Goal: Transaction & Acquisition: Purchase product/service

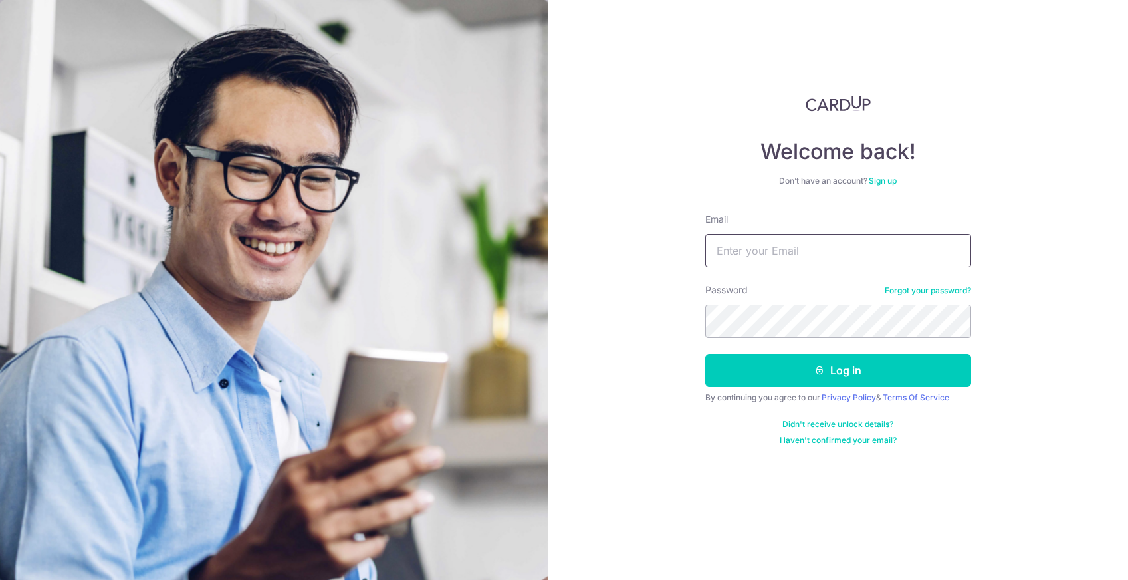
click at [805, 256] on input "Email" at bounding box center [838, 250] width 266 height 33
click at [744, 248] on input "Email" at bounding box center [838, 250] width 266 height 33
type input "ismahadie@esplanade.com"
click at [705, 354] on button "Log in" at bounding box center [838, 370] width 266 height 33
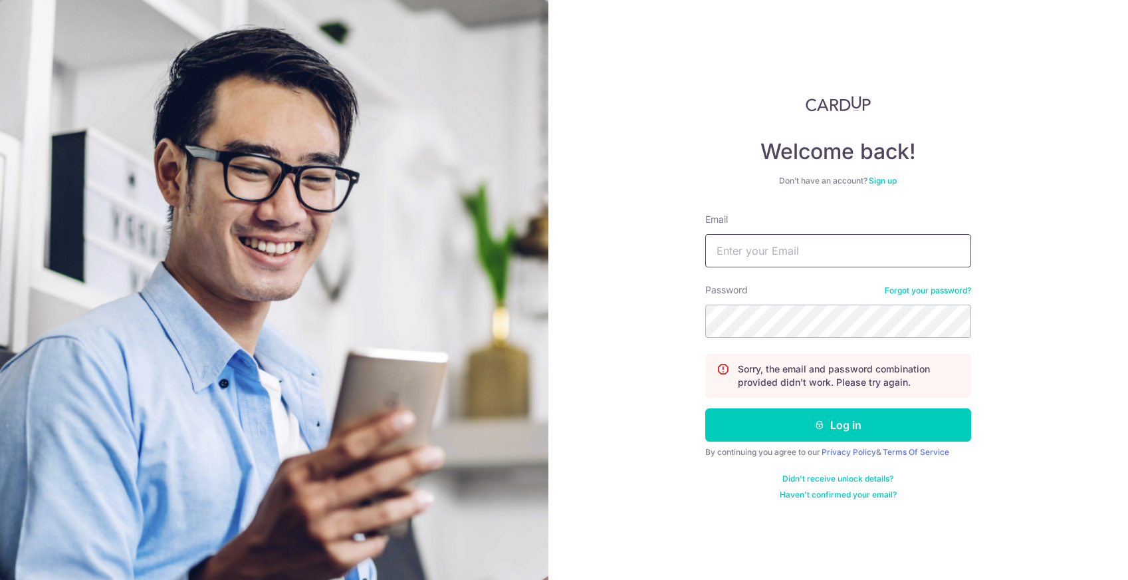
click at [736, 251] on input "Email" at bounding box center [838, 250] width 266 height 33
type input "[EMAIL_ADDRESS][DOMAIN_NAME]"
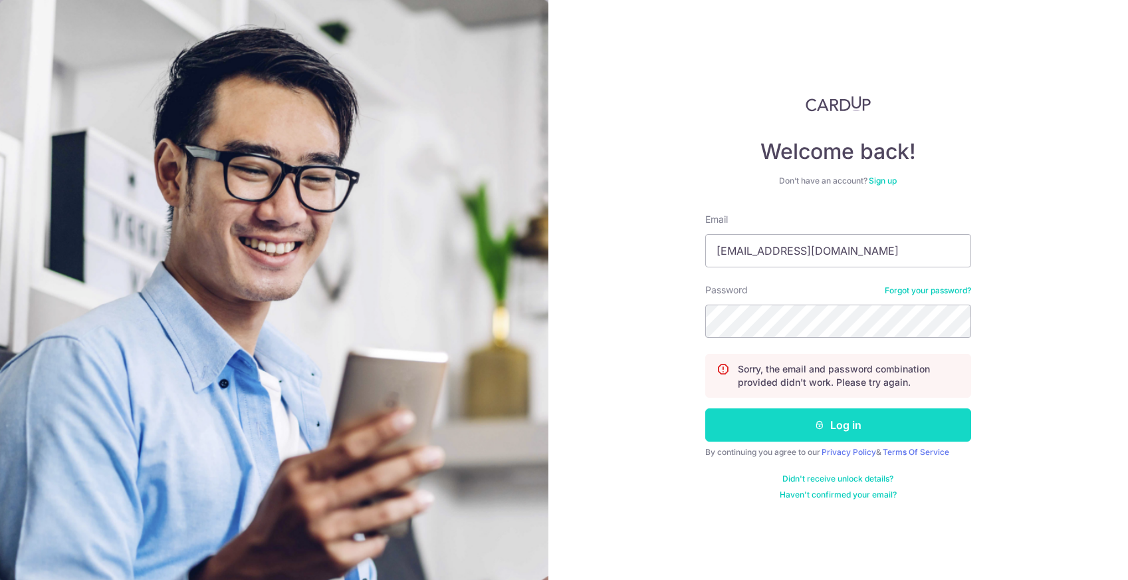
click at [791, 423] on button "Log in" at bounding box center [838, 424] width 266 height 33
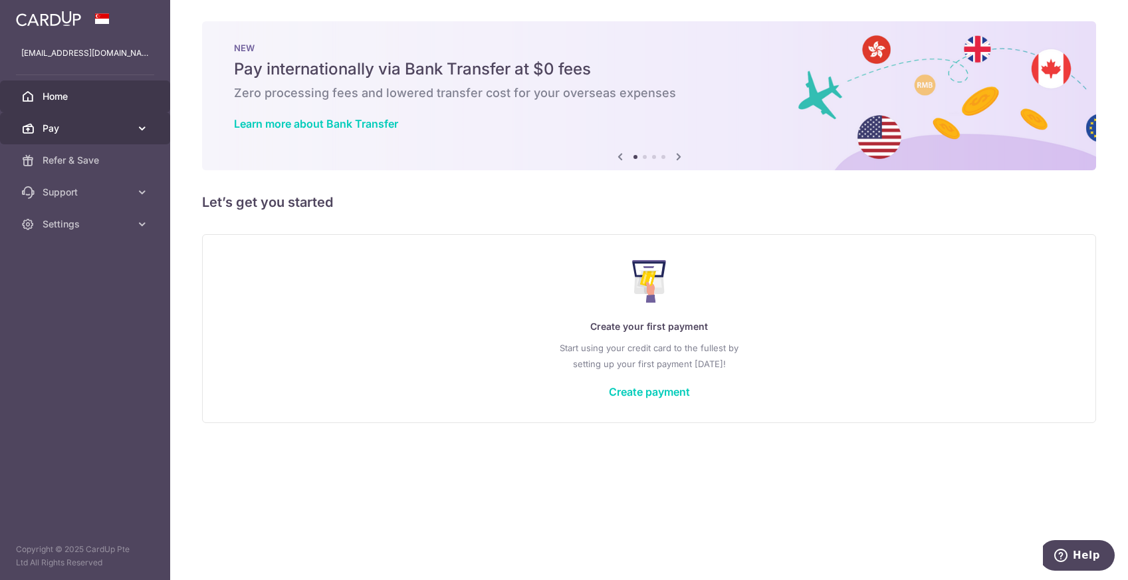
click at [71, 130] on span "Pay" at bounding box center [87, 128] width 88 height 13
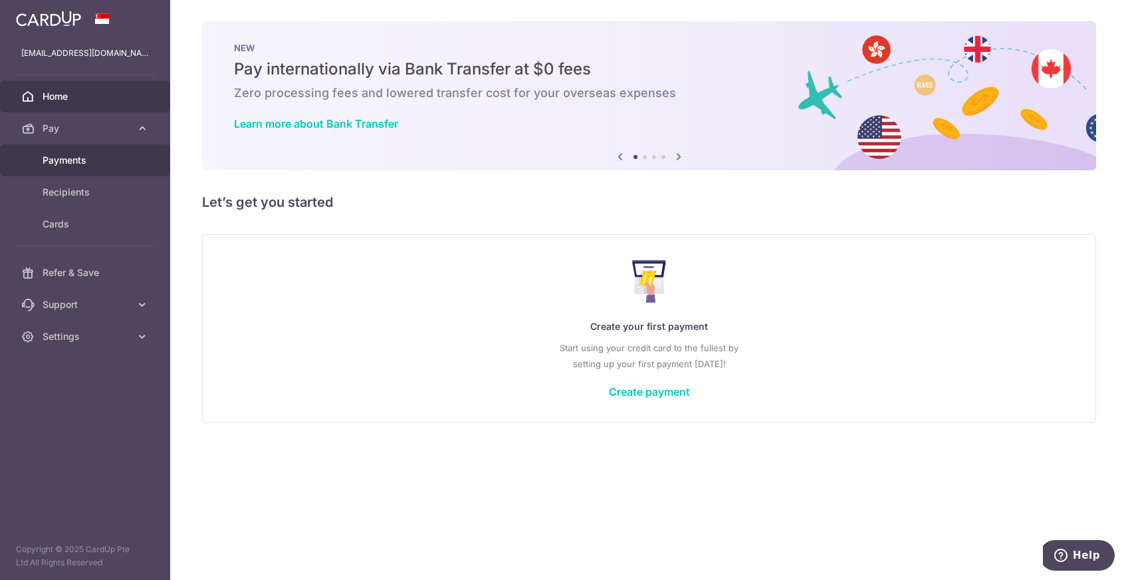
click at [67, 156] on span "Payments" at bounding box center [87, 160] width 88 height 13
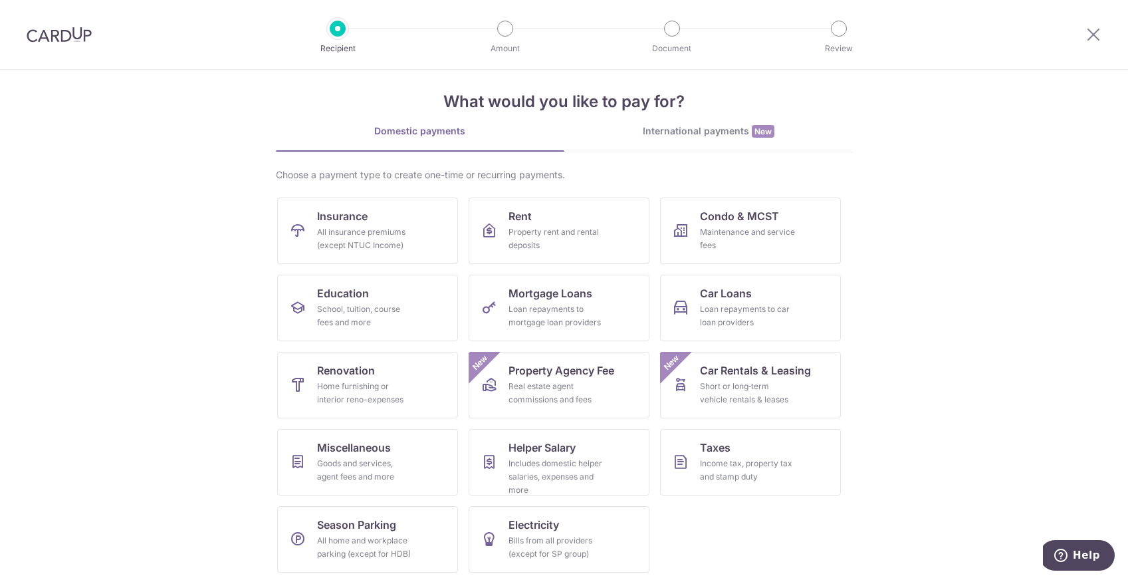
scroll to position [15, 0]
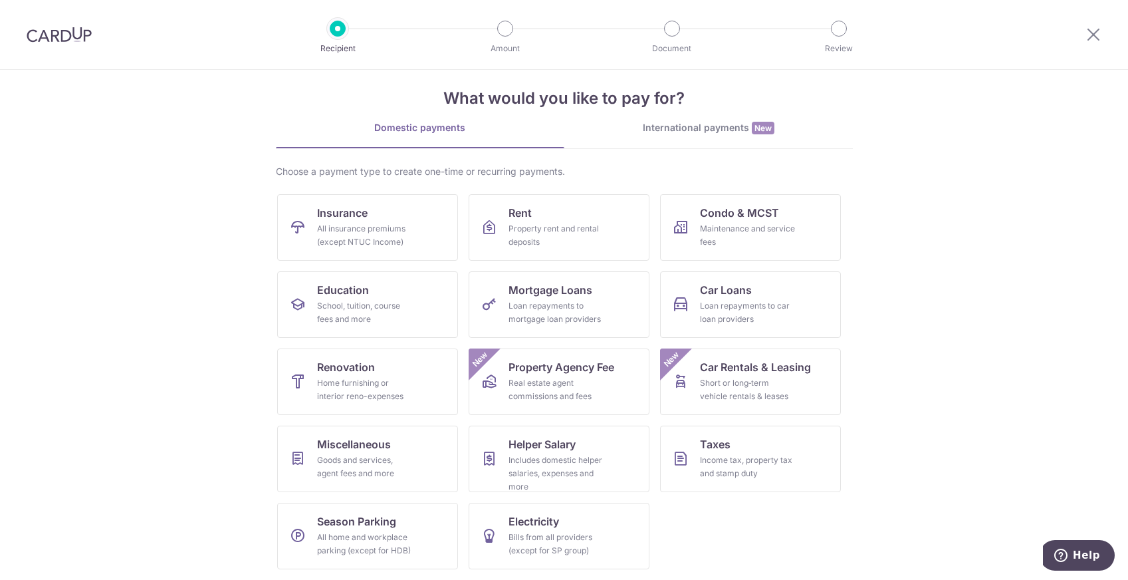
click at [1103, 33] on div at bounding box center [1093, 34] width 69 height 69
click at [1095, 36] on icon at bounding box center [1094, 34] width 16 height 17
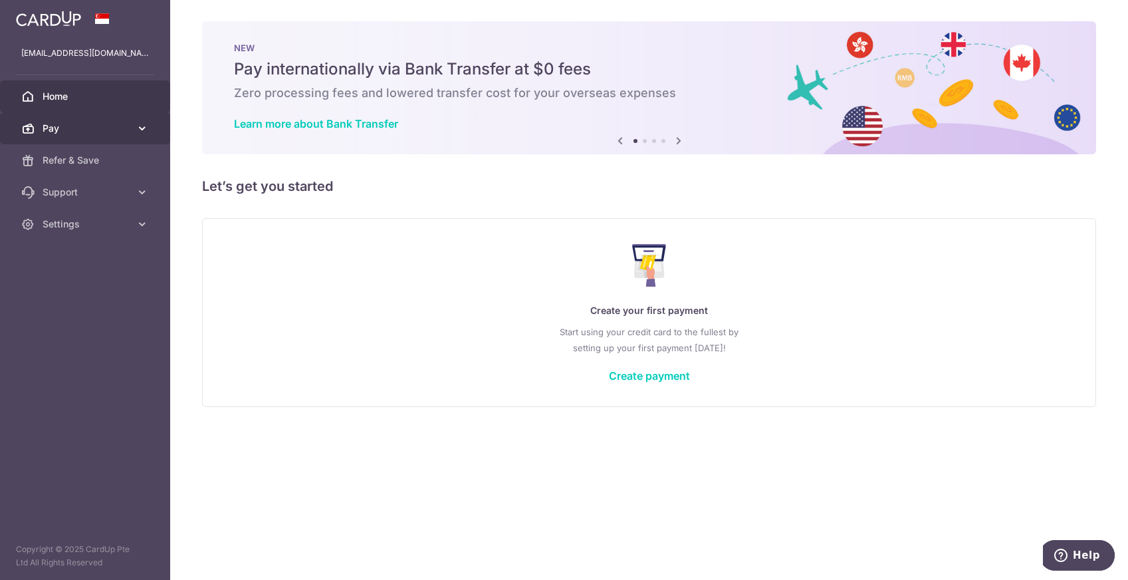
click at [83, 124] on span "Pay" at bounding box center [87, 128] width 88 height 13
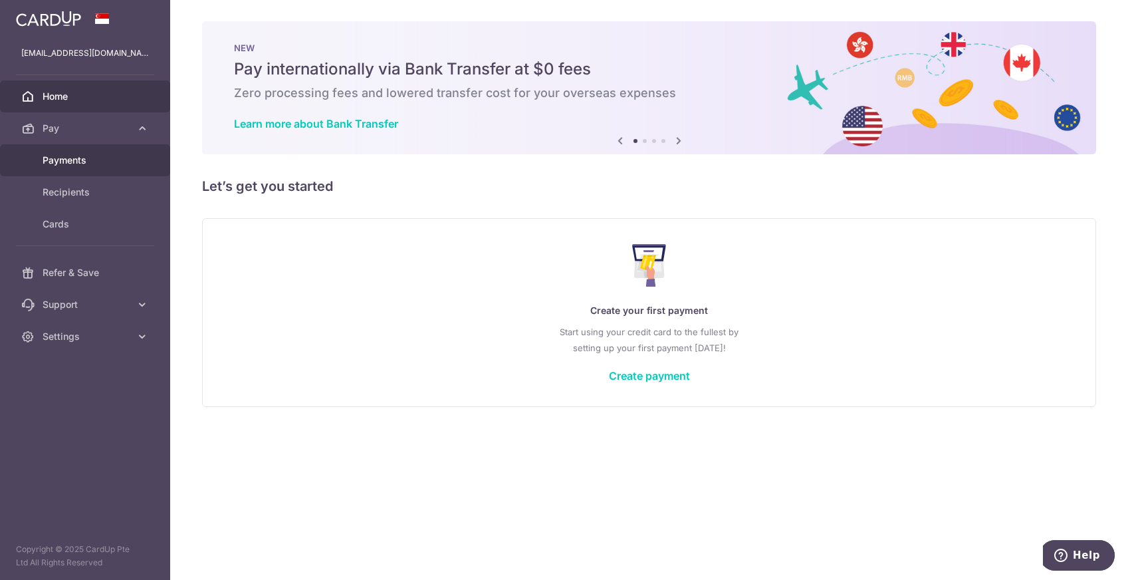
click at [76, 165] on span "Payments" at bounding box center [87, 160] width 88 height 13
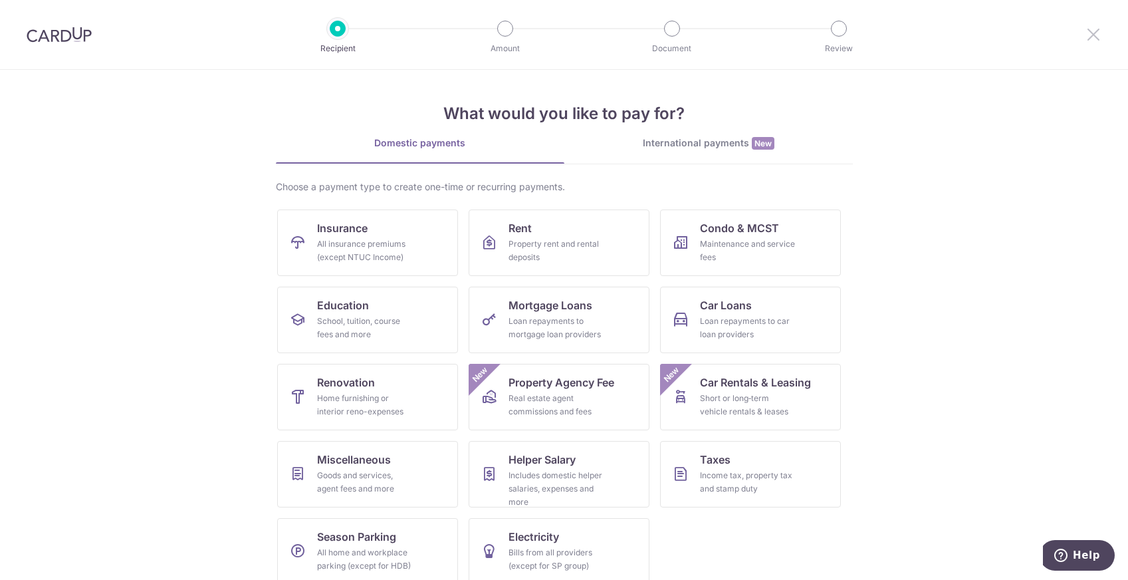
click at [1091, 29] on icon at bounding box center [1094, 34] width 16 height 17
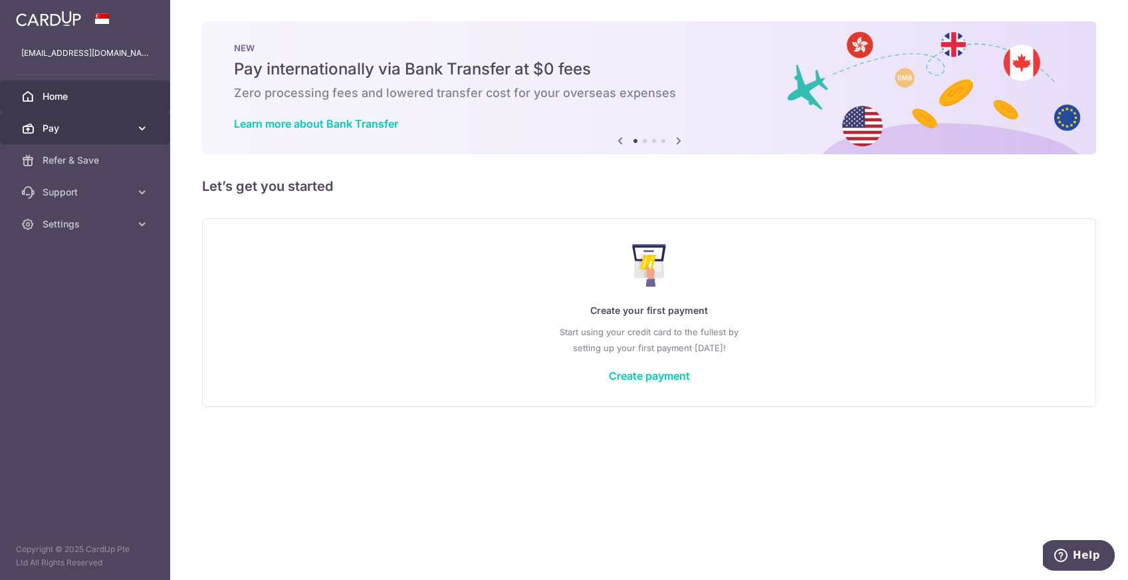
click at [135, 125] on link "Pay" at bounding box center [85, 128] width 170 height 32
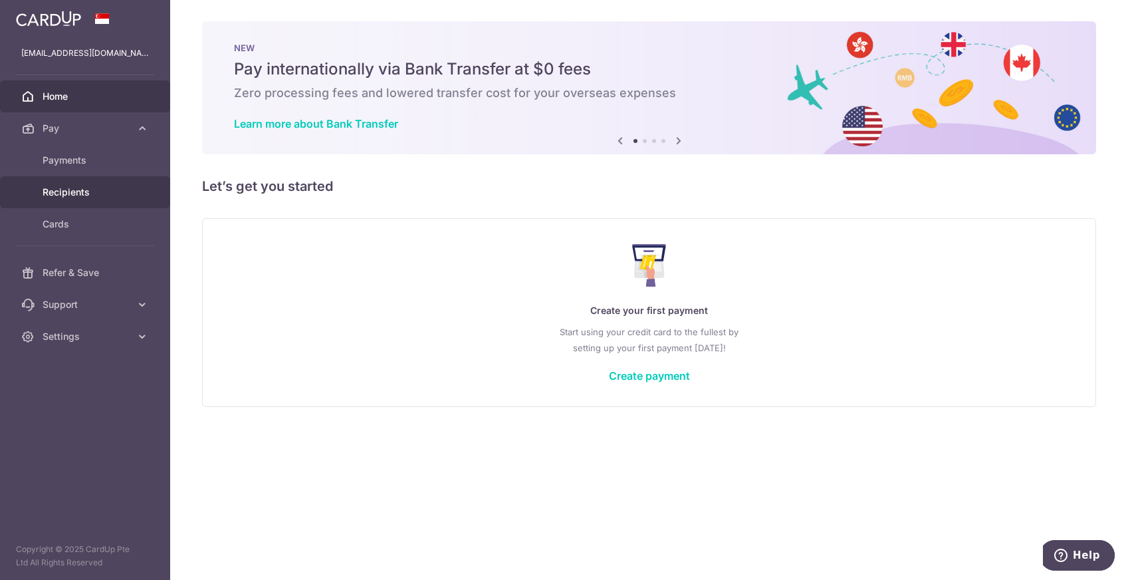
click at [103, 190] on span "Recipients" at bounding box center [87, 192] width 88 height 13
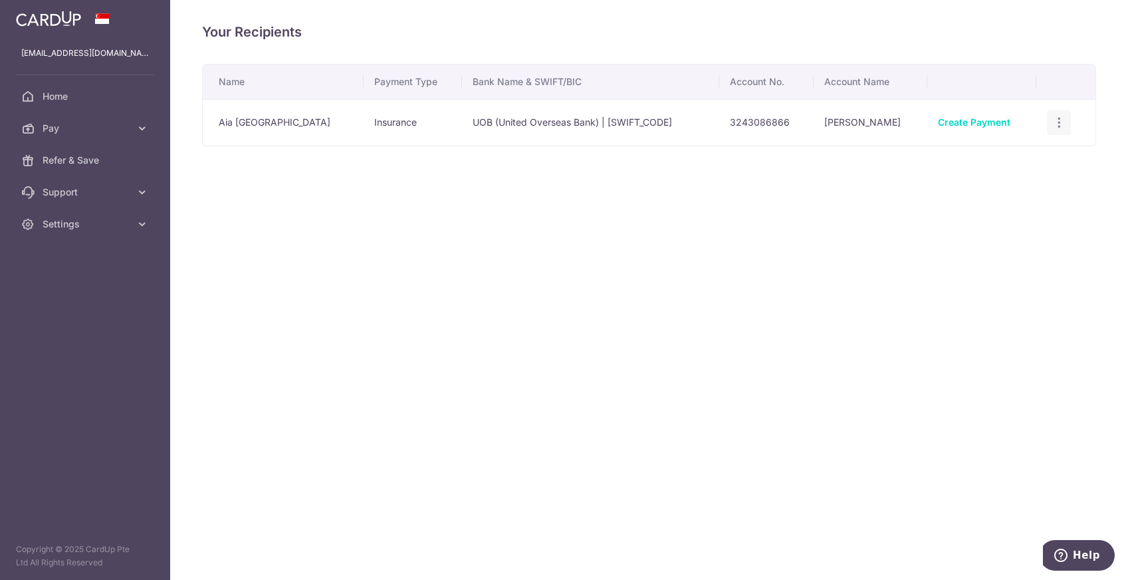
click at [1053, 126] on icon "button" at bounding box center [1060, 123] width 14 height 14
click at [985, 160] on span "View/Edit" at bounding box center [1014, 160] width 90 height 16
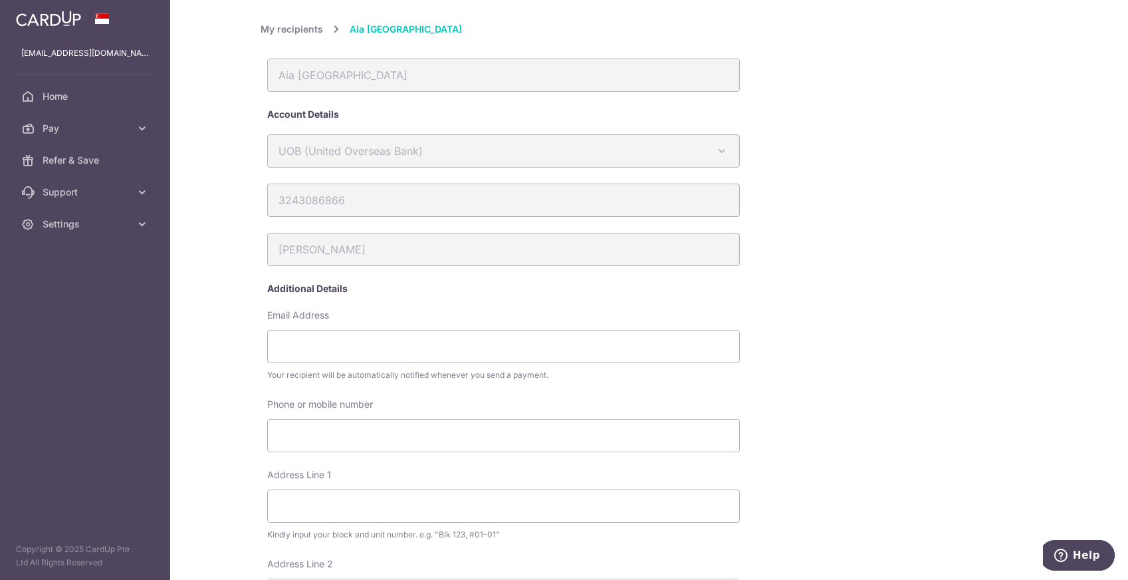
click at [376, 31] on span "Aia Singapore" at bounding box center [406, 29] width 112 height 16
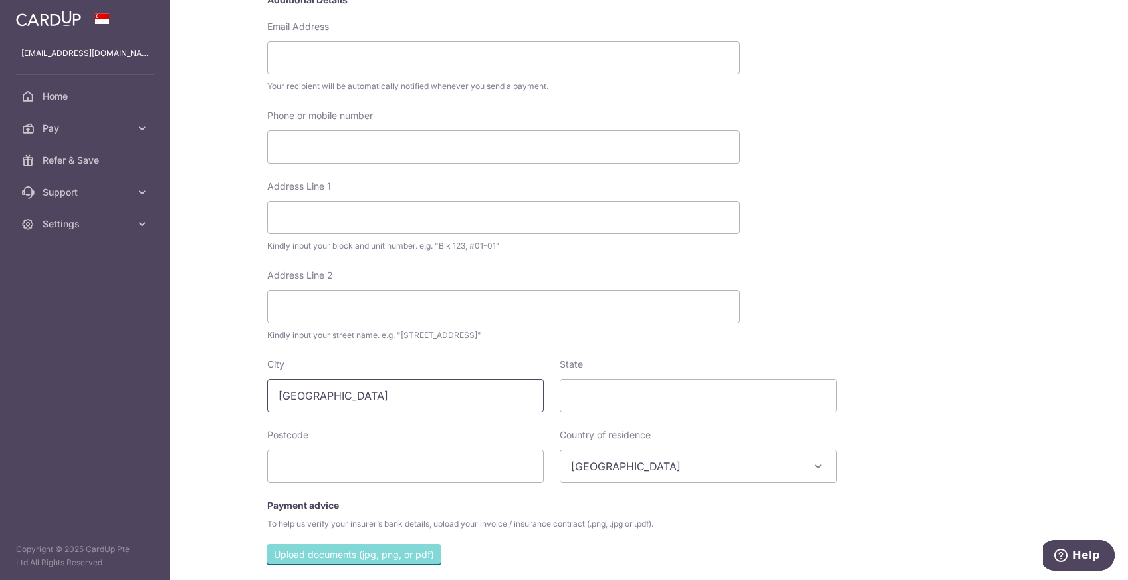
scroll to position [420, 0]
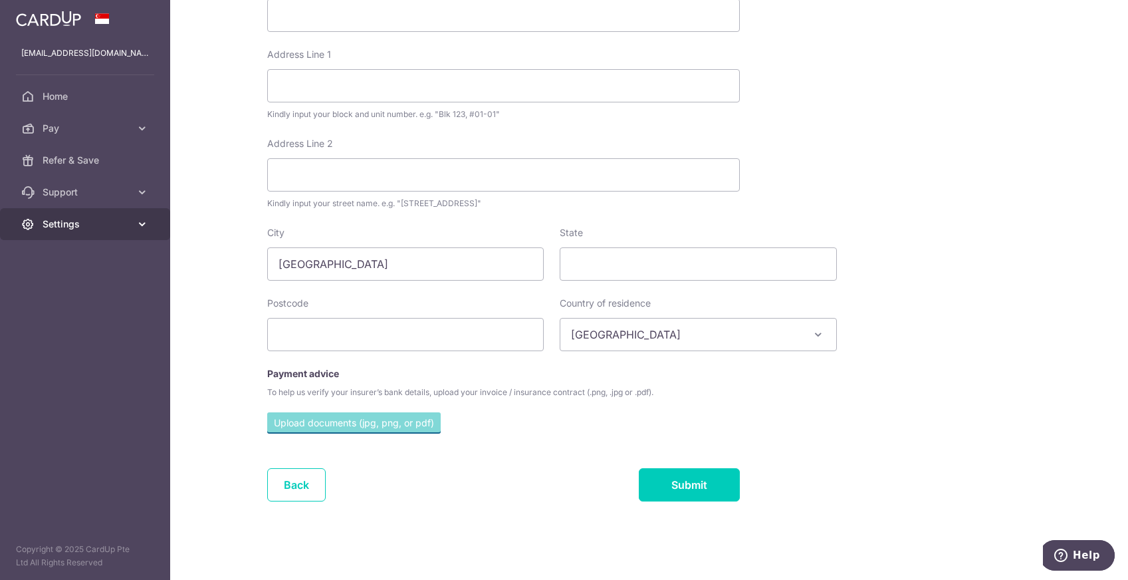
click at [118, 229] on span "Settings" at bounding box center [87, 223] width 88 height 13
click at [72, 249] on link "Account" at bounding box center [85, 256] width 170 height 32
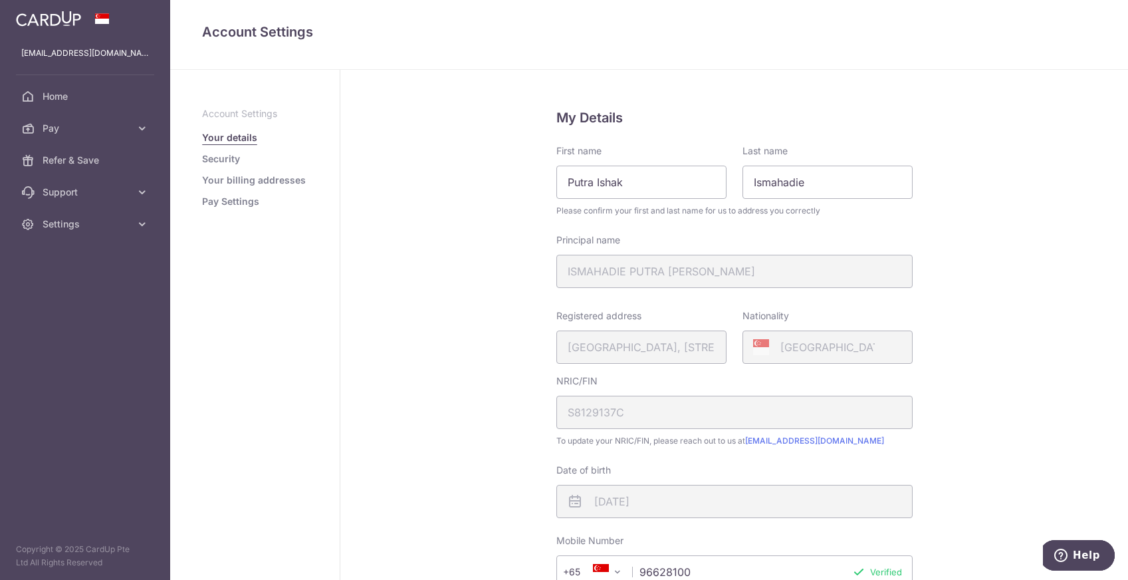
click at [215, 154] on link "Security" at bounding box center [221, 158] width 38 height 13
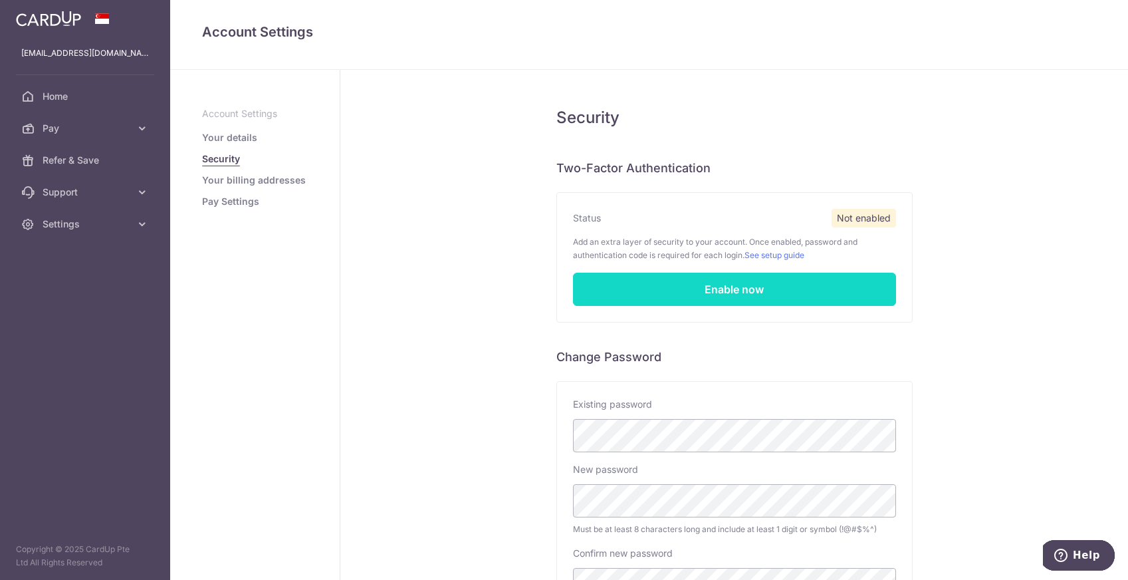
click at [640, 293] on link "Enable now" at bounding box center [734, 289] width 323 height 33
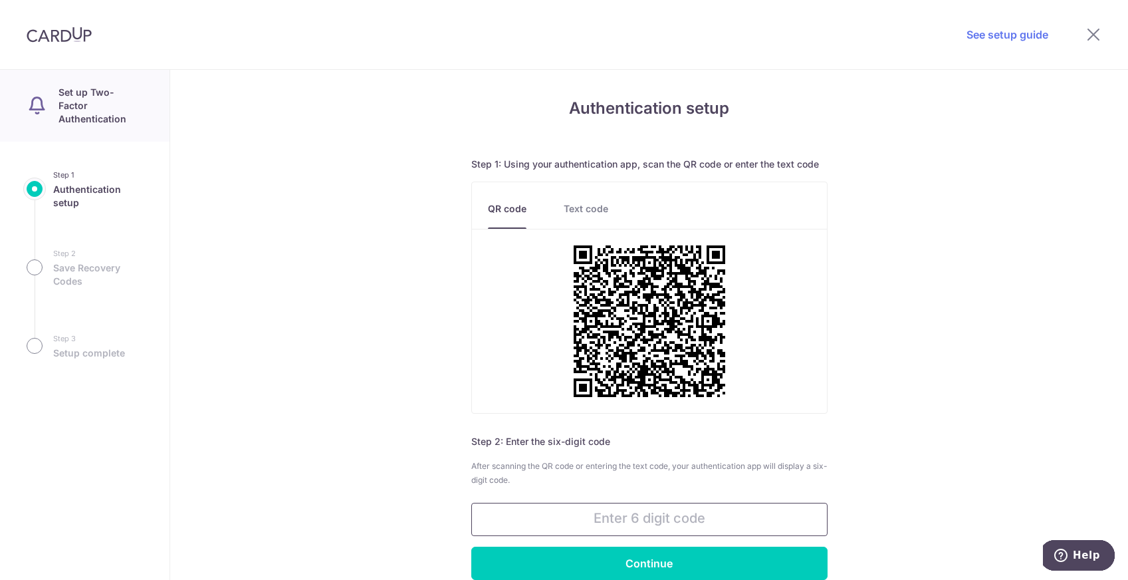
click at [614, 527] on input "text" at bounding box center [649, 519] width 356 height 33
type input "1"
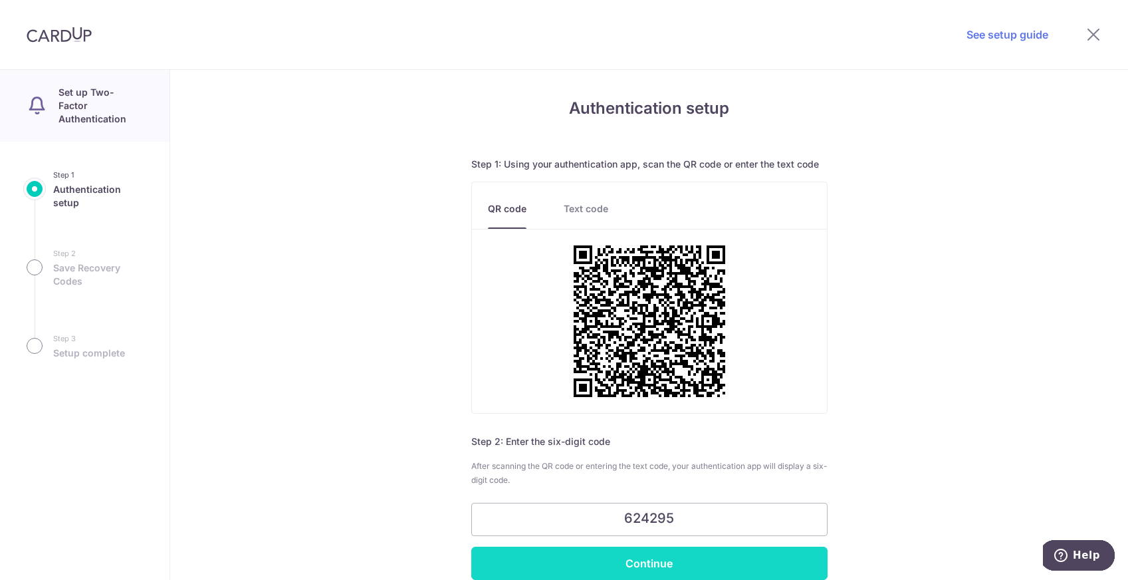
type input "624295"
click at [646, 567] on input "Continue" at bounding box center [649, 563] width 356 height 33
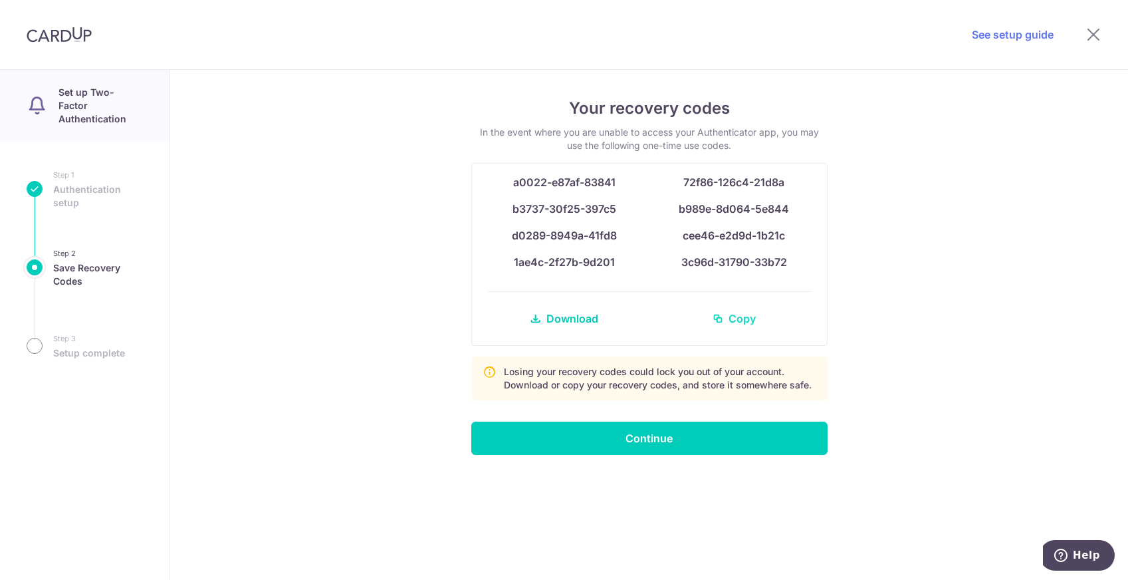
click at [741, 315] on span "Copy" at bounding box center [742, 319] width 27 height 16
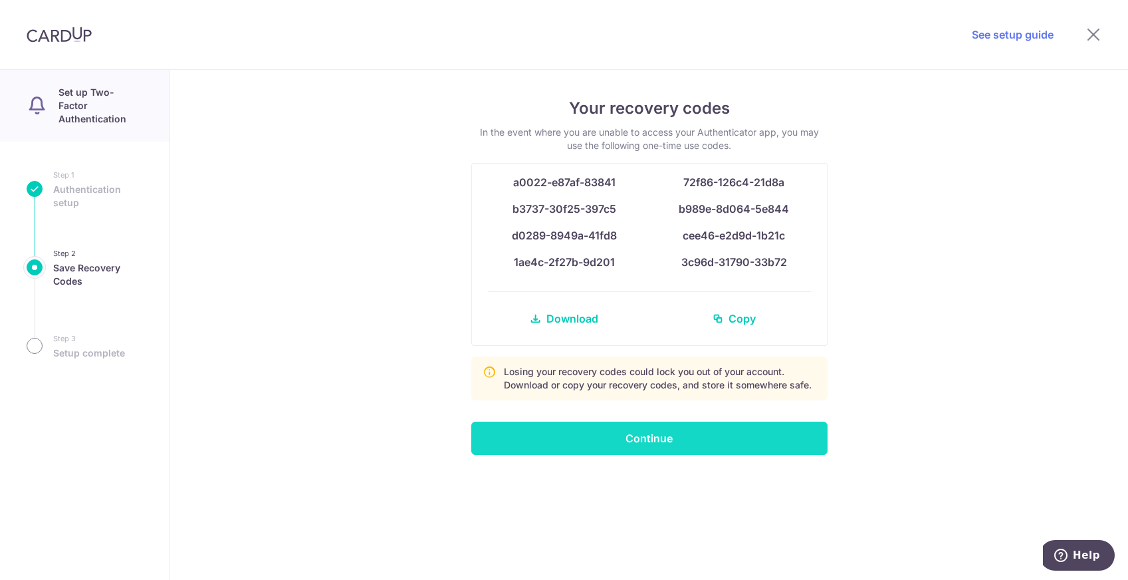
click at [630, 449] on input "Continue" at bounding box center [649, 438] width 356 height 33
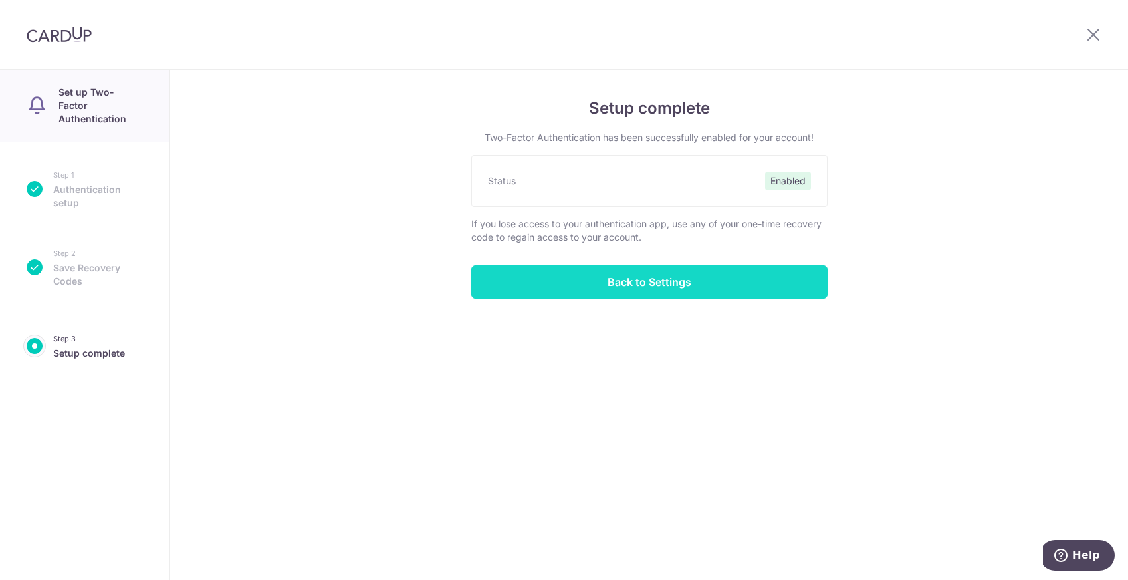
click at [612, 277] on input "Back to Settings" at bounding box center [649, 281] width 356 height 33
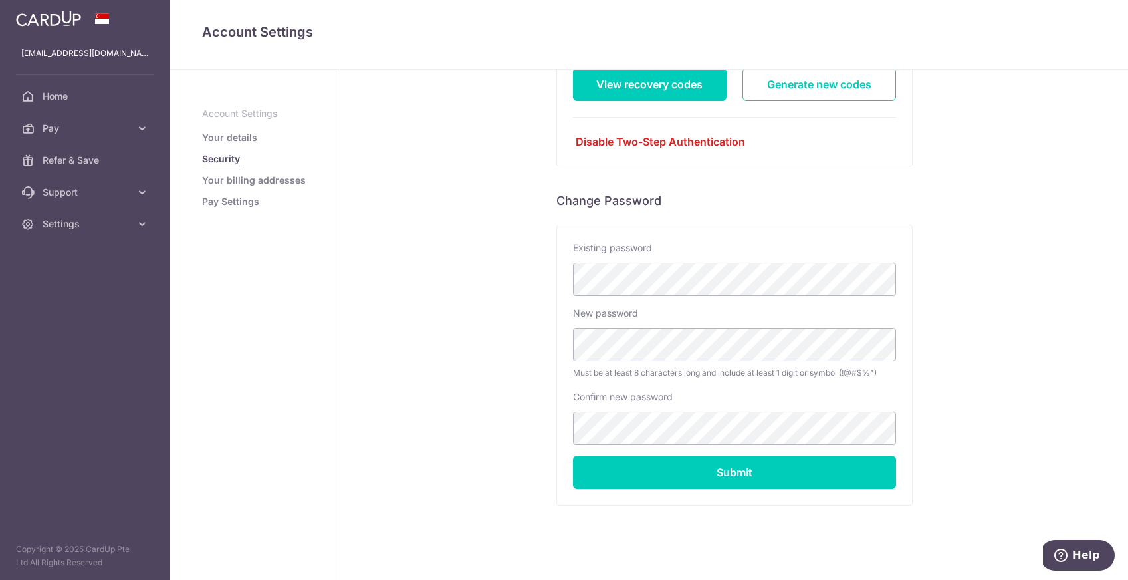
scroll to position [206, 0]
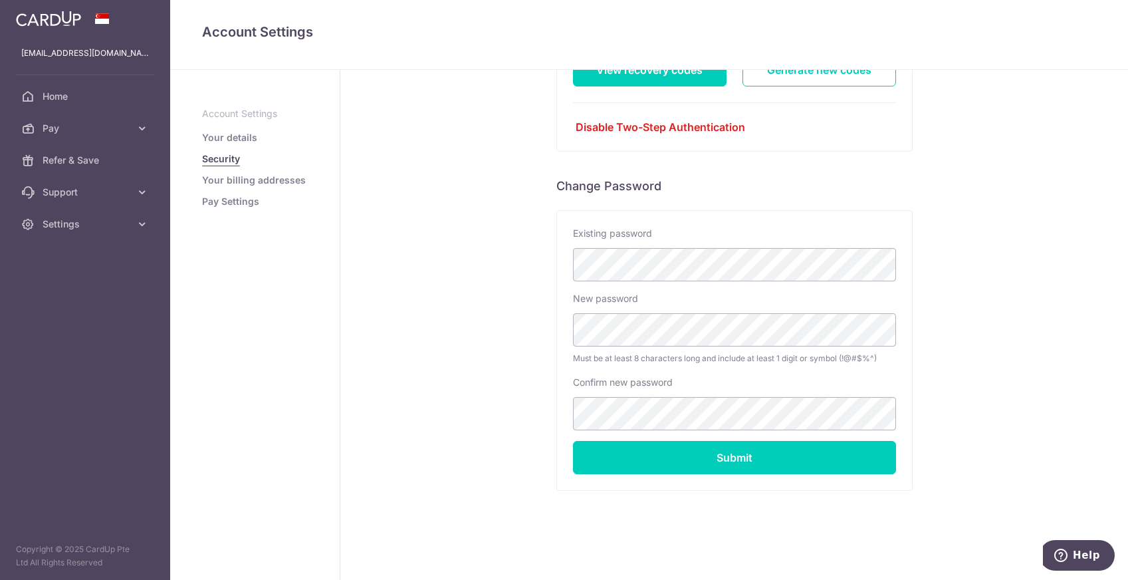
click at [258, 176] on link "Your billing addresses" at bounding box center [254, 180] width 104 height 13
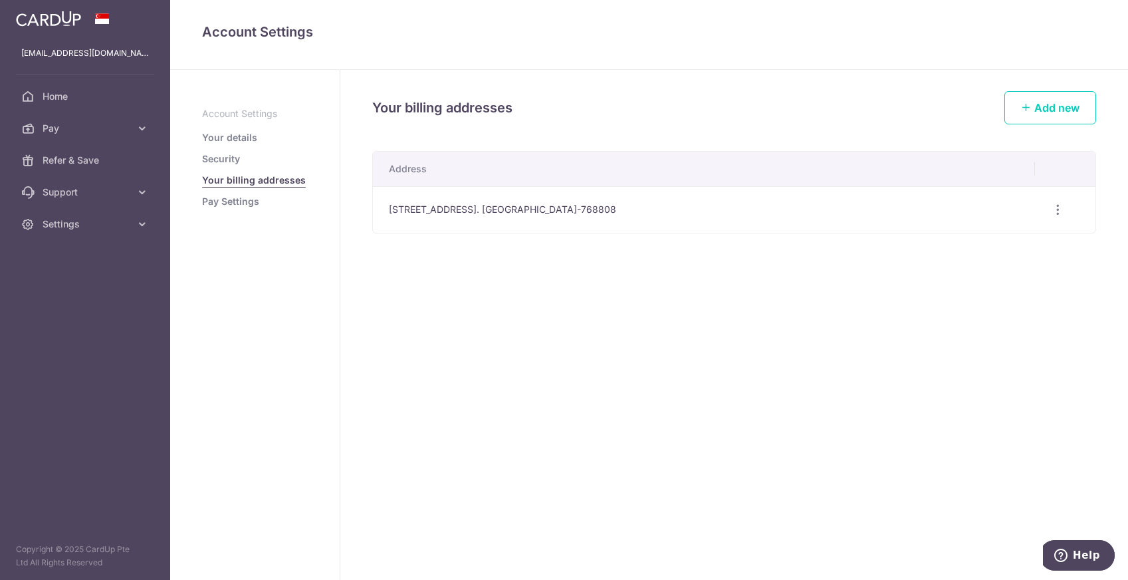
click at [235, 209] on aside "Account Settings Your details Security Your billing addresses Pay Settings" at bounding box center [255, 325] width 170 height 510
click at [235, 204] on link "Pay Settings" at bounding box center [230, 201] width 57 height 13
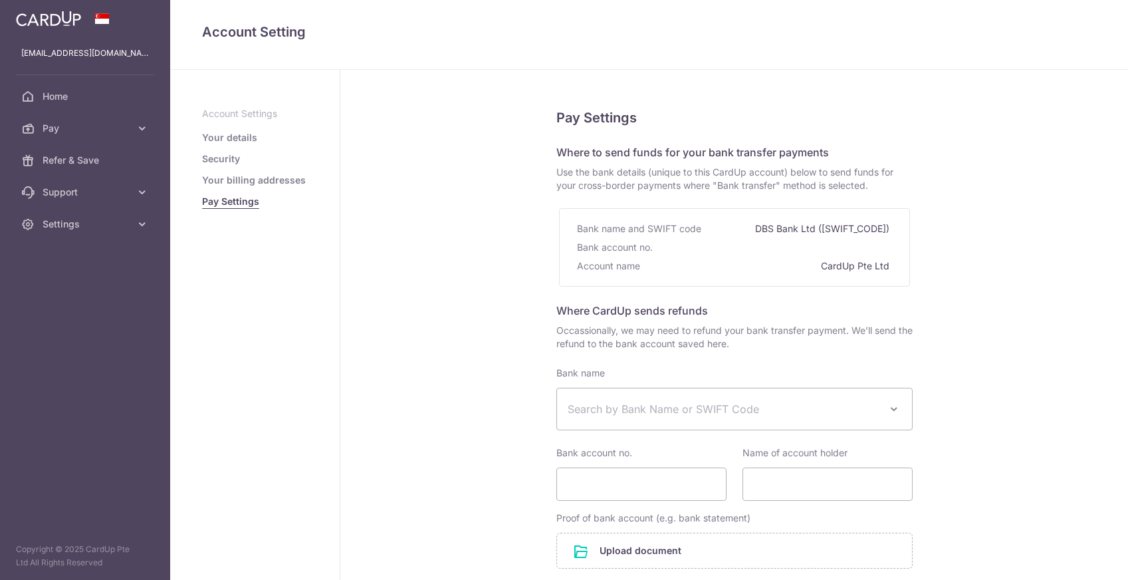
select select
click at [245, 138] on link "Your details" at bounding box center [229, 137] width 55 height 13
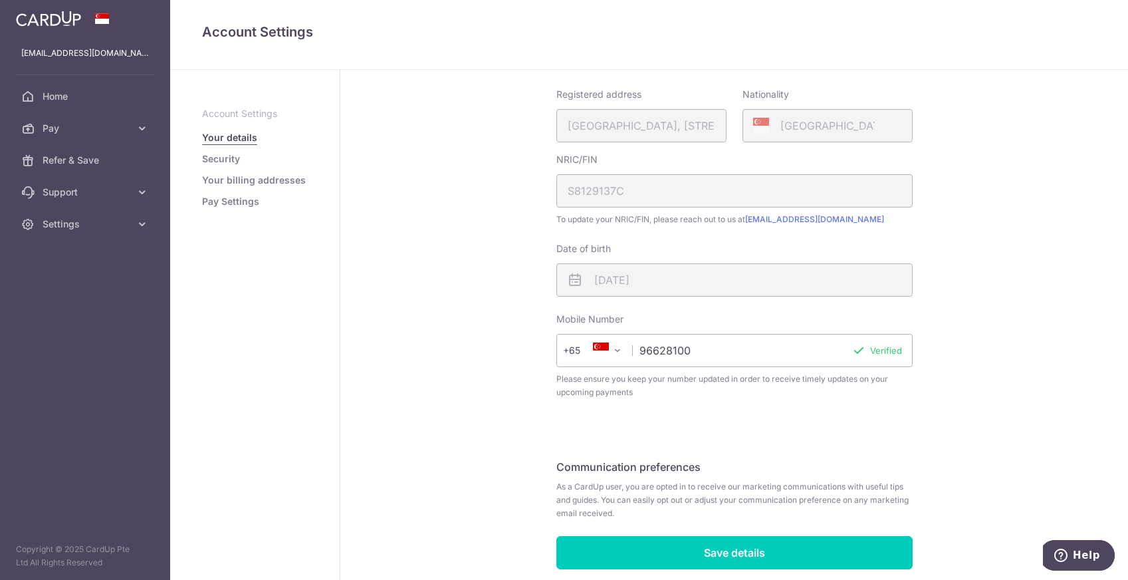
scroll to position [273, 0]
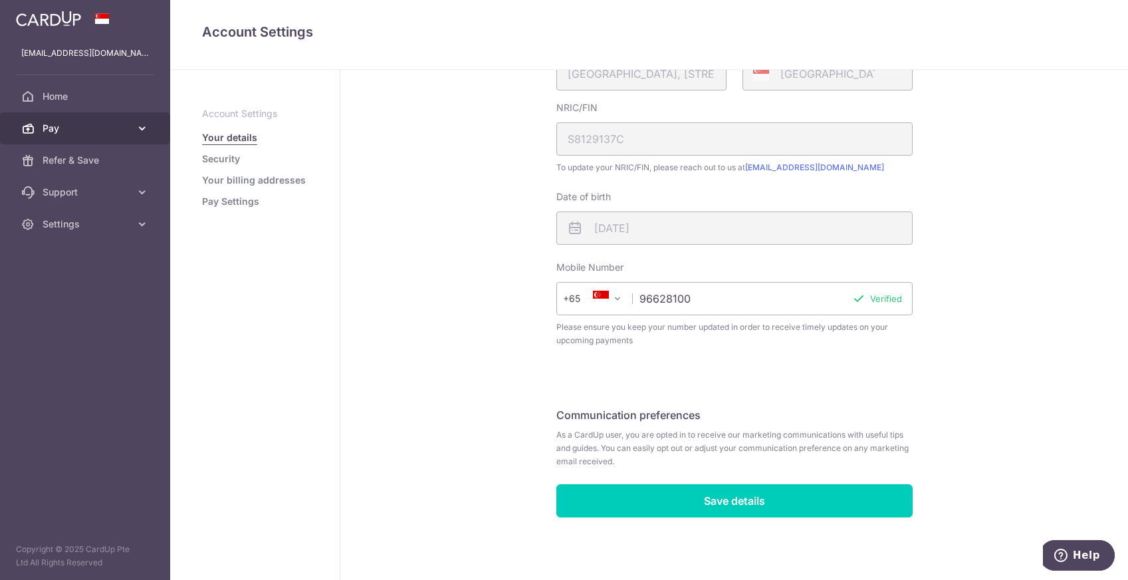
click at [146, 136] on link "Pay" at bounding box center [85, 128] width 170 height 32
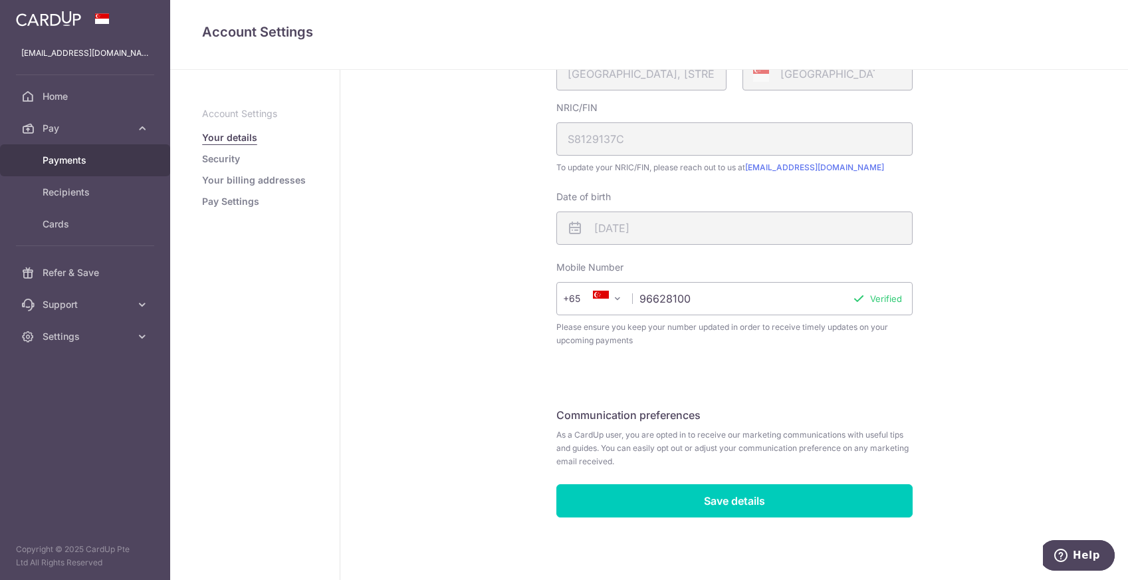
click at [73, 163] on span "Payments" at bounding box center [87, 160] width 88 height 13
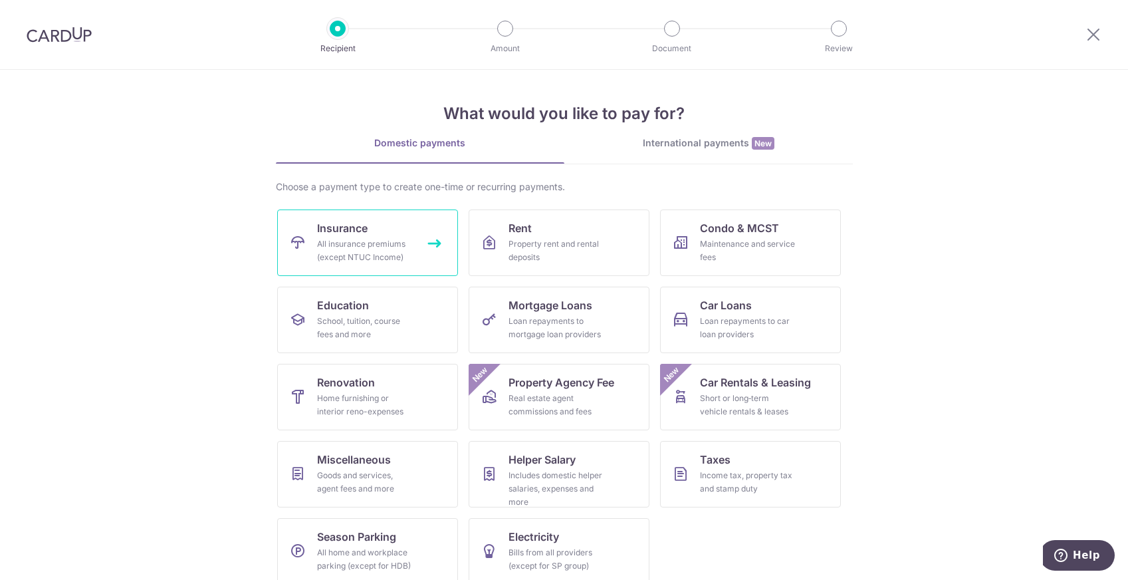
click at [383, 235] on link "Insurance All insurance premiums (except NTUC Income)" at bounding box center [367, 242] width 181 height 66
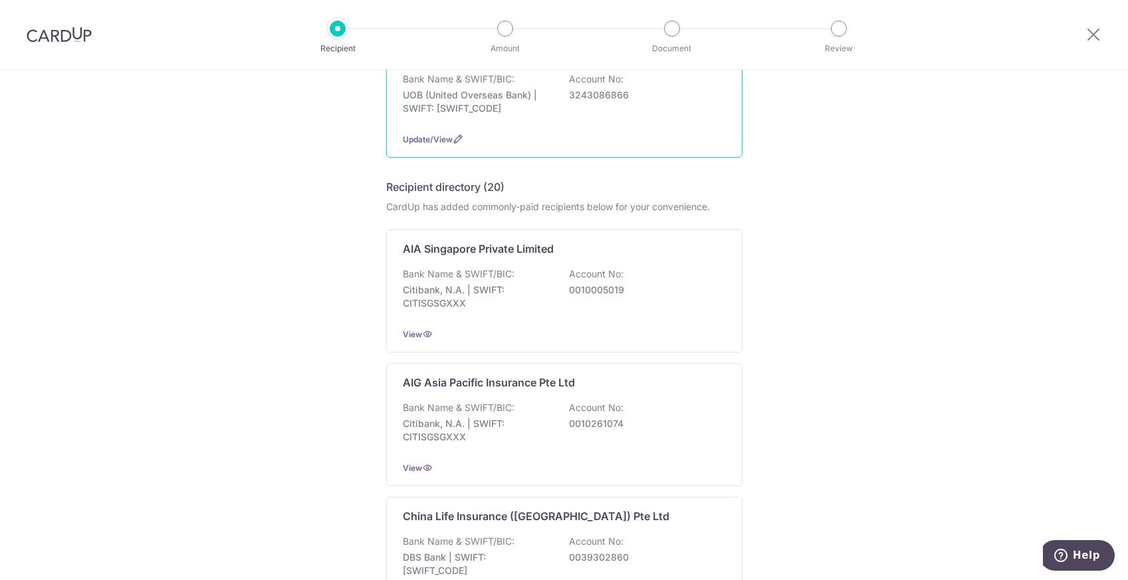
scroll to position [45, 0]
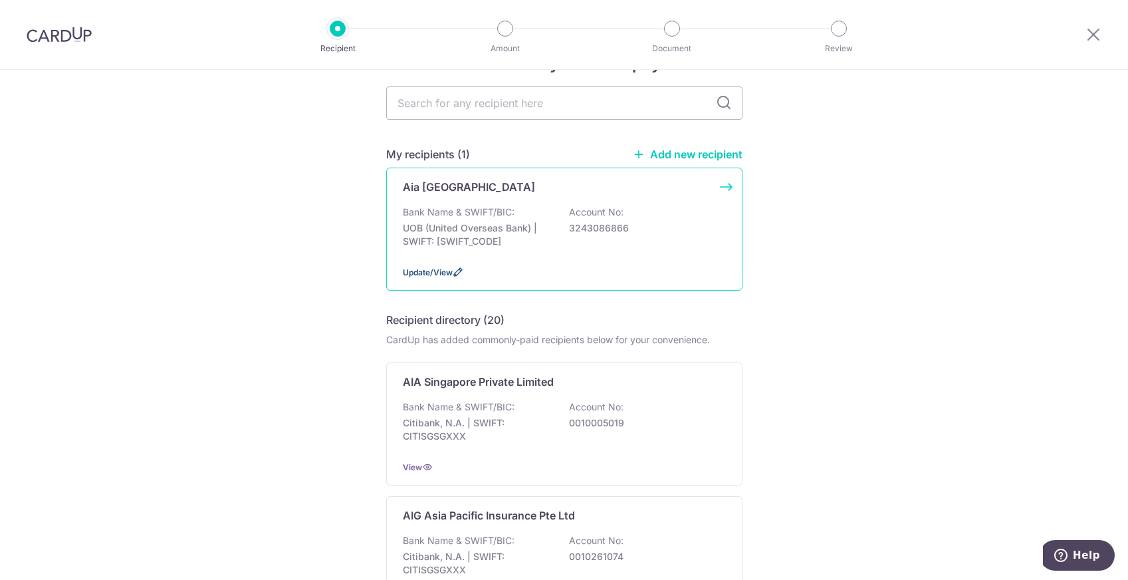
click at [441, 277] on span "Update/View" at bounding box center [428, 272] width 50 height 10
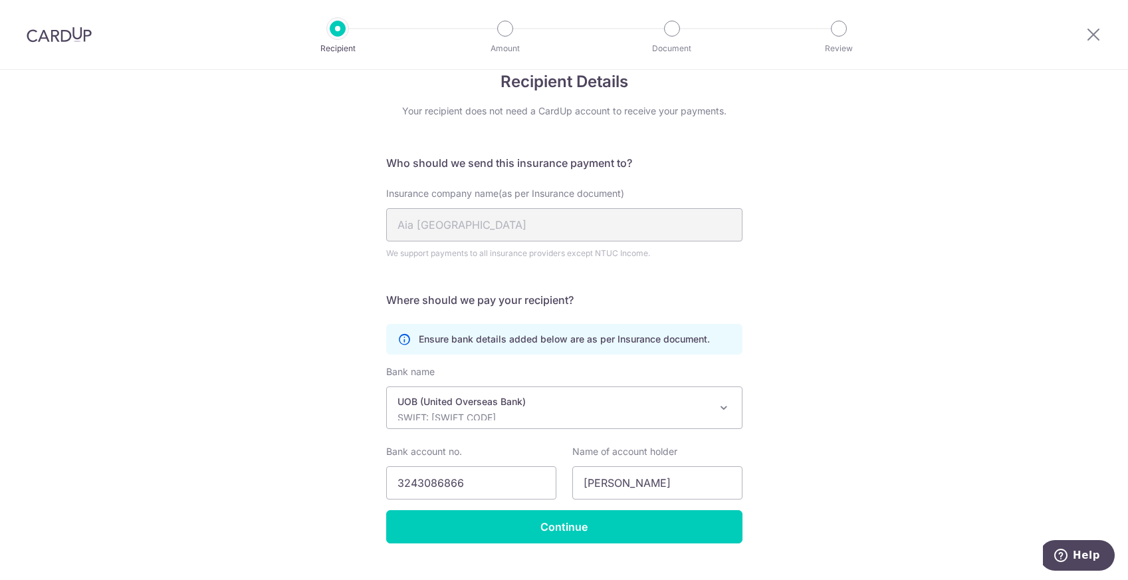
scroll to position [53, 0]
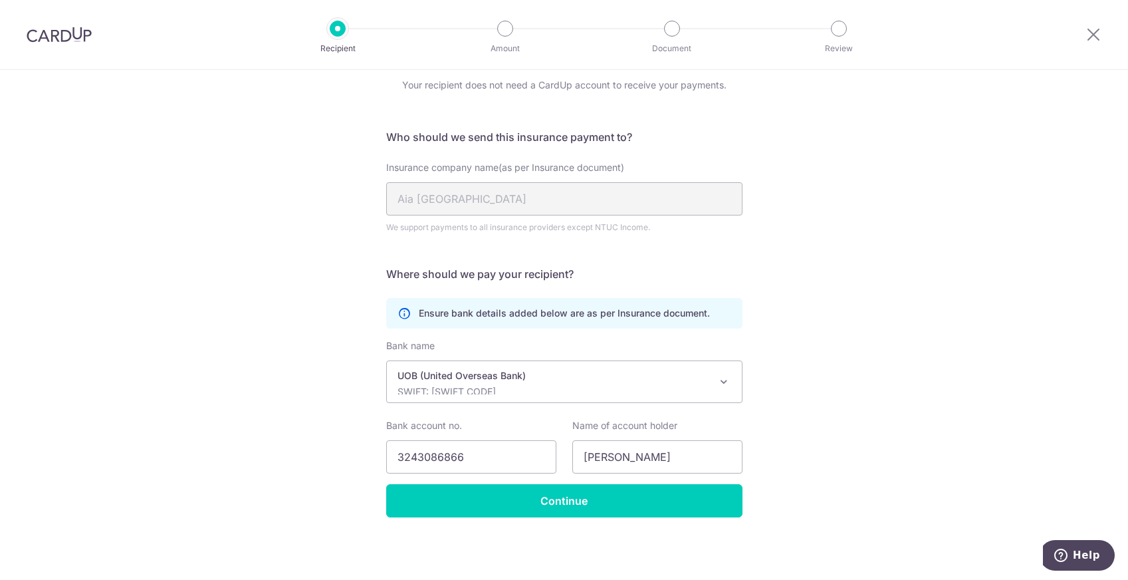
click at [477, 379] on p "UOB (United Overseas Bank)" at bounding box center [554, 375] width 313 height 13
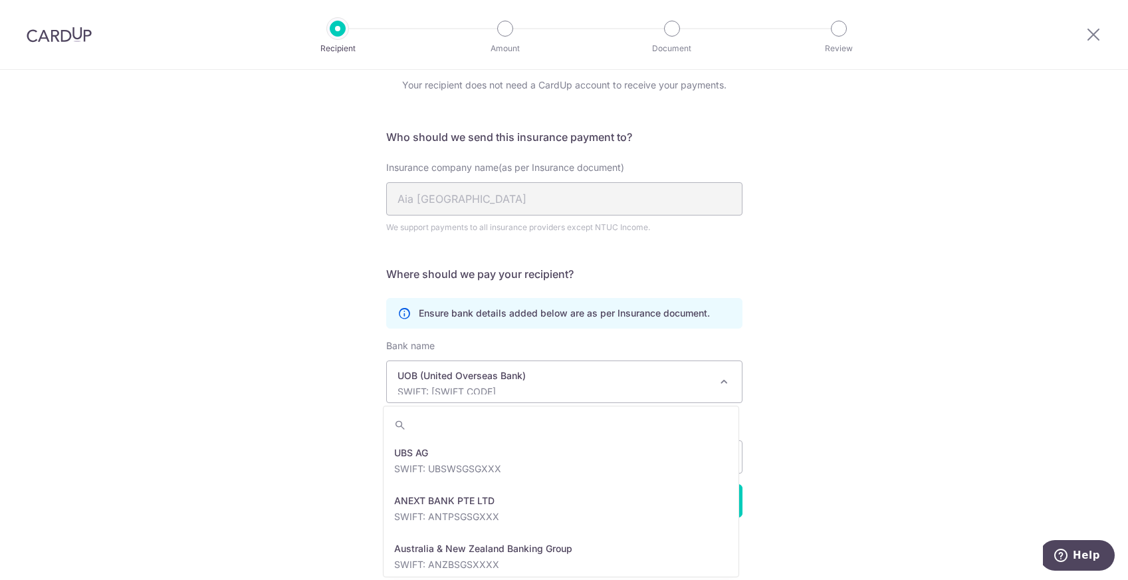
scroll to position [2872, 0]
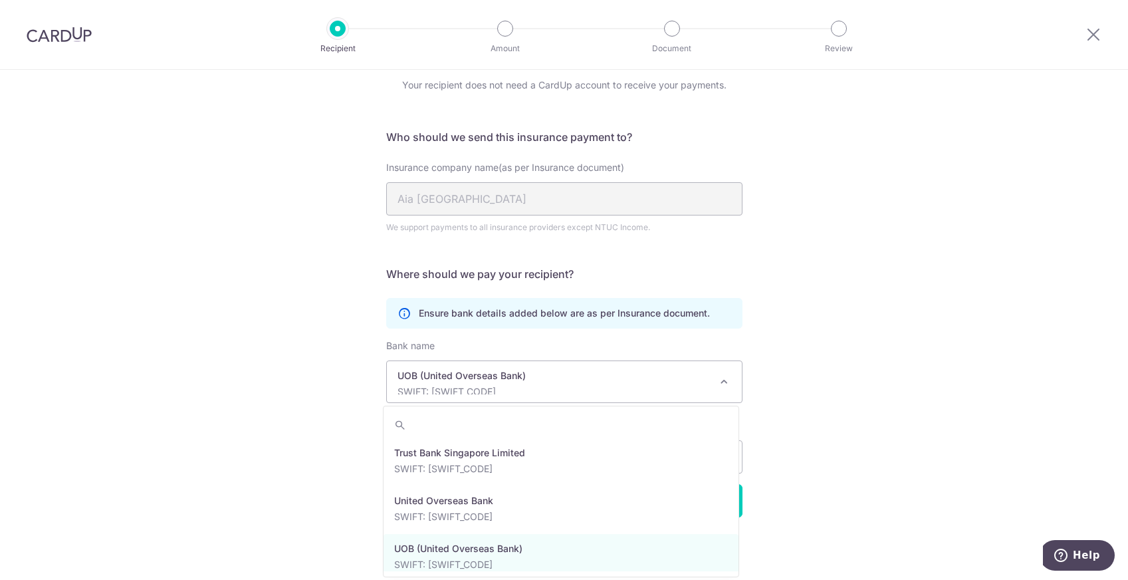
click at [831, 358] on div "Recipient Details Your recipient does not need a CardUp account to receive your…" at bounding box center [564, 298] width 1128 height 563
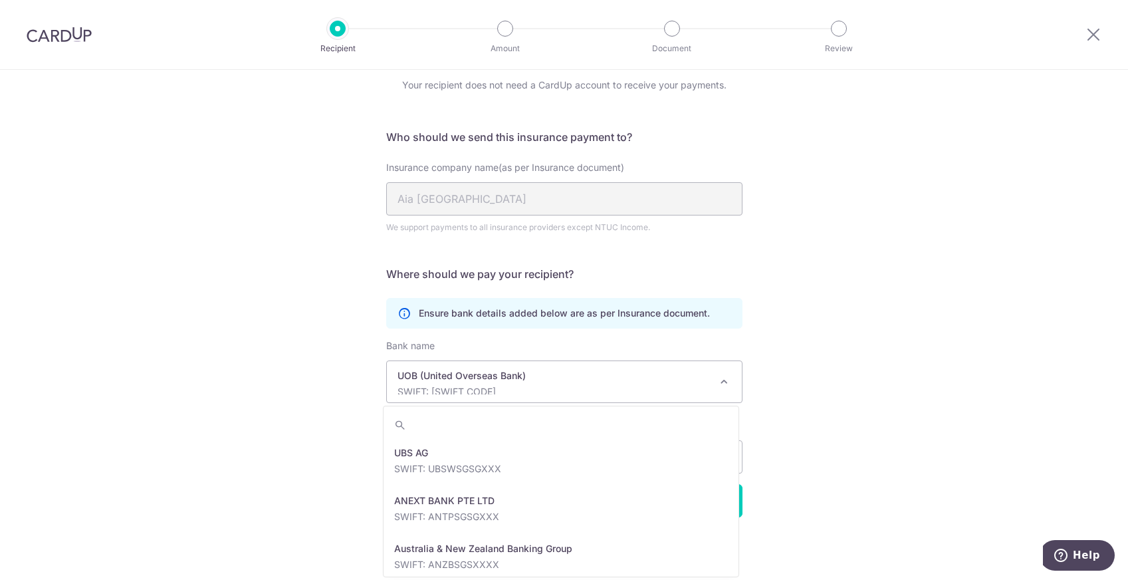
click at [496, 394] on p "SWIFT: UOVBSGSGXXX" at bounding box center [554, 391] width 313 height 13
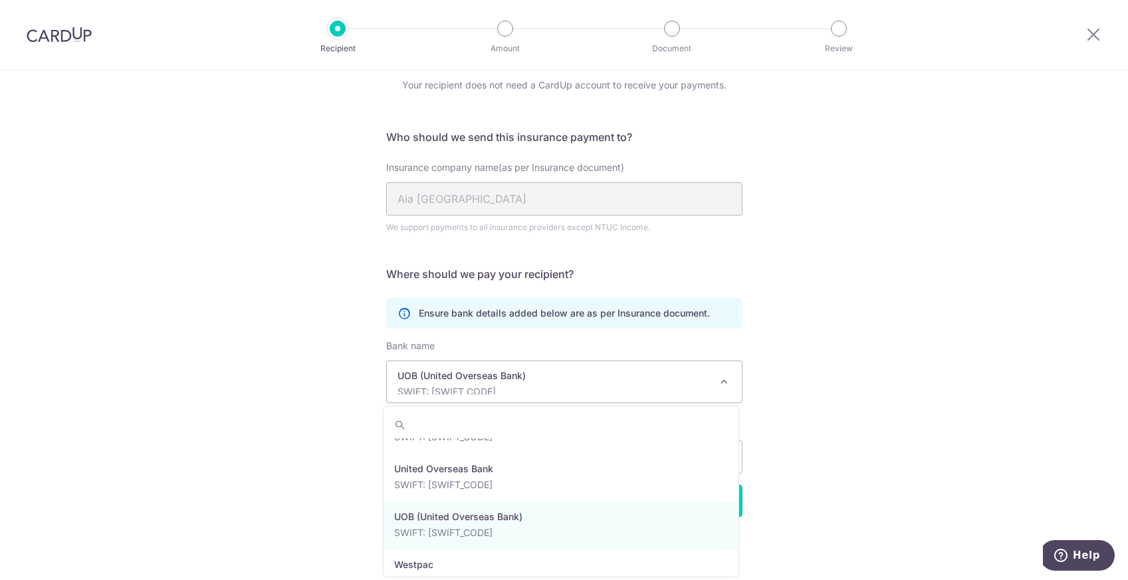
click at [281, 328] on div "Recipient Details Your recipient does not need a CardUp account to receive your…" at bounding box center [564, 298] width 1128 height 563
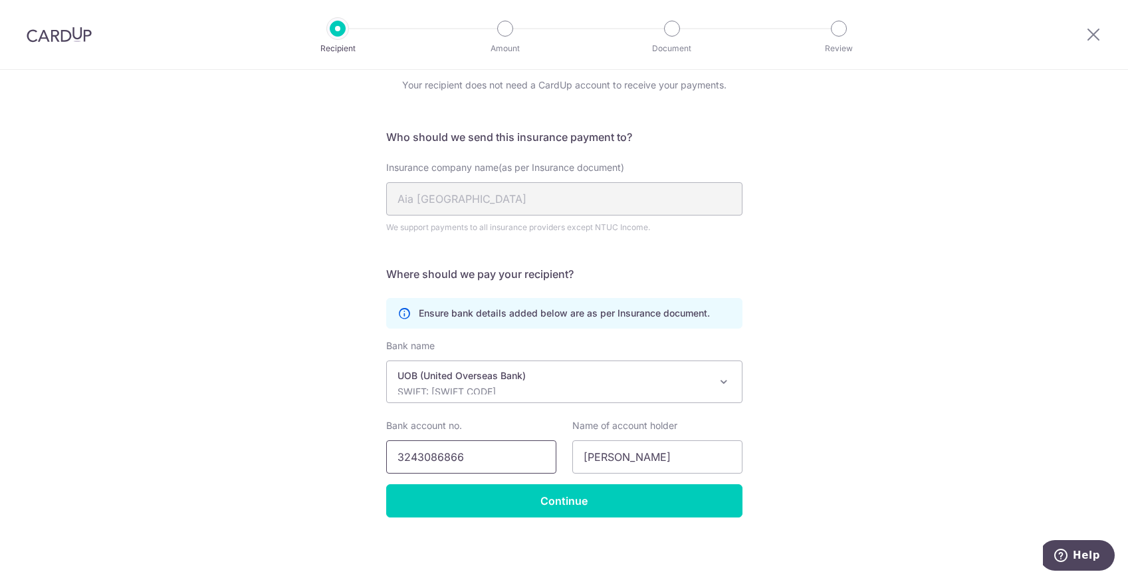
drag, startPoint x: 472, startPoint y: 460, endPoint x: 301, endPoint y: 452, distance: 171.1
click at [301, 452] on div "Recipient Details Your recipient does not need a CardUp account to receive your…" at bounding box center [564, 298] width 1128 height 563
click at [1079, 43] on div at bounding box center [1093, 34] width 69 height 69
click at [1094, 30] on icon at bounding box center [1094, 34] width 16 height 17
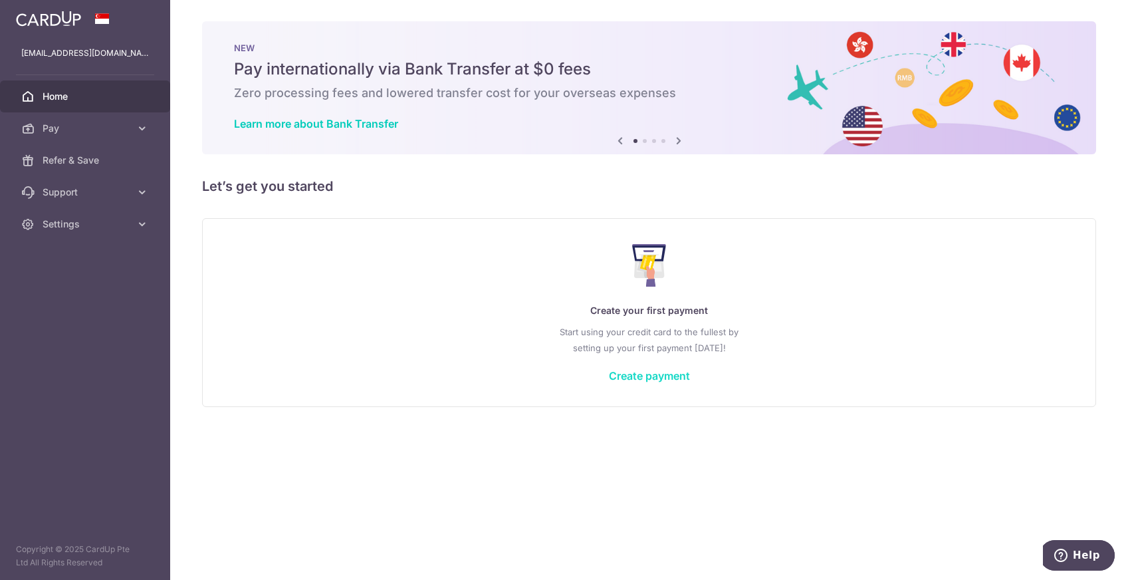
click at [659, 373] on link "Create payment" at bounding box center [649, 375] width 81 height 13
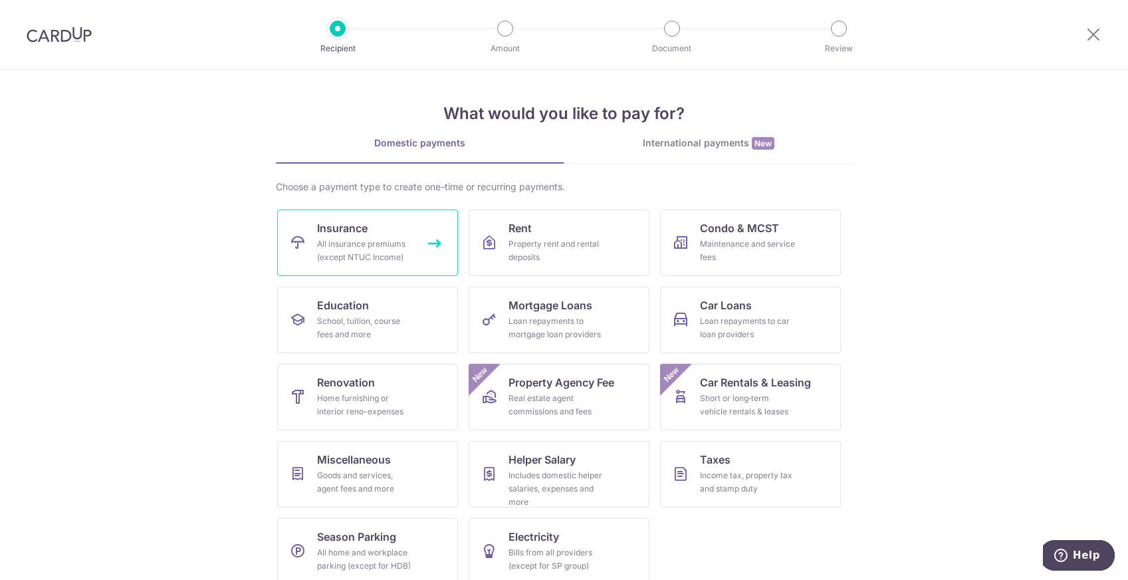
click at [424, 221] on link "Insurance All insurance premiums (except NTUC Income)" at bounding box center [367, 242] width 181 height 66
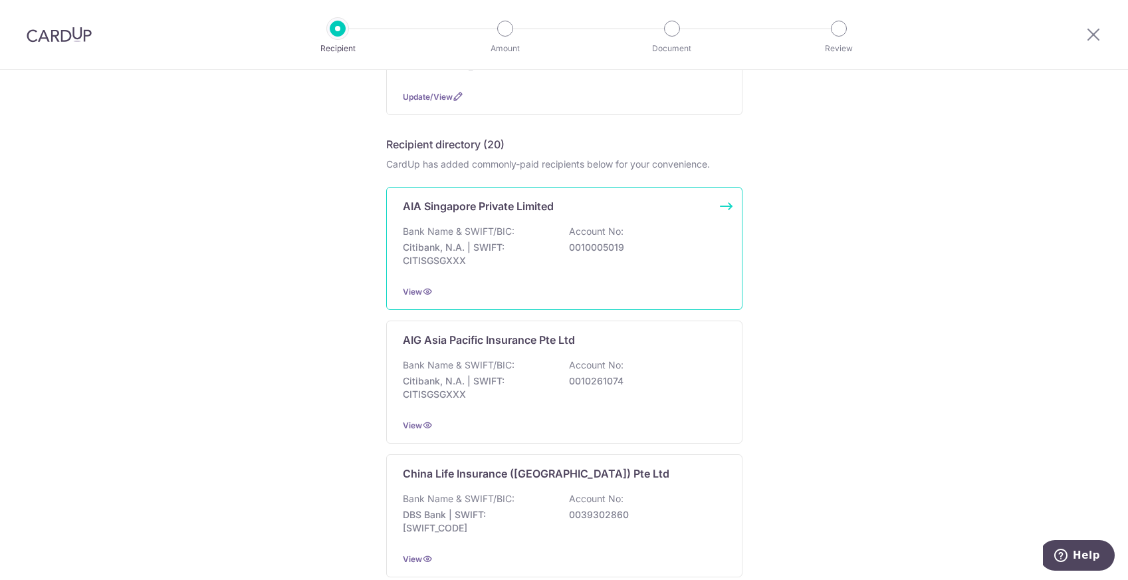
scroll to position [266, 0]
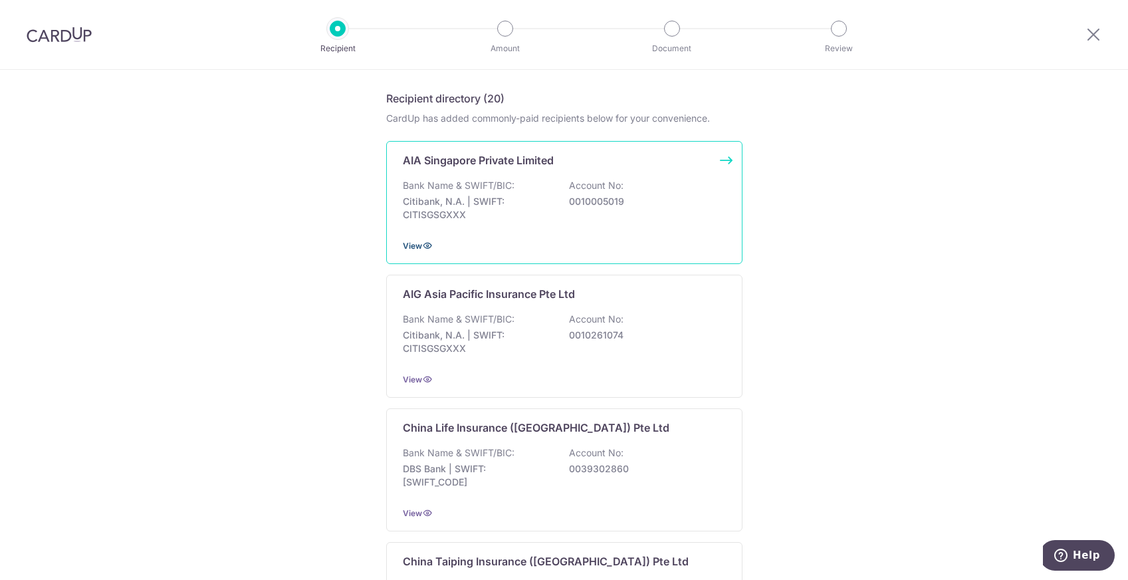
click at [409, 248] on span "View" at bounding box center [412, 246] width 19 height 10
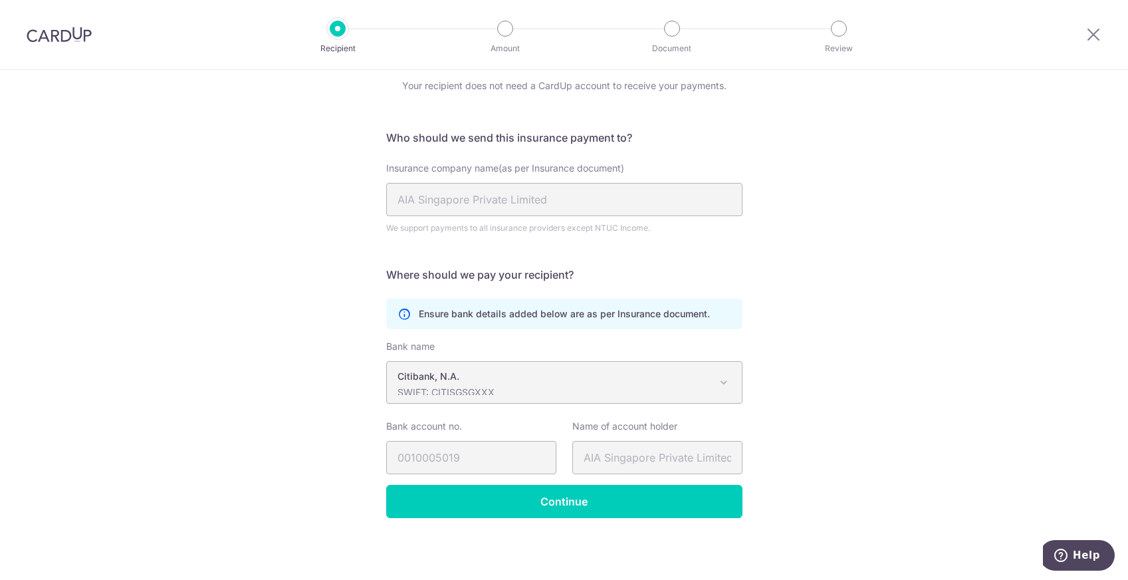
scroll to position [53, 0]
click at [1087, 23] on div at bounding box center [1093, 34] width 69 height 69
click at [1090, 43] on div at bounding box center [1093, 34] width 69 height 69
click at [1090, 31] on icon at bounding box center [1094, 34] width 16 height 17
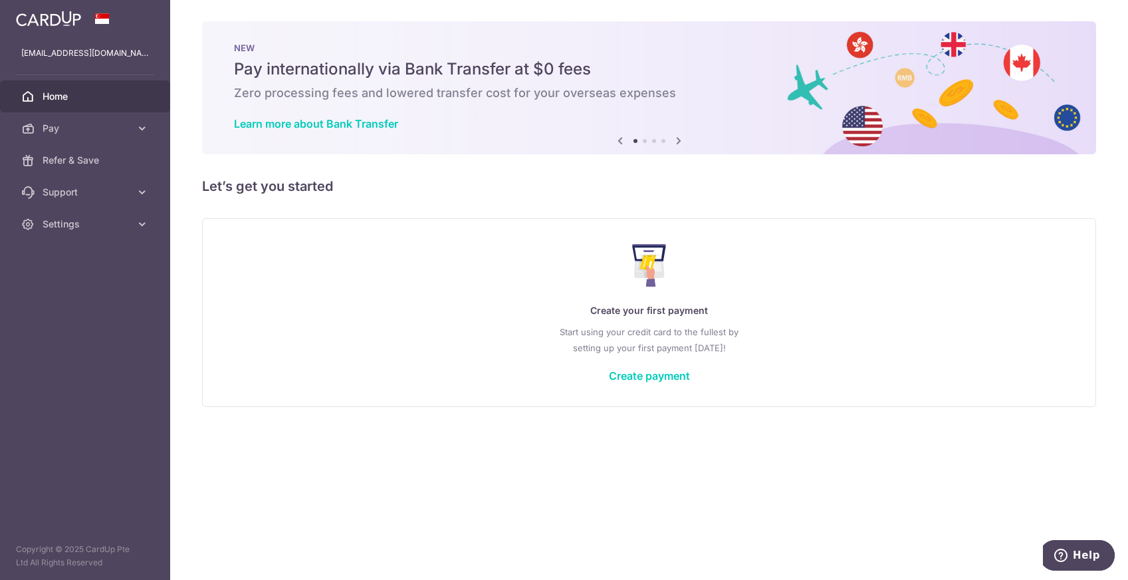
click at [638, 382] on div "Create your first payment Start using your credit card to the fullest by settin…" at bounding box center [649, 312] width 861 height 158
click at [644, 369] on link "Create payment" at bounding box center [649, 375] width 81 height 13
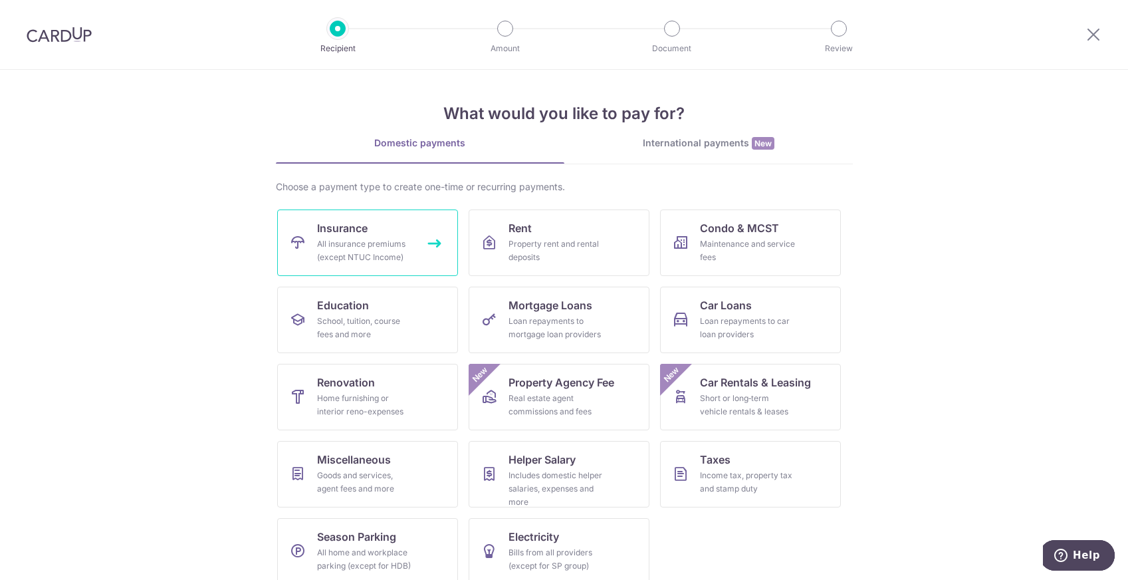
click at [390, 231] on link "Insurance All insurance premiums (except NTUC Income)" at bounding box center [367, 242] width 181 height 66
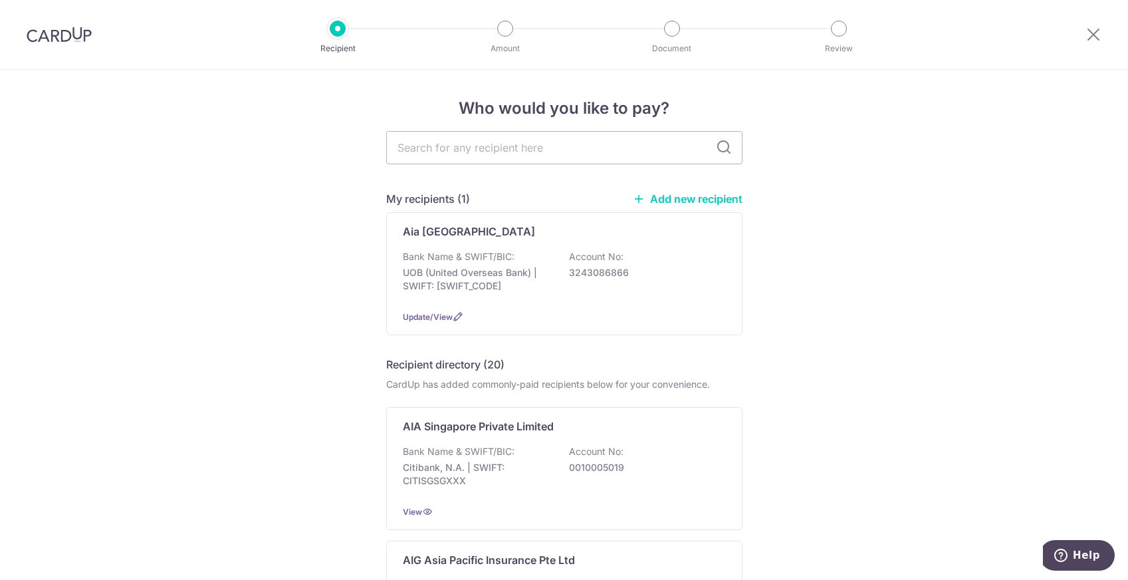
drag, startPoint x: 654, startPoint y: 269, endPoint x: 956, endPoint y: 333, distance: 309.2
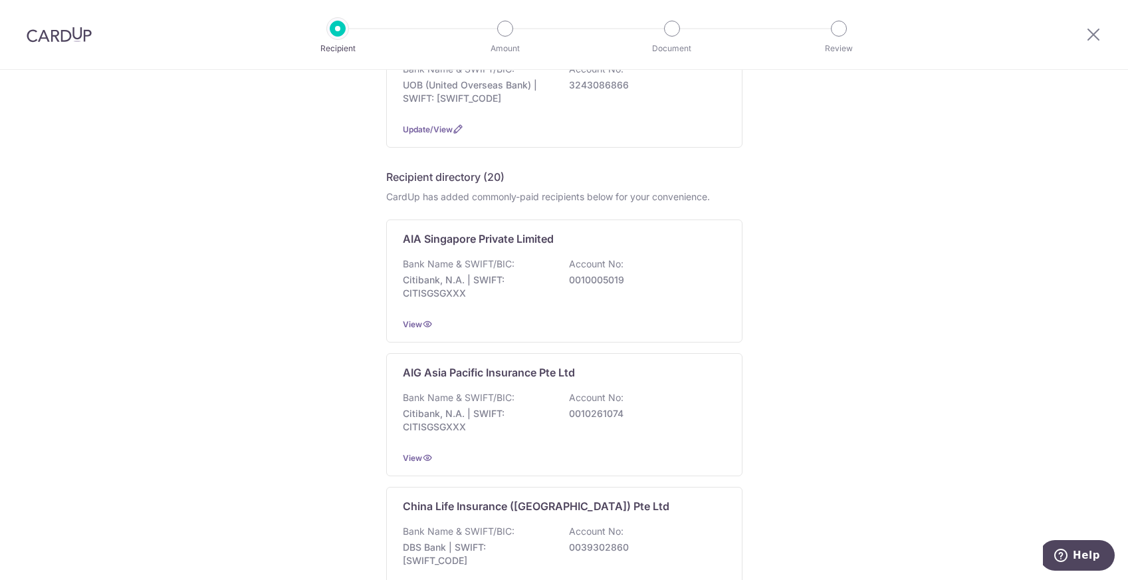
scroll to position [178, 0]
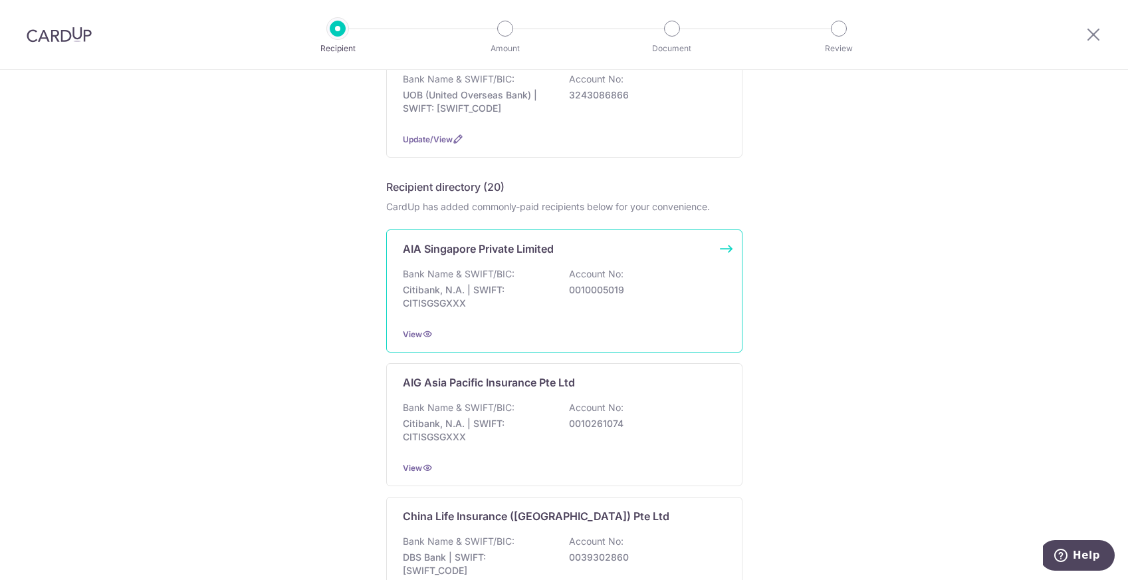
click at [525, 280] on div "Bank Name & SWIFT/BIC: Citibank, N.A. | SWIFT: CITISGSGXXX Account No: 00100050…" at bounding box center [564, 291] width 323 height 49
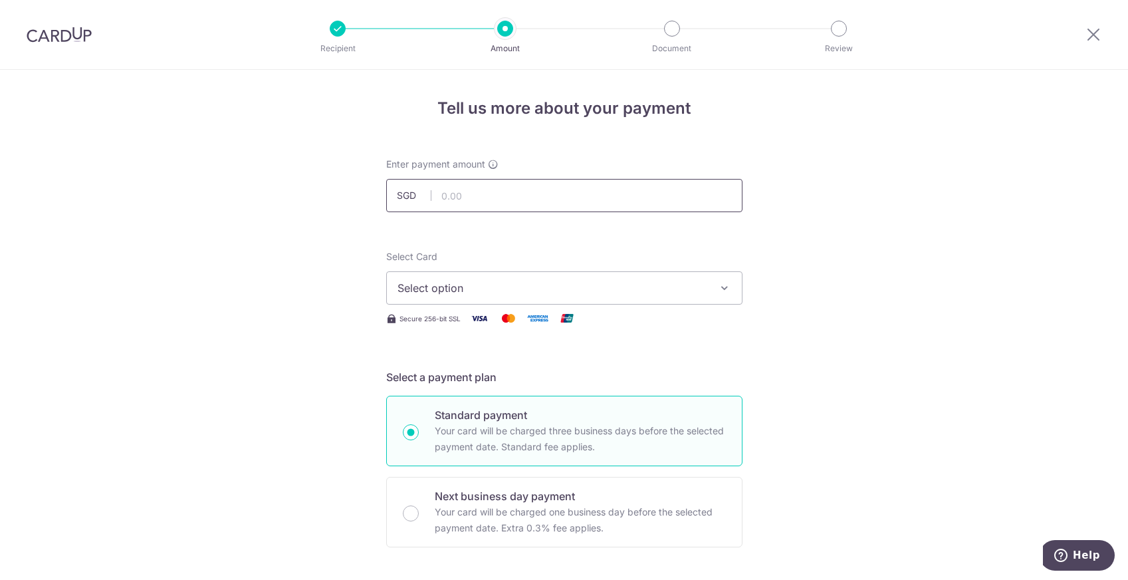
click at [493, 202] on input "text" at bounding box center [564, 195] width 356 height 33
type input "1,735.52"
click at [508, 293] on span "Select option" at bounding box center [553, 288] width 310 height 16
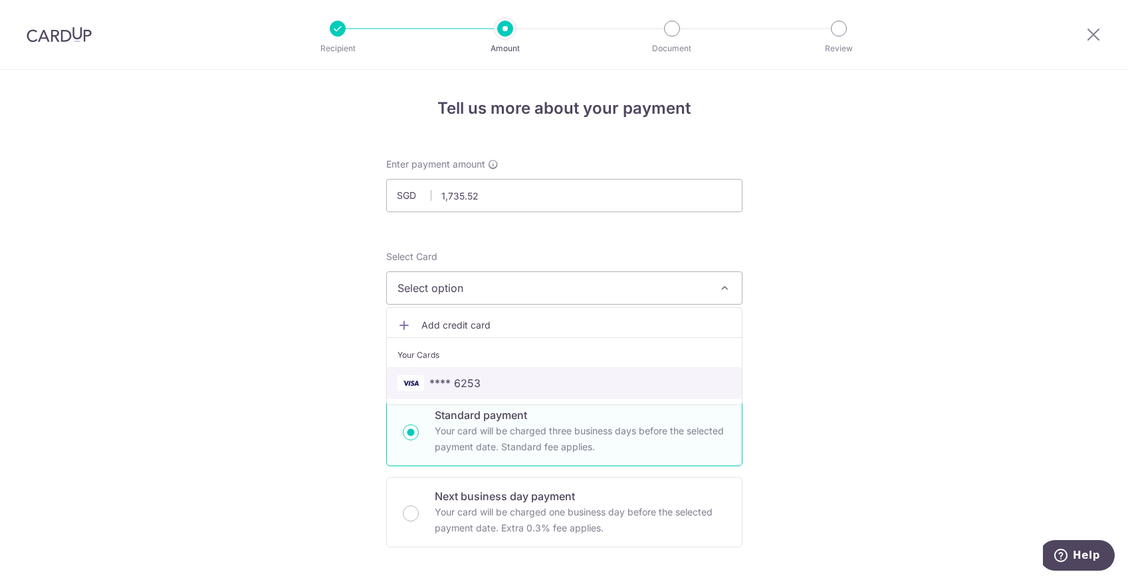
click at [477, 390] on span "**** 6253" at bounding box center [565, 383] width 334 height 16
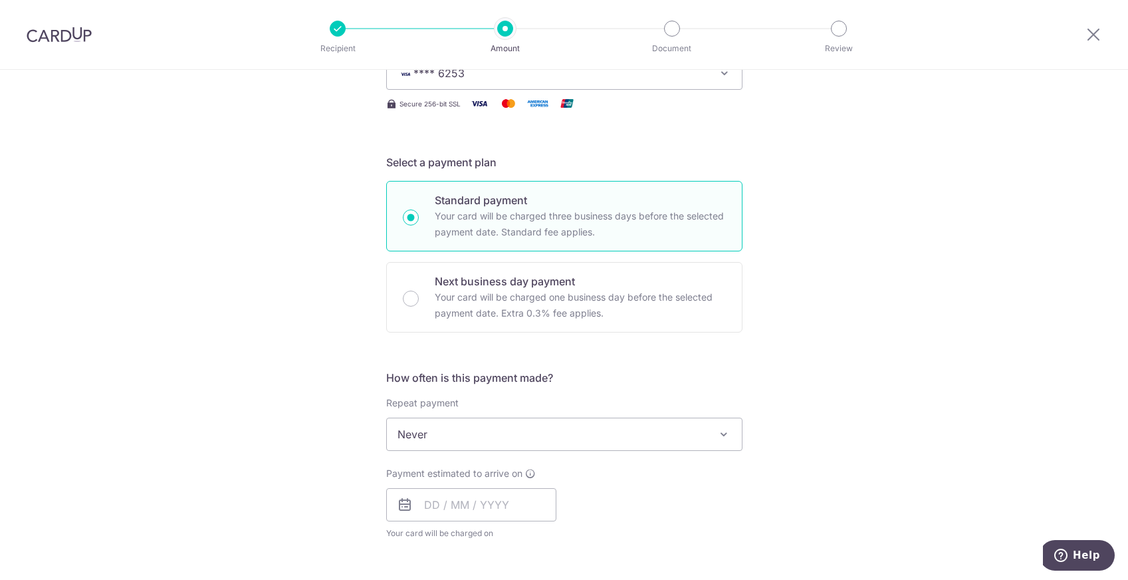
scroll to position [221, 0]
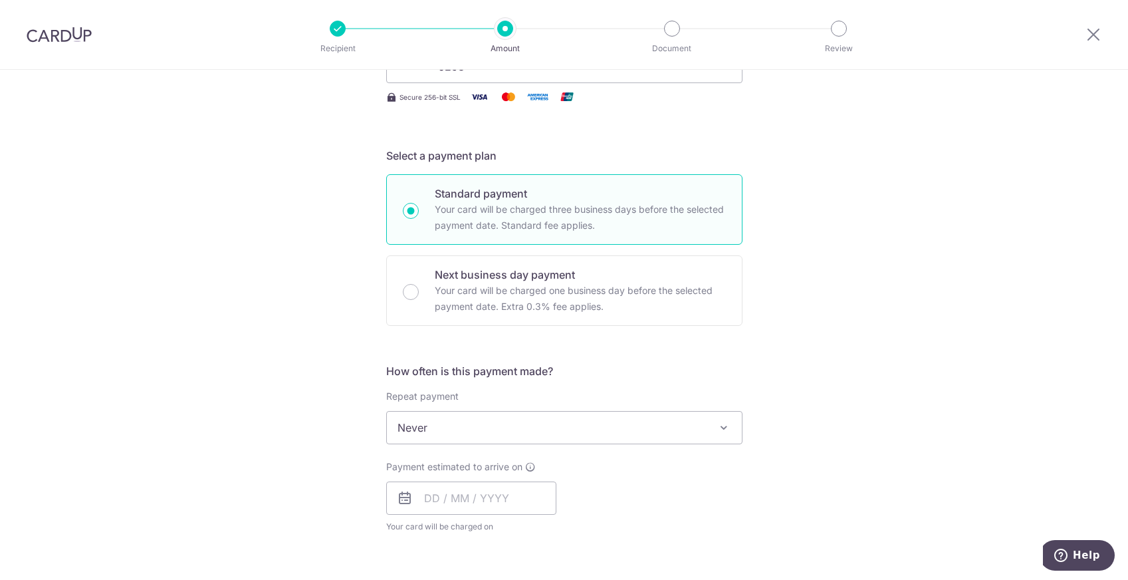
click at [509, 429] on span "Never" at bounding box center [564, 428] width 355 height 32
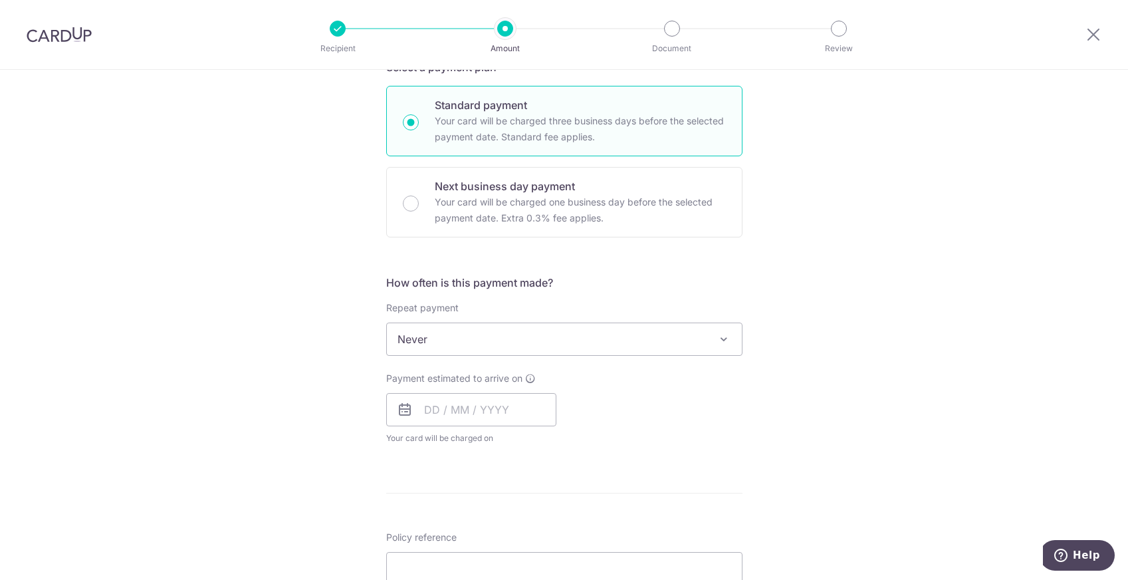
scroll to position [311, 0]
click at [447, 404] on input "text" at bounding box center [471, 408] width 170 height 33
click at [676, 385] on div "Payment estimated to arrive on Prev Next Sep Oct Nov Dec 2025 2026 2027 2028 20…" at bounding box center [564, 407] width 372 height 73
click at [447, 404] on input "text" at bounding box center [471, 408] width 170 height 33
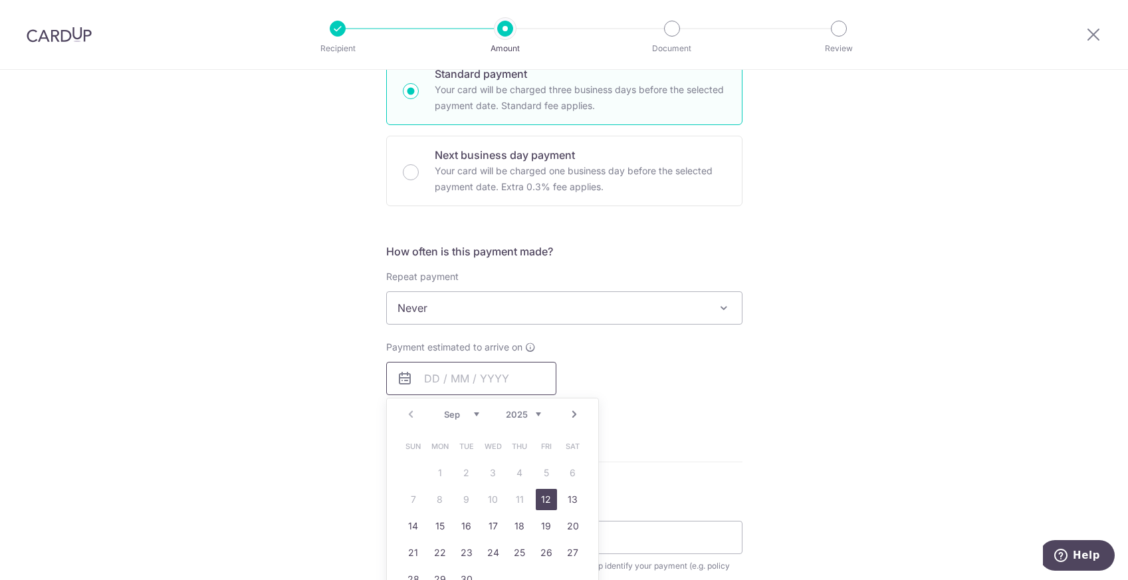
scroll to position [354, 0]
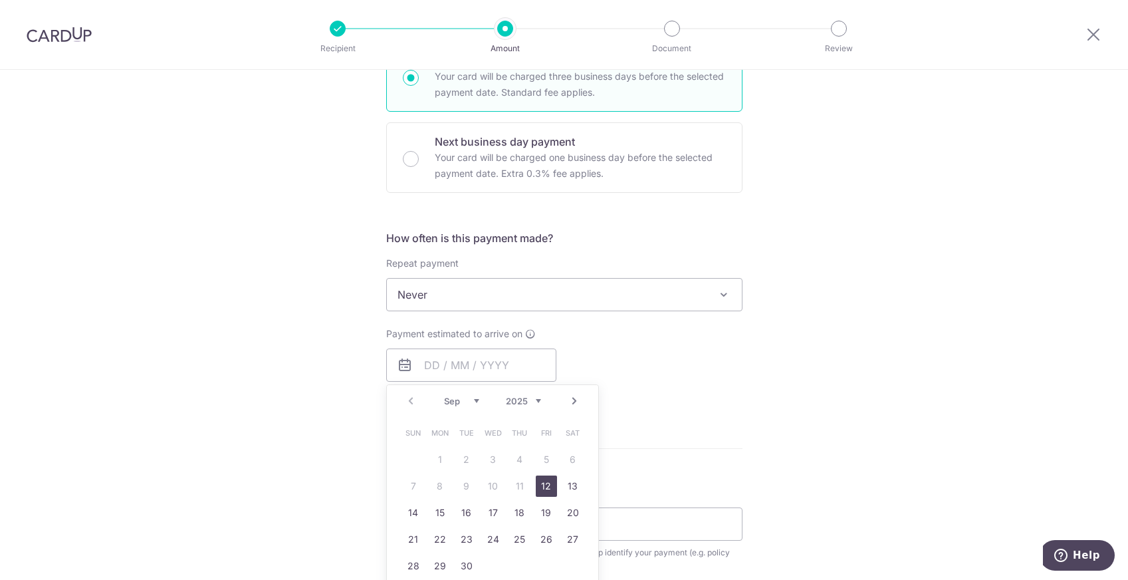
click at [539, 485] on link "12" at bounding box center [546, 485] width 21 height 21
type input "12/09/2025"
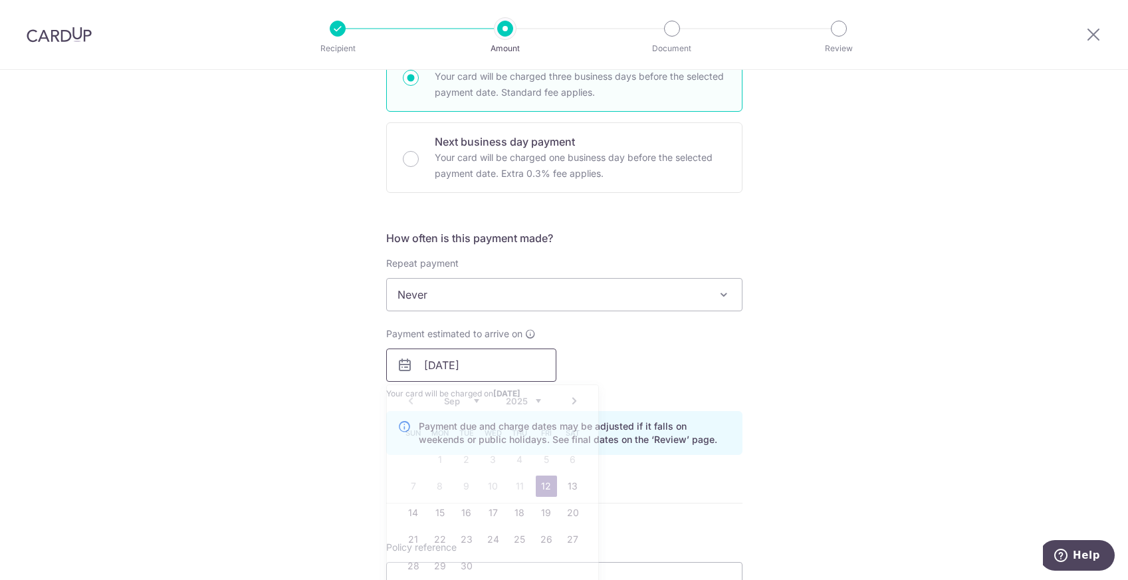
click at [483, 362] on input "12/09/2025" at bounding box center [471, 364] width 170 height 33
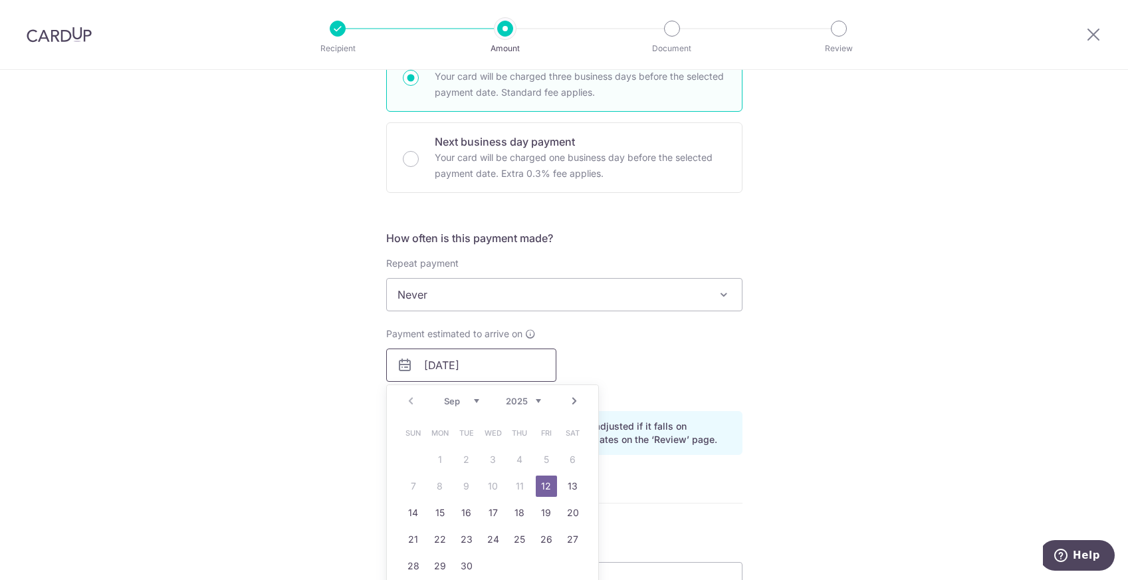
click at [483, 362] on input "12/09/2025" at bounding box center [471, 364] width 170 height 33
click at [674, 357] on div "Payment estimated to arrive on 12/09/2025 Prev Next Sep Oct Nov Dec 2025 2026 2…" at bounding box center [564, 363] width 372 height 73
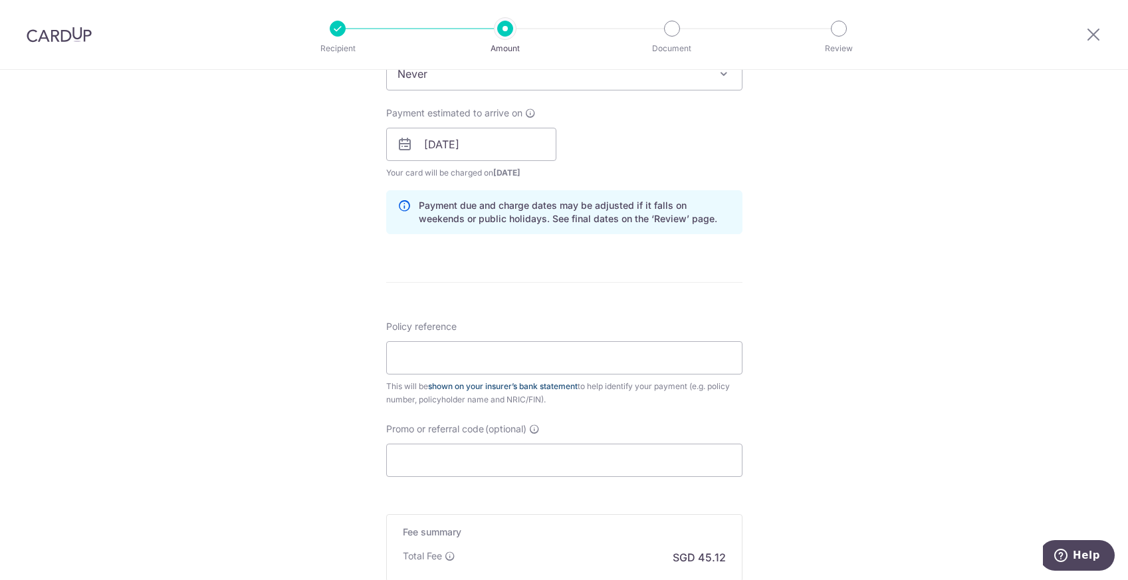
scroll to position [576, 0]
click at [443, 356] on input "Policy reference" at bounding box center [564, 356] width 356 height 33
click at [444, 348] on input "Policy reference" at bounding box center [564, 356] width 356 height 33
paste input "L550068819"
type input "L550068819"
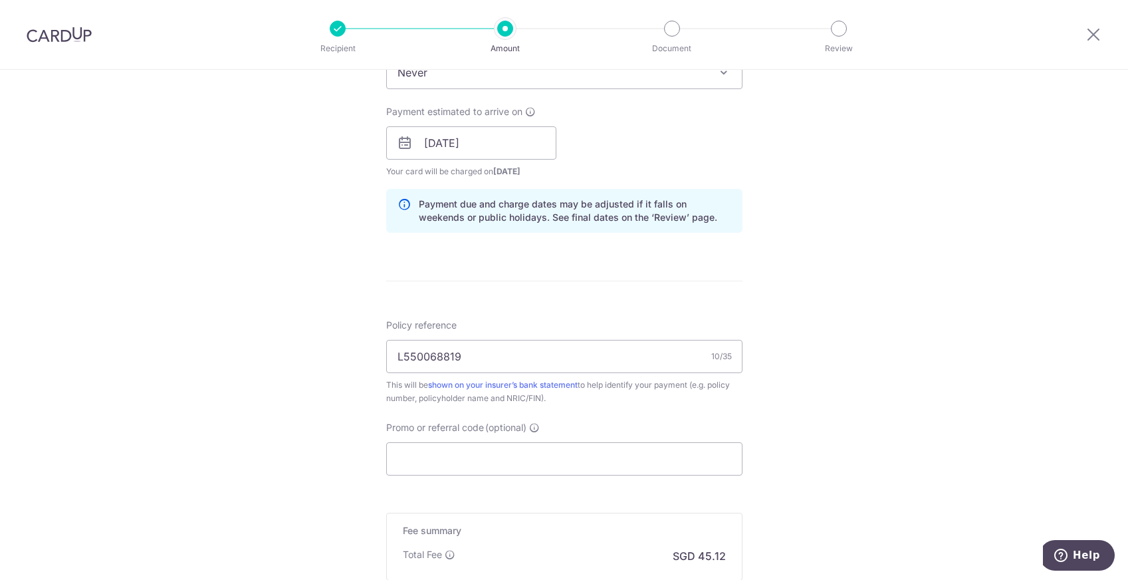
click at [197, 217] on div "Tell us more about your payment Enter payment amount SGD 1,735.52 1735.52 Selec…" at bounding box center [564, 121] width 1128 height 1257
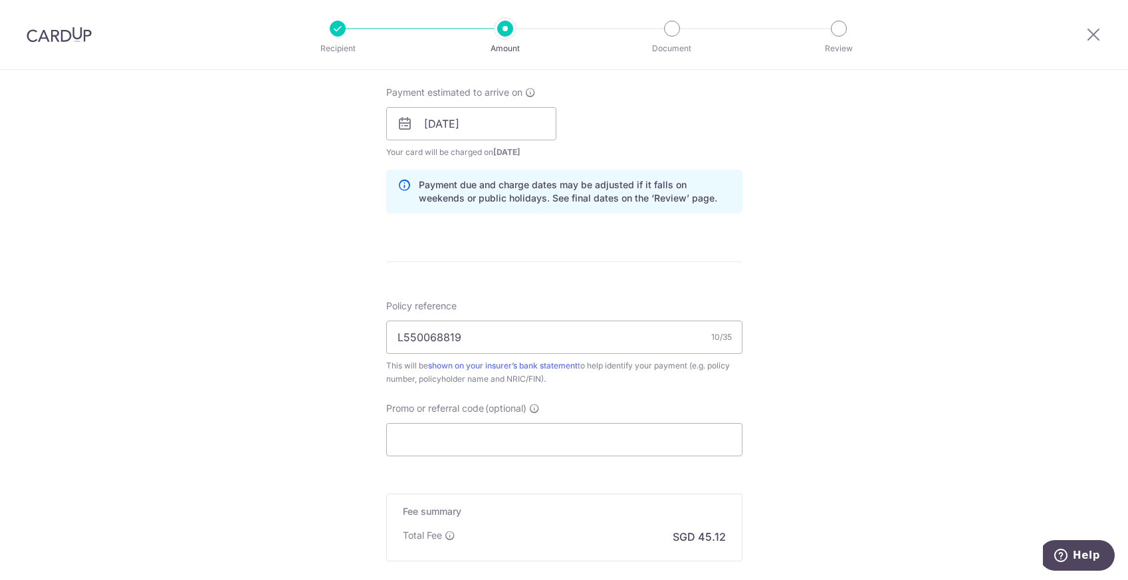
scroll to position [665, 0]
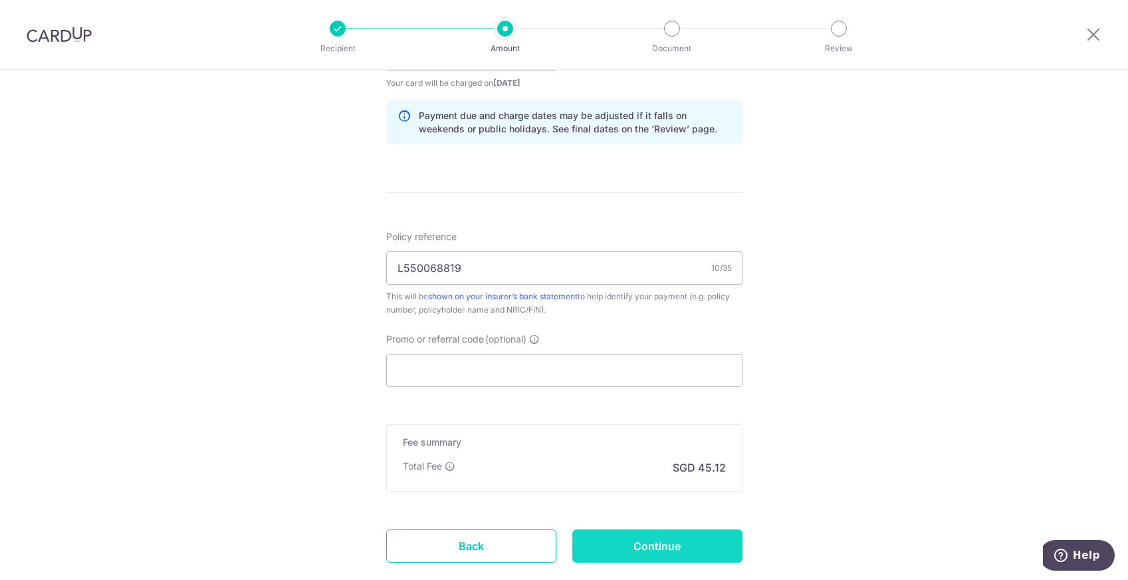
click at [656, 538] on input "Continue" at bounding box center [657, 545] width 170 height 33
type input "Create Schedule"
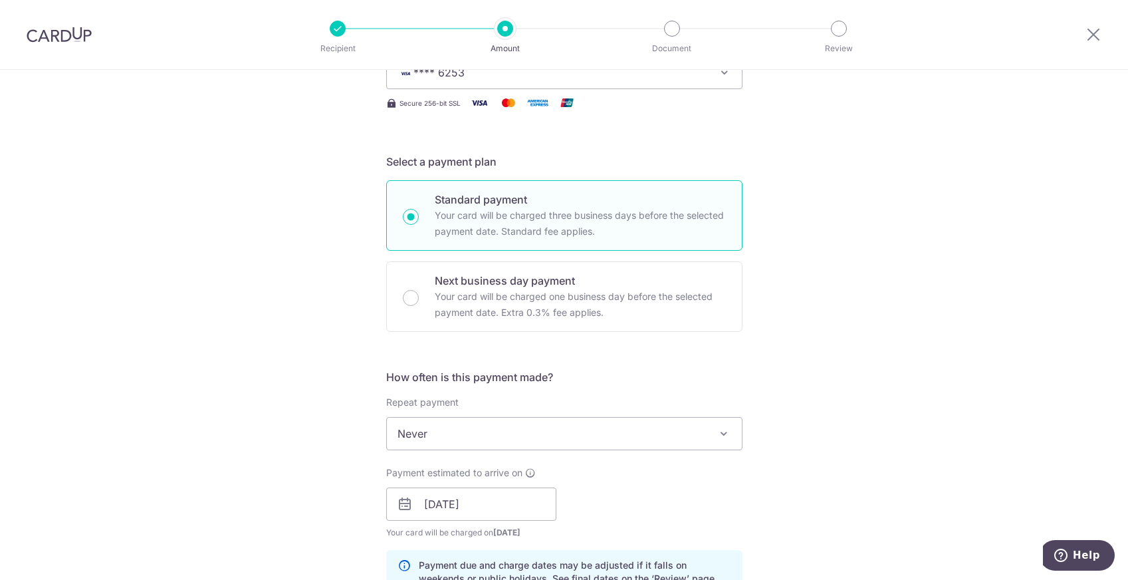
scroll to position [168, 0]
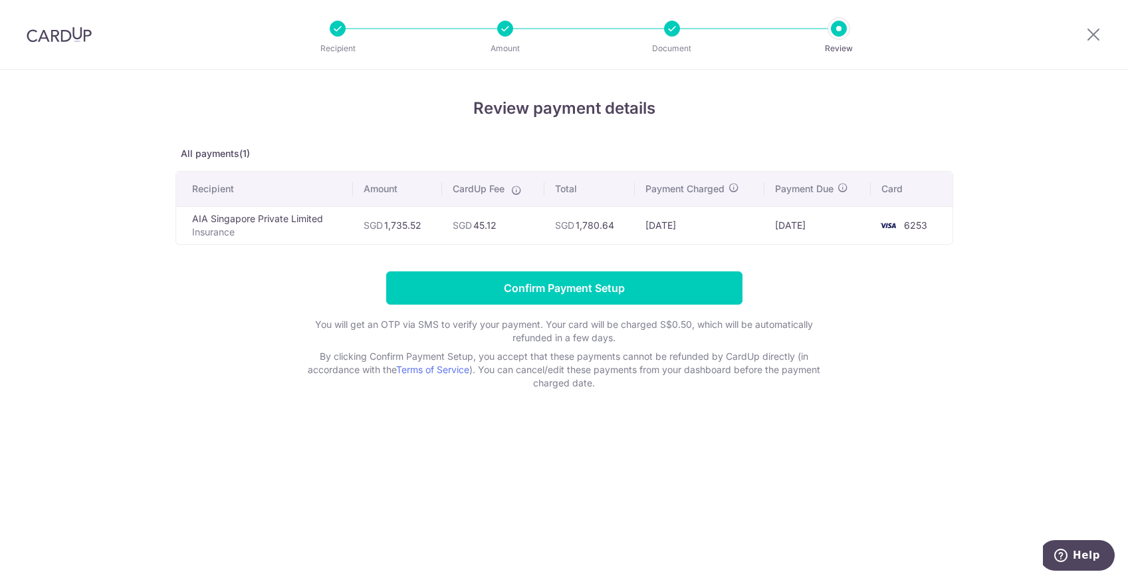
click at [396, 211] on td "SGD 1,735.52" at bounding box center [397, 225] width 89 height 38
drag, startPoint x: 553, startPoint y: 226, endPoint x: 533, endPoint y: 215, distance: 22.4
click at [545, 220] on td "SGD 1,780.64" at bounding box center [590, 225] width 90 height 38
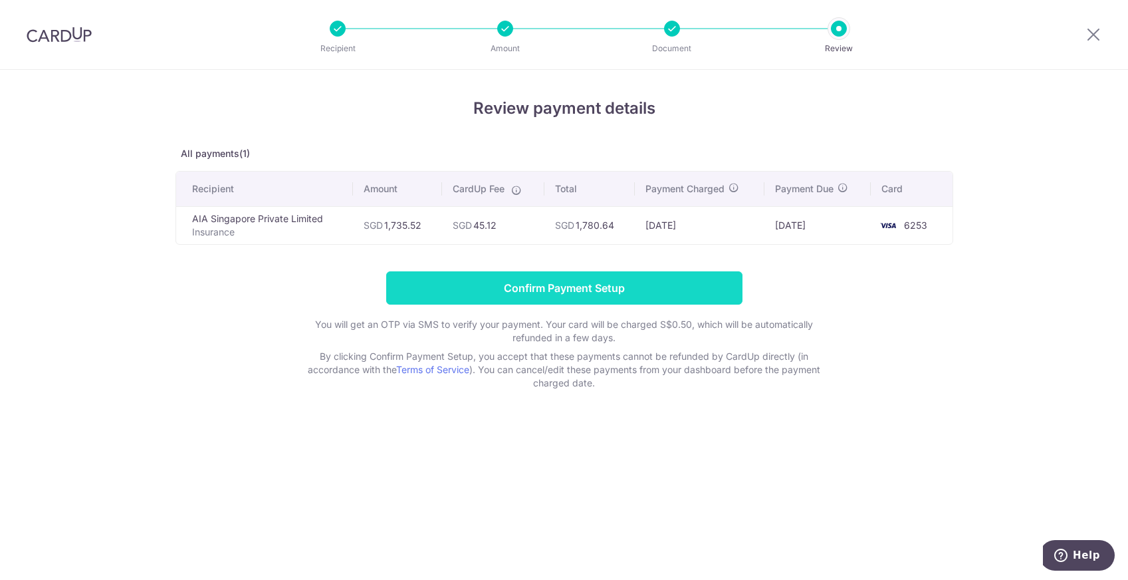
click at [569, 287] on input "Confirm Payment Setup" at bounding box center [564, 287] width 356 height 33
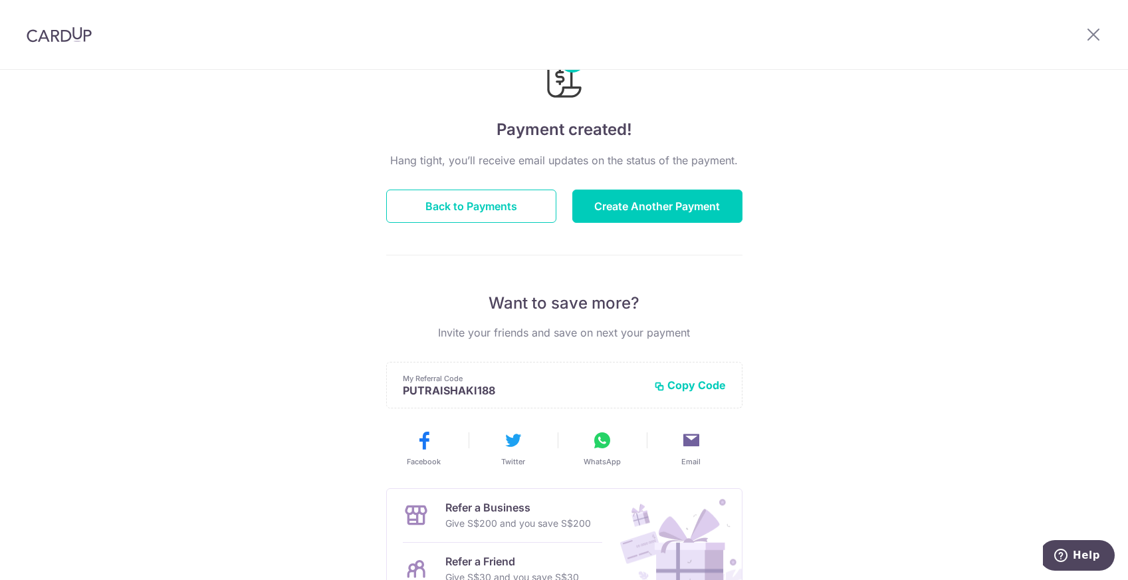
scroll to position [45, 0]
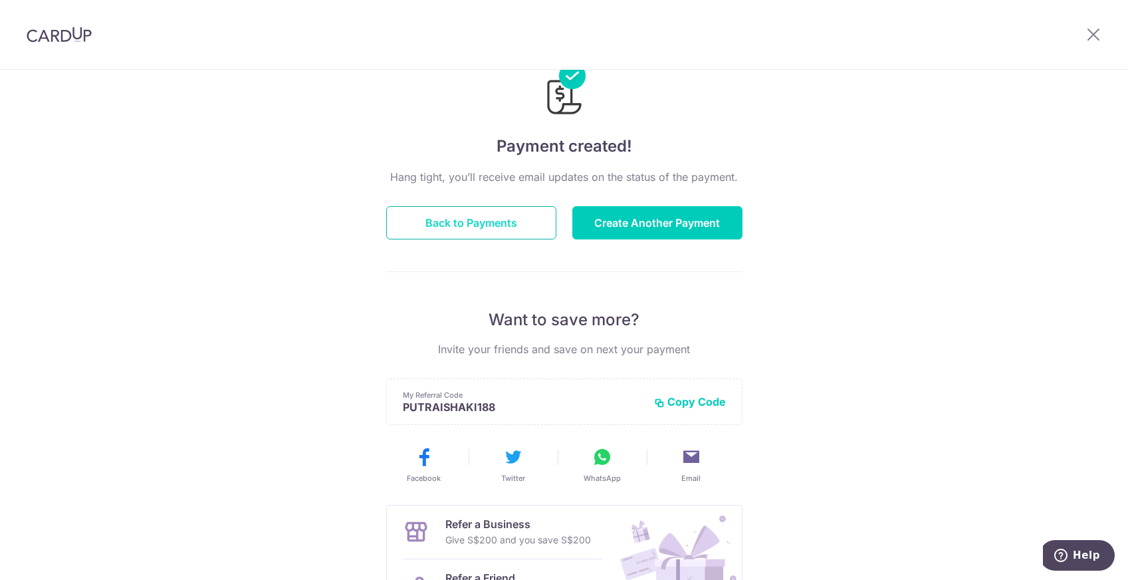
click at [467, 217] on button "Back to Payments" at bounding box center [471, 222] width 170 height 33
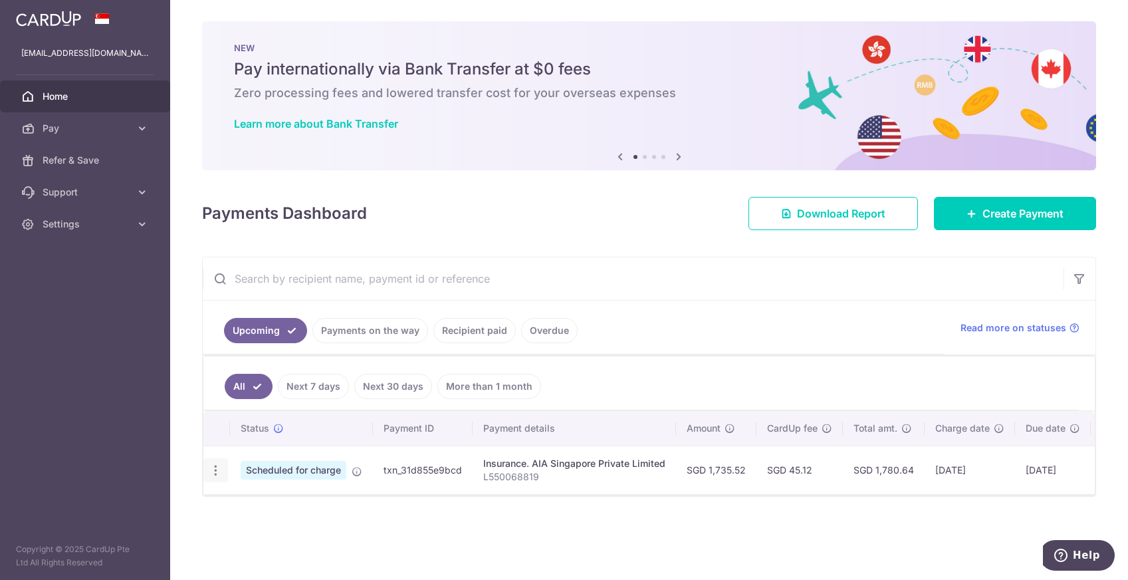
click at [209, 473] on icon "button" at bounding box center [216, 470] width 14 height 14
click at [785, 533] on div "Status Payment ID Payment details Amount CardUp fee Total amt. Charge date Due …" at bounding box center [649, 491] width 892 height 160
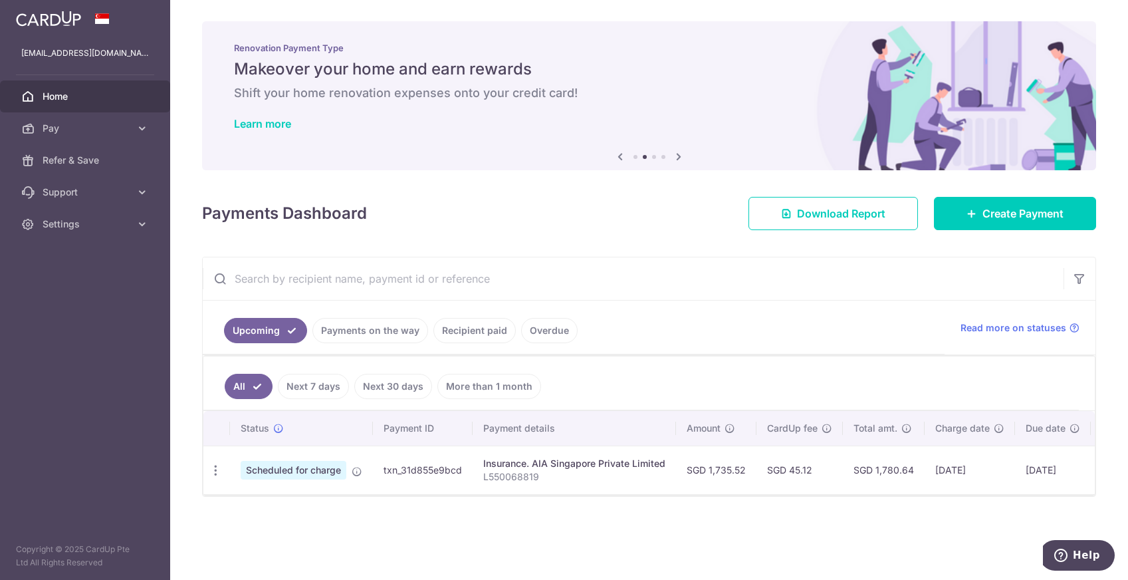
click at [336, 326] on link "Payments on the way" at bounding box center [371, 330] width 116 height 25
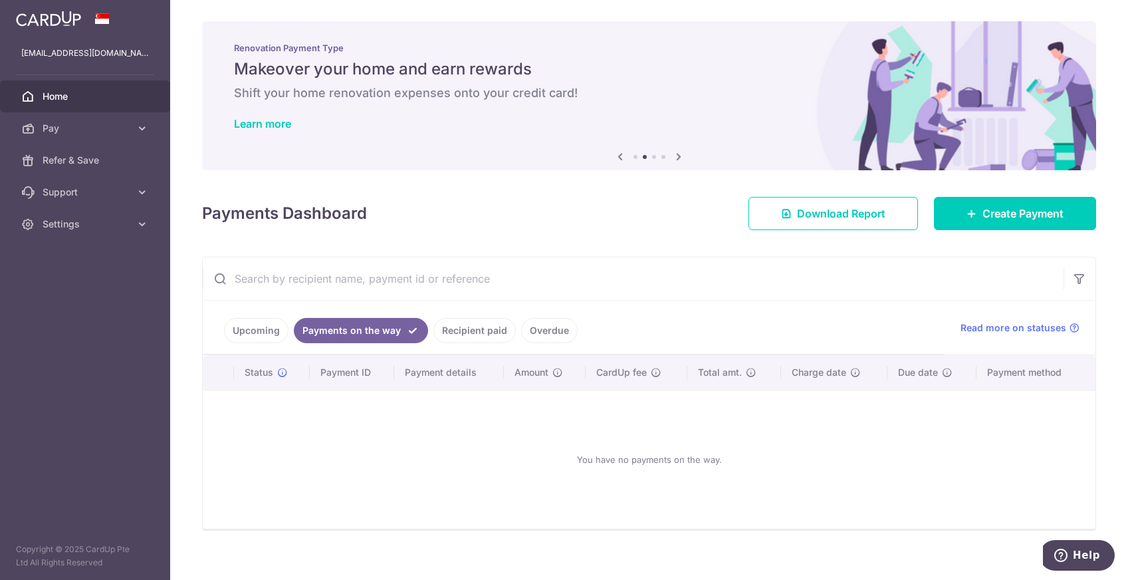
click at [254, 328] on link "Upcoming" at bounding box center [256, 330] width 64 height 25
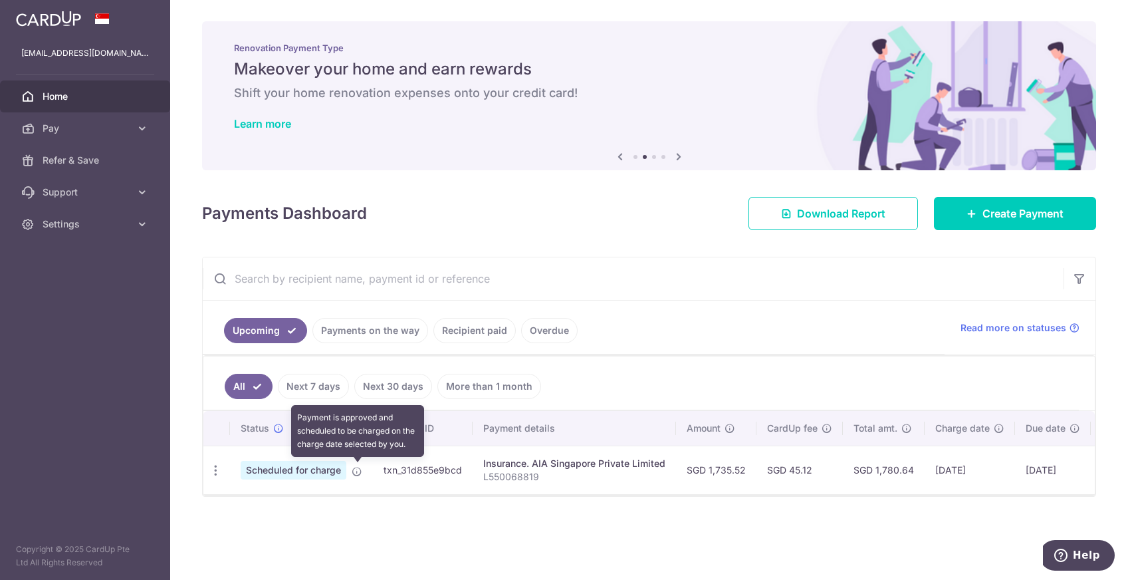
click at [354, 469] on icon at bounding box center [357, 471] width 11 height 11
click at [758, 322] on ul "Upcoming Payments on the way Recipient paid Overdue" at bounding box center [574, 328] width 742 height 54
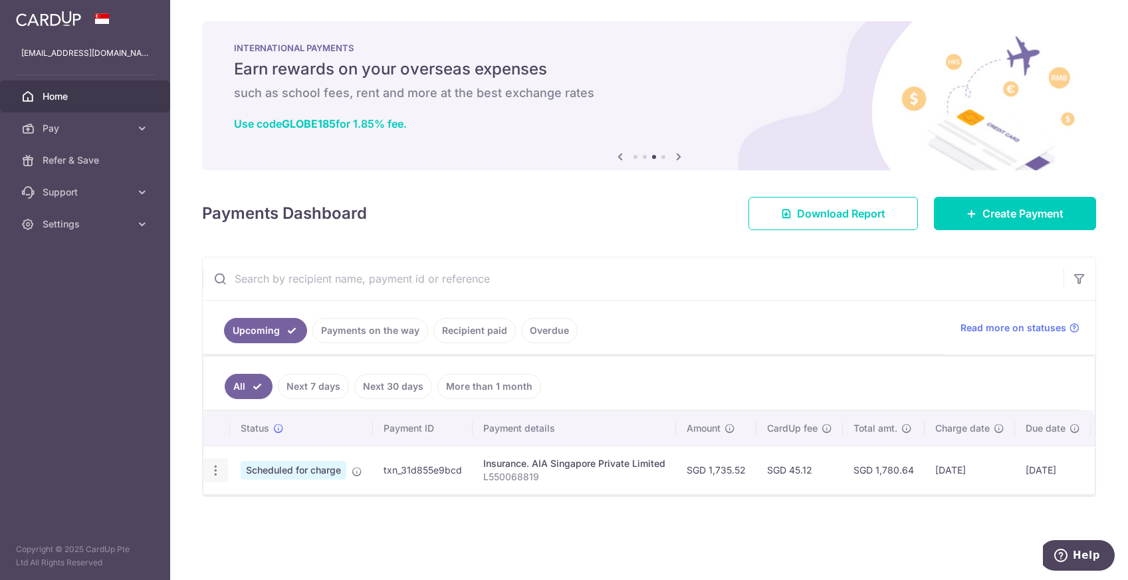
click at [205, 473] on div "Update payment Cancel payment" at bounding box center [215, 470] width 25 height 25
click at [219, 471] on icon "button" at bounding box center [216, 470] width 14 height 14
click at [773, 354] on ul "Upcoming Payments on the way Recipient paid Overdue" at bounding box center [574, 328] width 742 height 54
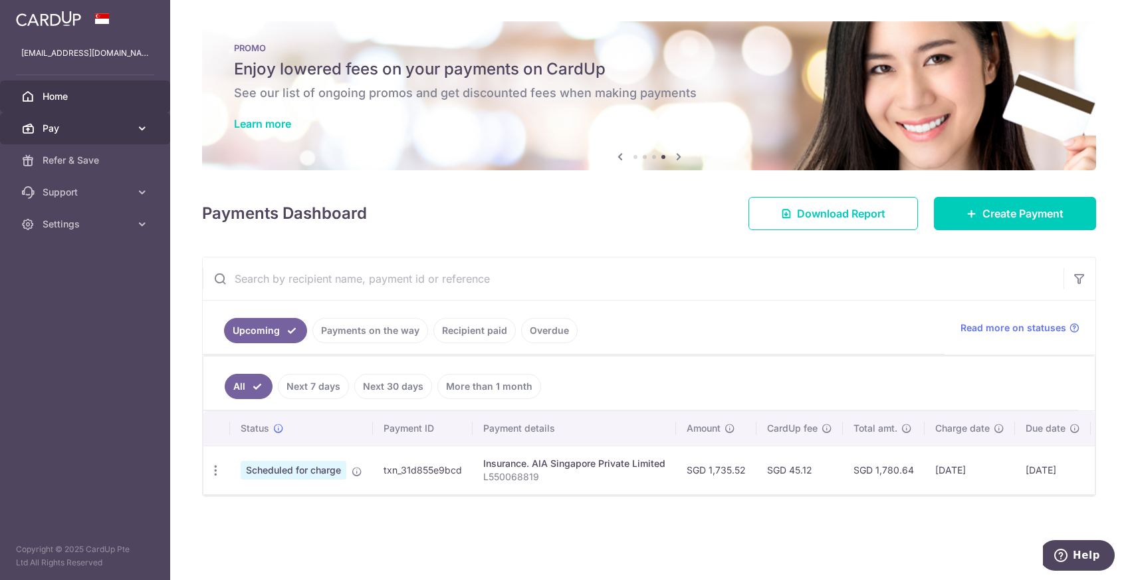
click at [53, 132] on span "Pay" at bounding box center [87, 128] width 88 height 13
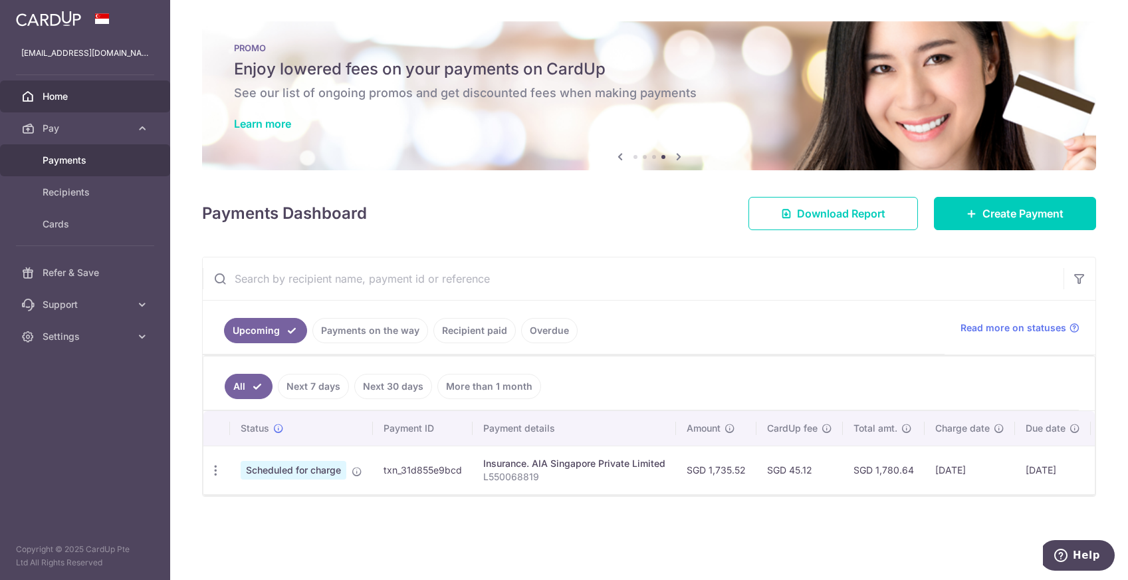
click at [68, 166] on span "Payments" at bounding box center [87, 160] width 88 height 13
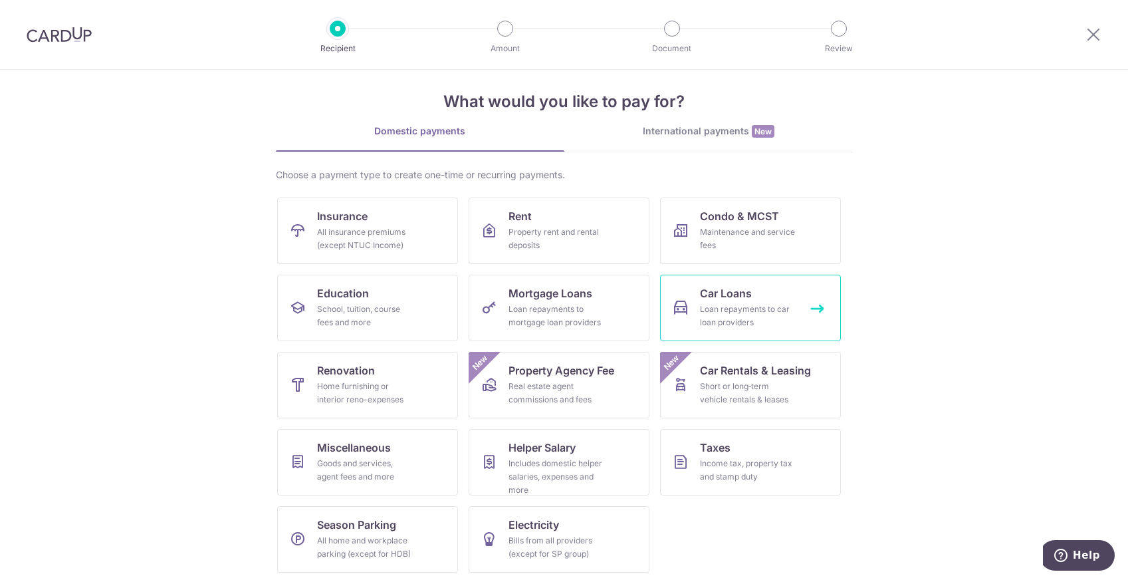
scroll to position [15, 0]
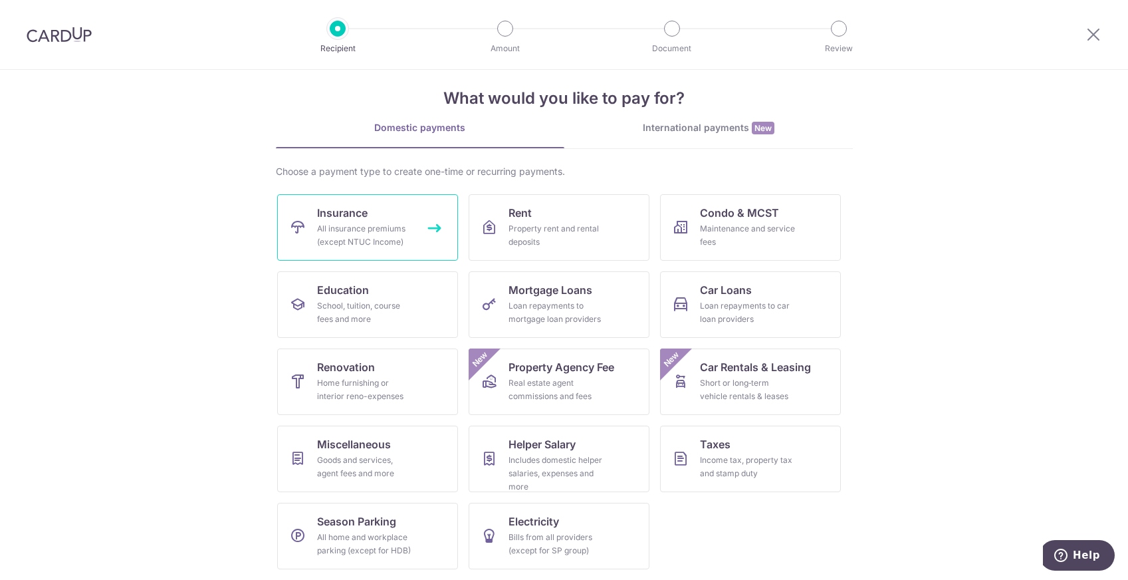
click at [376, 241] on div "All insurance premiums (except NTUC Income)" at bounding box center [365, 235] width 96 height 27
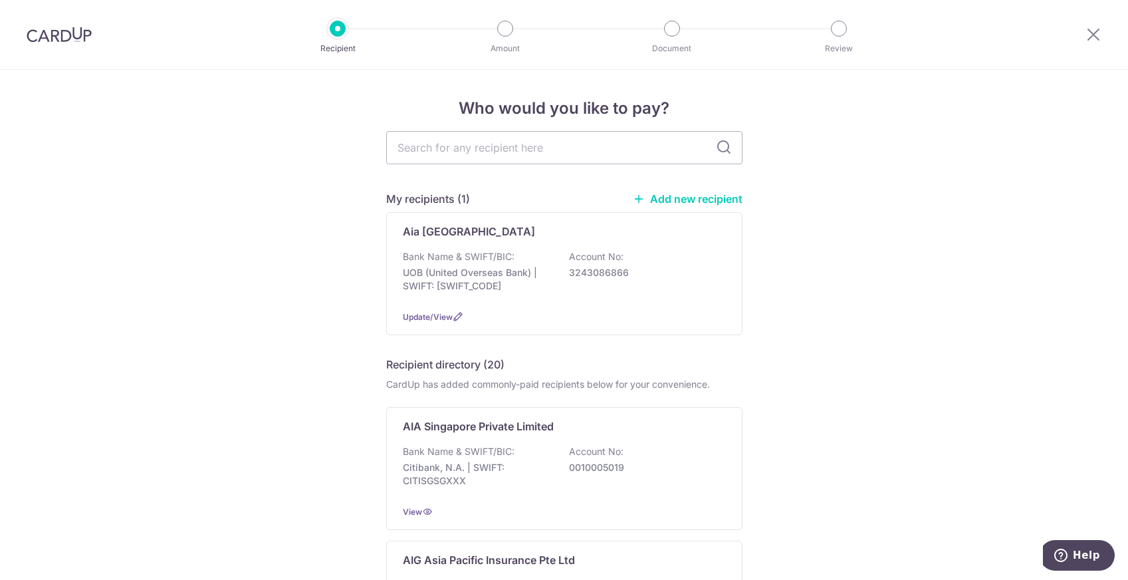
click at [668, 34] on div at bounding box center [672, 29] width 16 height 16
click at [491, 483] on p "Citibank, N.A. | SWIFT: CITISGSGXXX" at bounding box center [477, 474] width 149 height 27
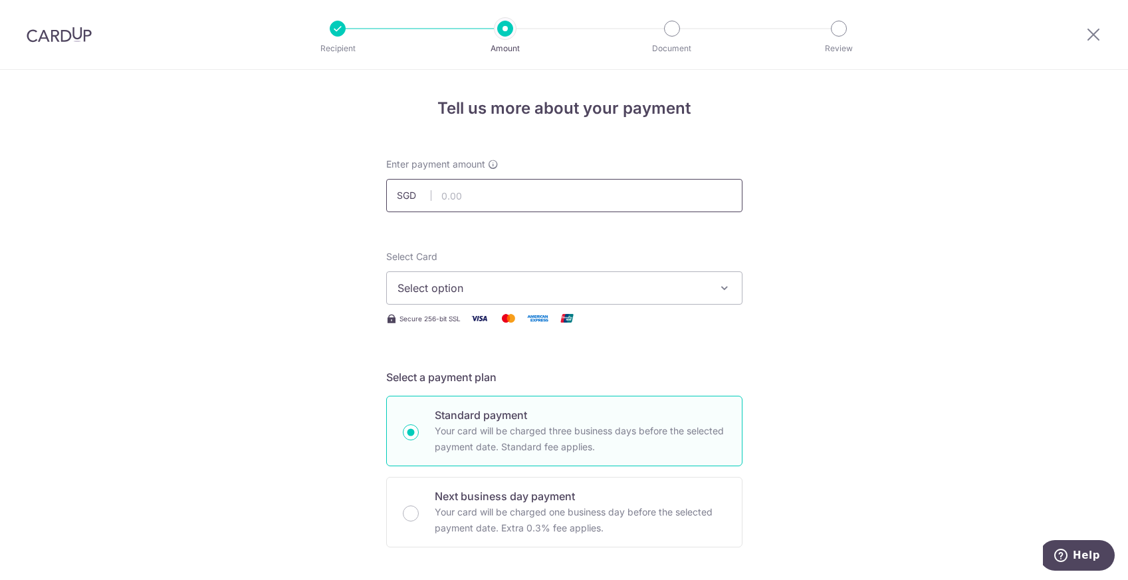
click at [459, 195] on input "text" at bounding box center [564, 195] width 356 height 33
click at [507, 299] on button "Select option" at bounding box center [564, 287] width 356 height 33
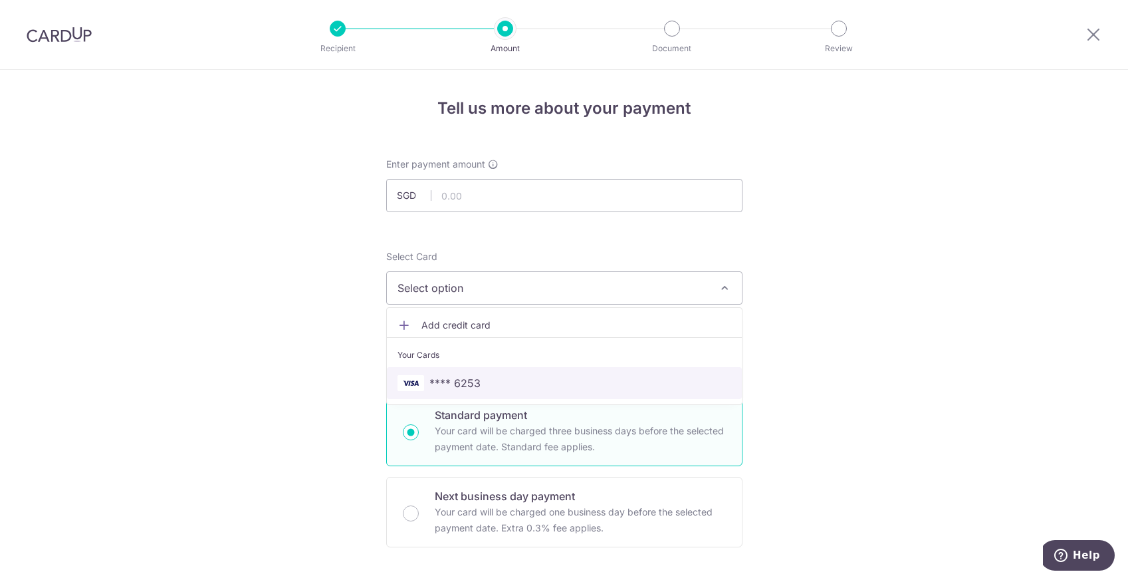
click at [452, 380] on span "**** 6253" at bounding box center [455, 383] width 51 height 16
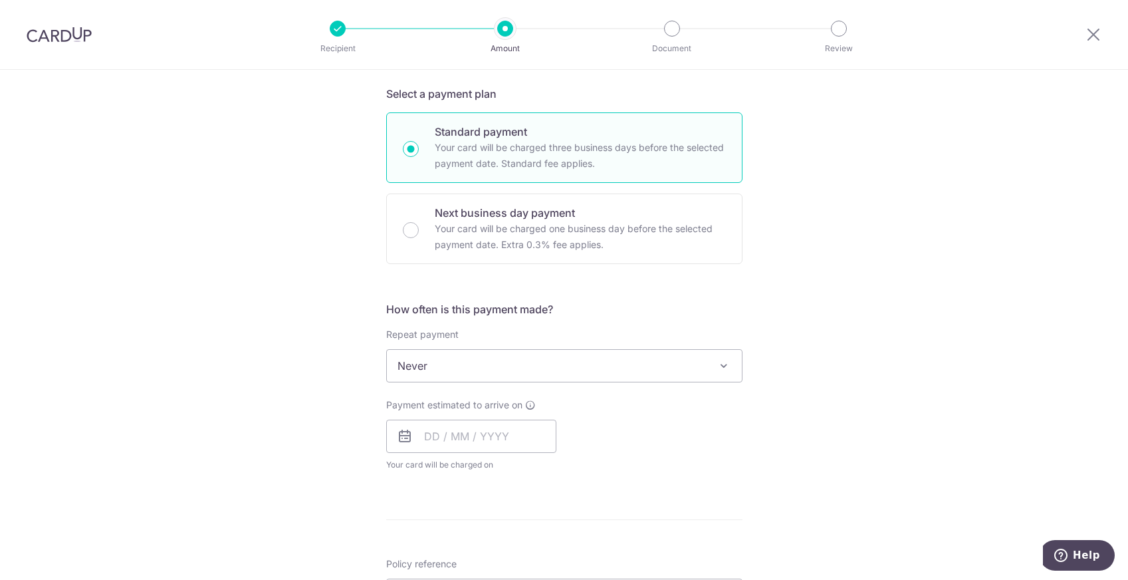
scroll to position [311, 0]
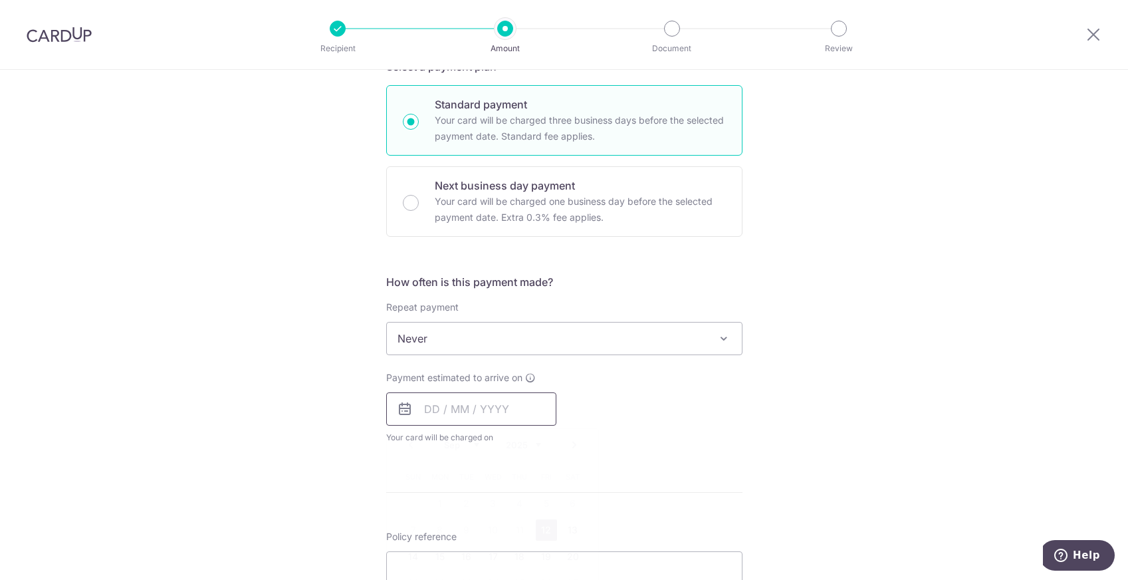
click at [424, 419] on input "text" at bounding box center [471, 408] width 170 height 33
drag, startPoint x: 789, startPoint y: 454, endPoint x: 696, endPoint y: 465, distance: 94.4
click at [789, 454] on div "Tell us more about your payment Enter payment amount SGD Select Card **** 6253 …" at bounding box center [564, 360] width 1128 height 1203
click at [467, 416] on input "text" at bounding box center [471, 408] width 170 height 33
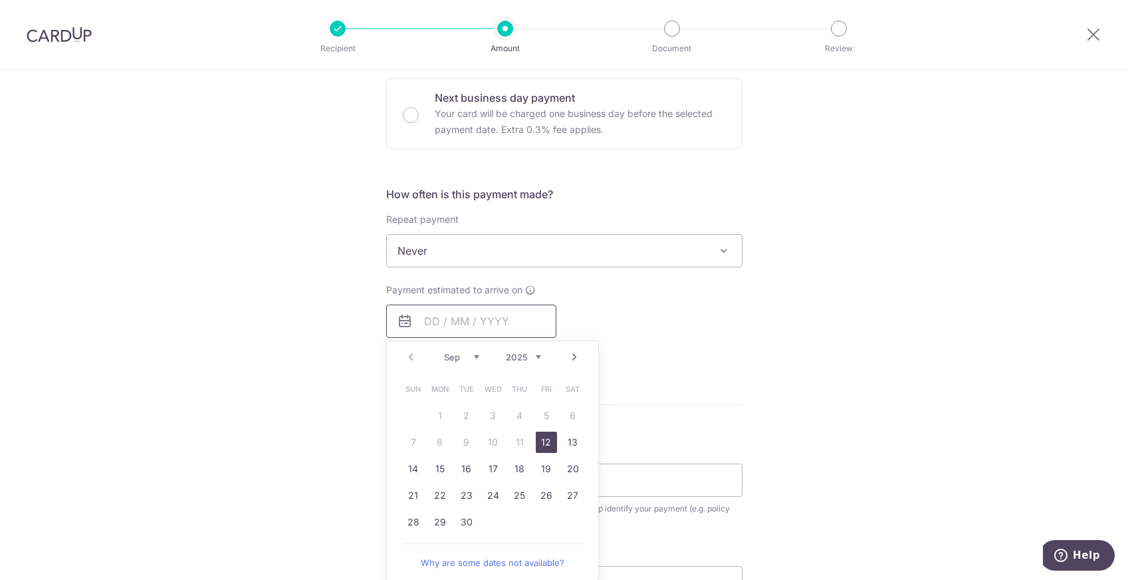
scroll to position [399, 0]
click at [487, 495] on link "24" at bounding box center [493, 494] width 21 height 21
type input "24/09/2025"
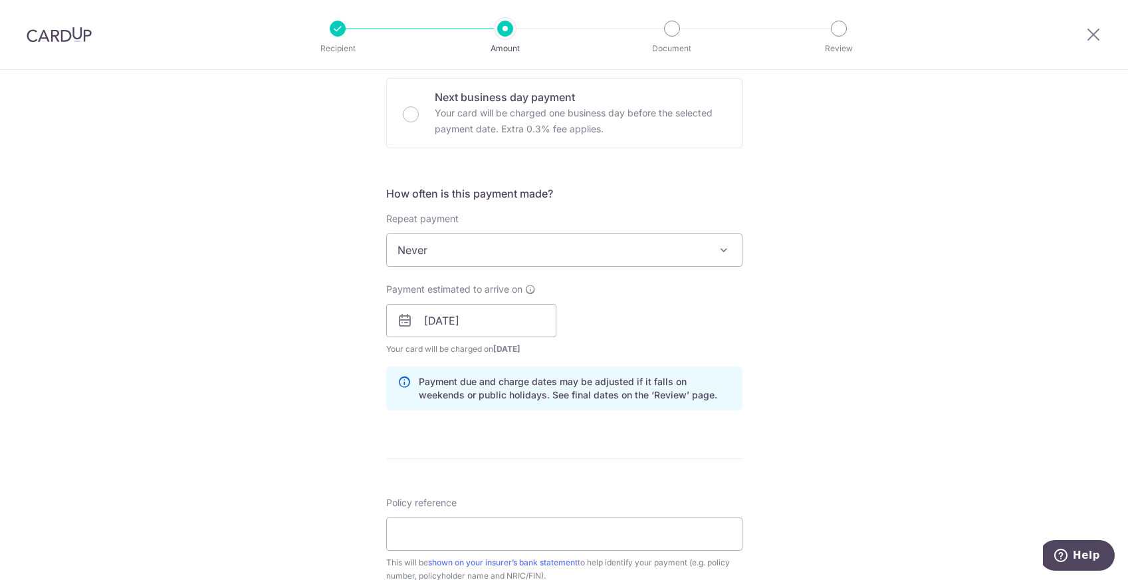
click at [775, 380] on div "Tell us more about your payment Enter payment amount SGD Select Card **** 6253 …" at bounding box center [564, 299] width 1128 height 1257
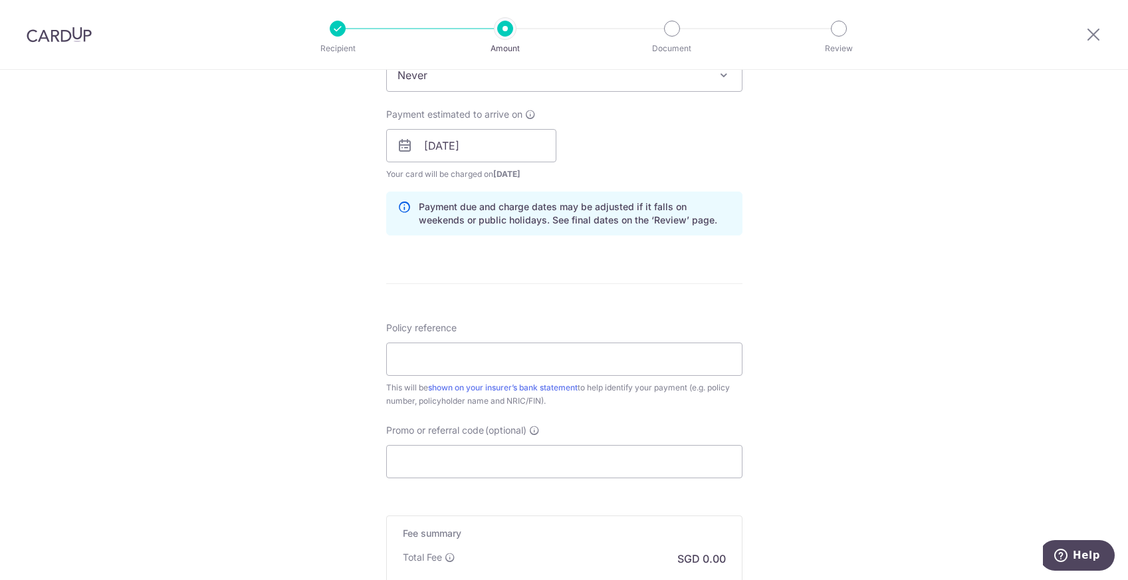
scroll to position [576, 0]
click at [424, 342] on input "Policy reference" at bounding box center [564, 356] width 356 height 33
paste input "L550068819"
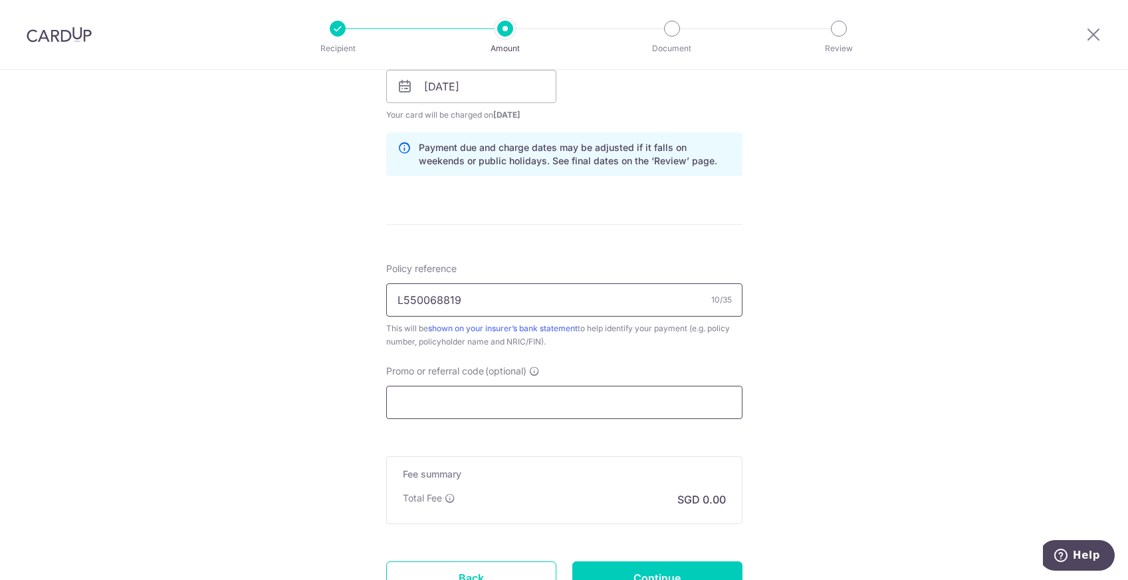
scroll to position [747, 0]
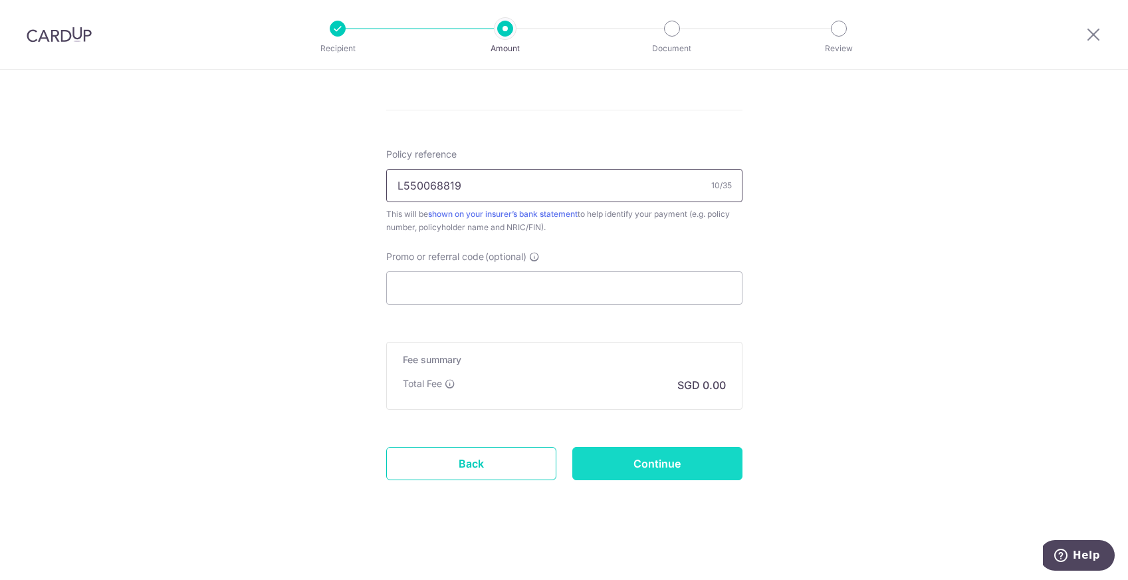
type input "L550068819"
click at [618, 458] on input "Continue" at bounding box center [657, 463] width 170 height 33
type input "Create Schedule"
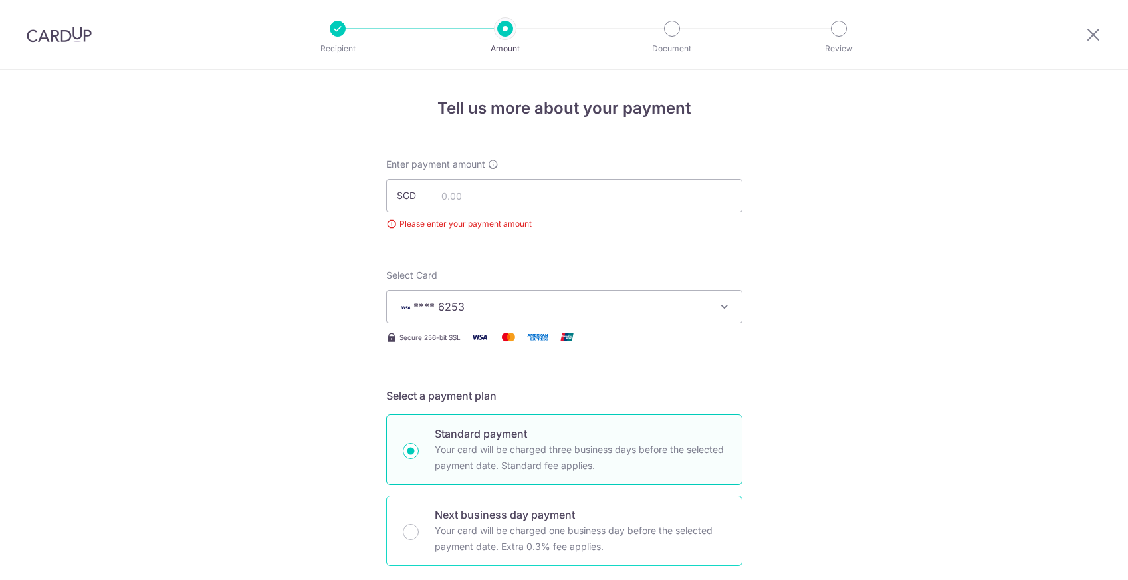
scroll to position [148, 0]
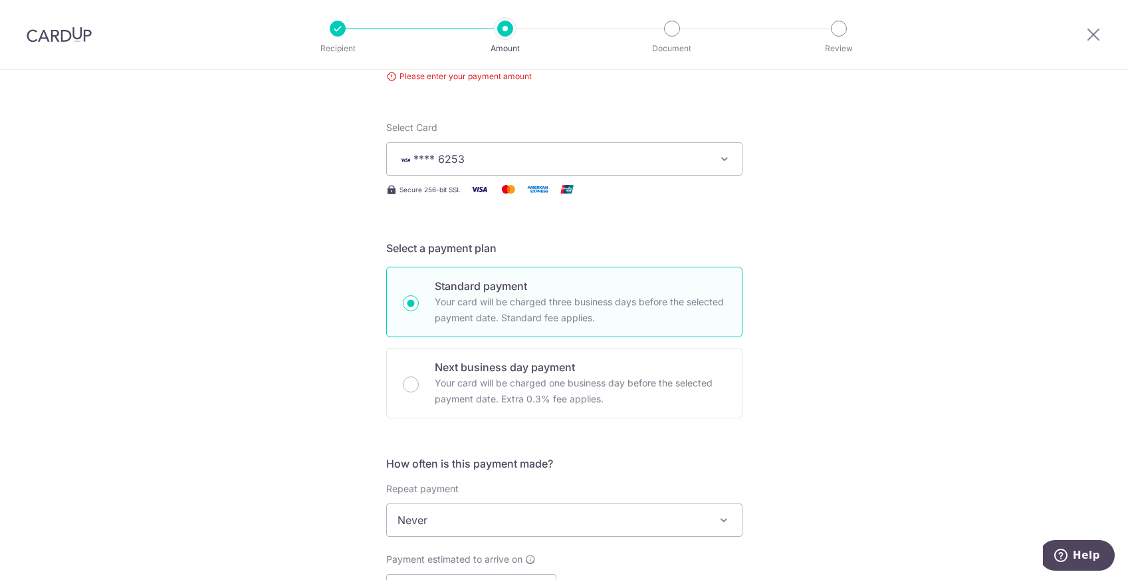
click at [483, 287] on p "Standard payment" at bounding box center [580, 286] width 291 height 16
click at [419, 295] on input "Standard payment Your card will be charged three business days before the selec…" at bounding box center [411, 303] width 16 height 16
radio input "true"
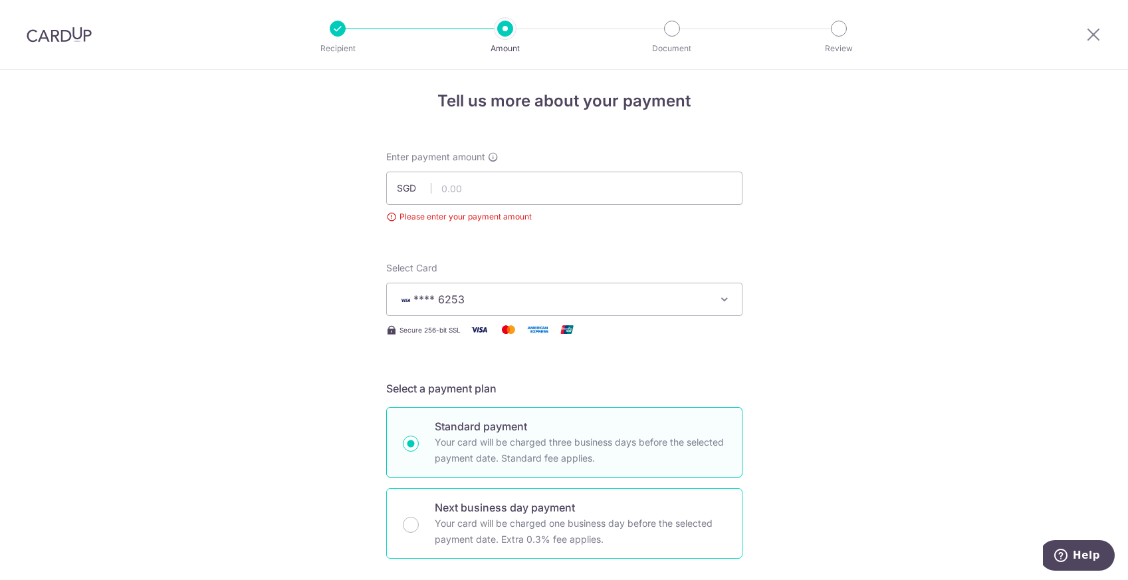
scroll to position [0, 0]
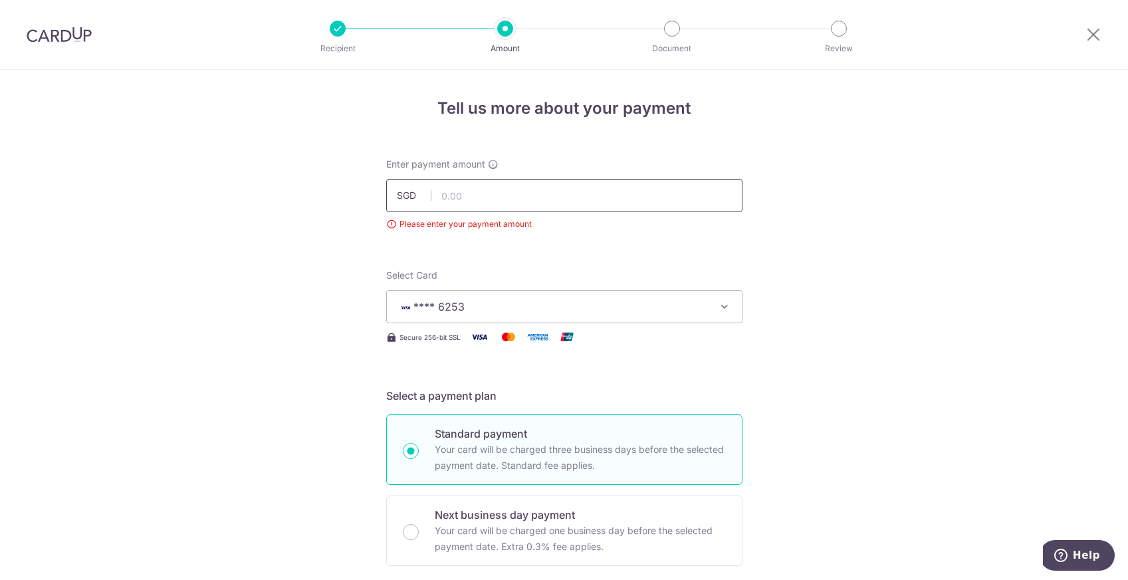
click at [479, 187] on input "text" at bounding box center [564, 195] width 356 height 33
click at [631, 280] on div "Select Card **** 6253 Add credit card Your Cards **** 6253" at bounding box center [564, 296] width 356 height 55
drag, startPoint x: 553, startPoint y: 201, endPoint x: 330, endPoint y: 190, distance: 223.7
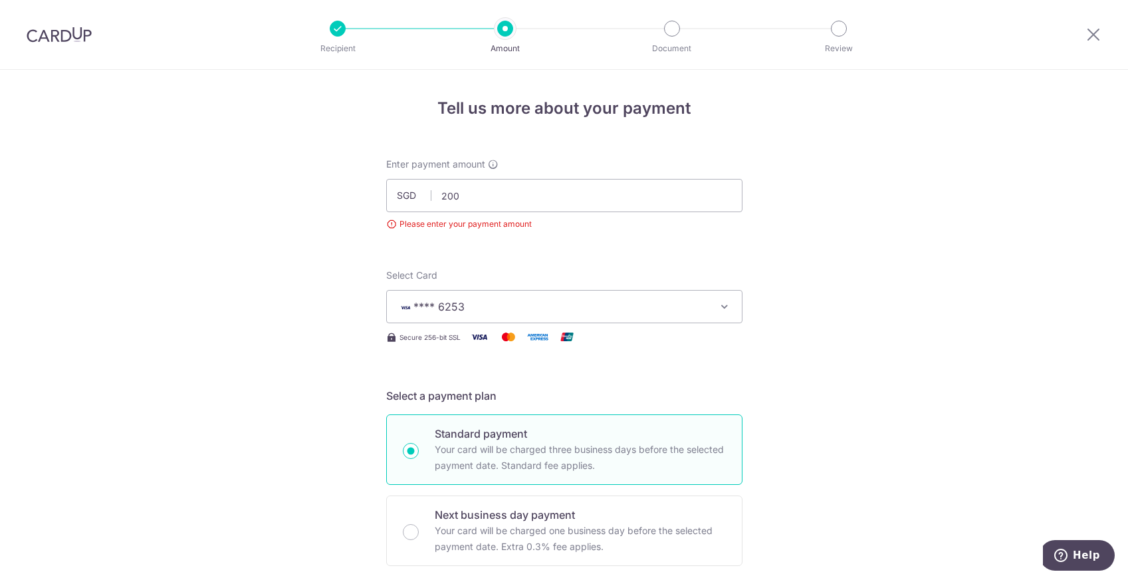
type input "200.00"
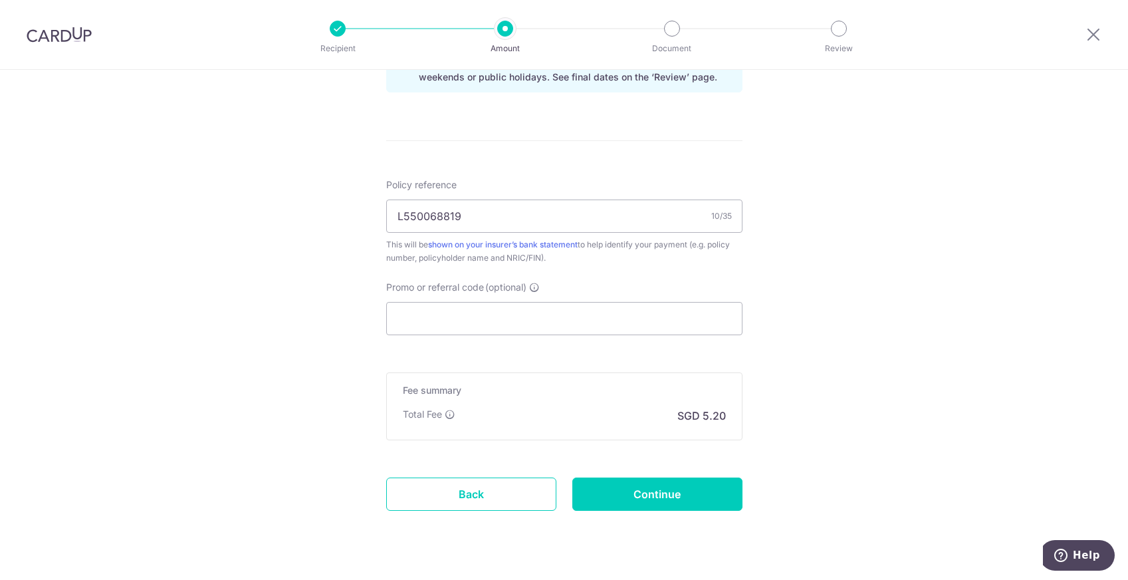
scroll to position [747, 0]
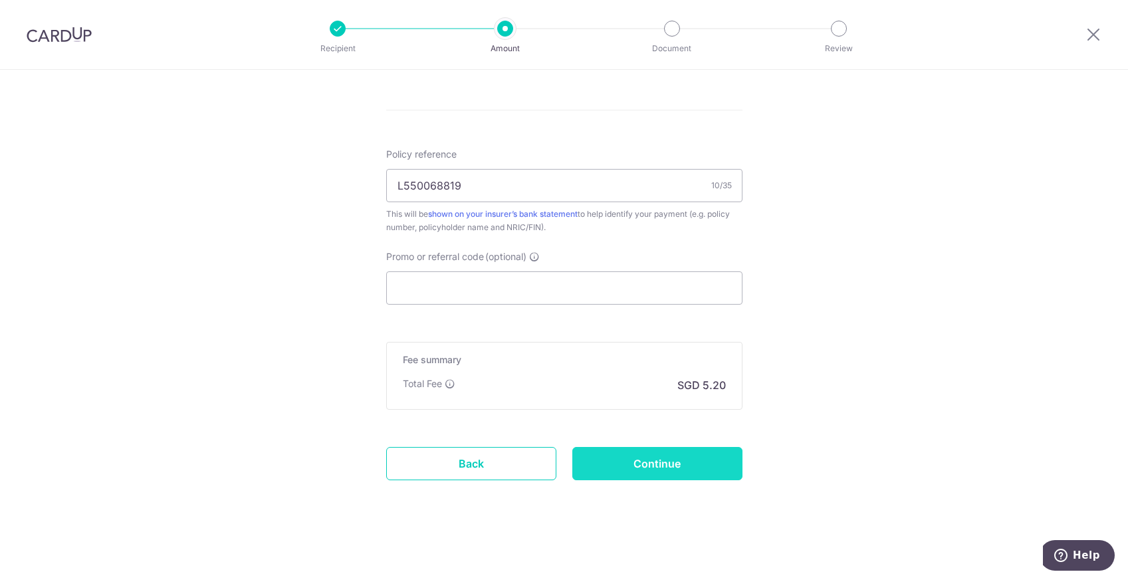
click at [635, 466] on input "Continue" at bounding box center [657, 463] width 170 height 33
type input "Create Schedule"
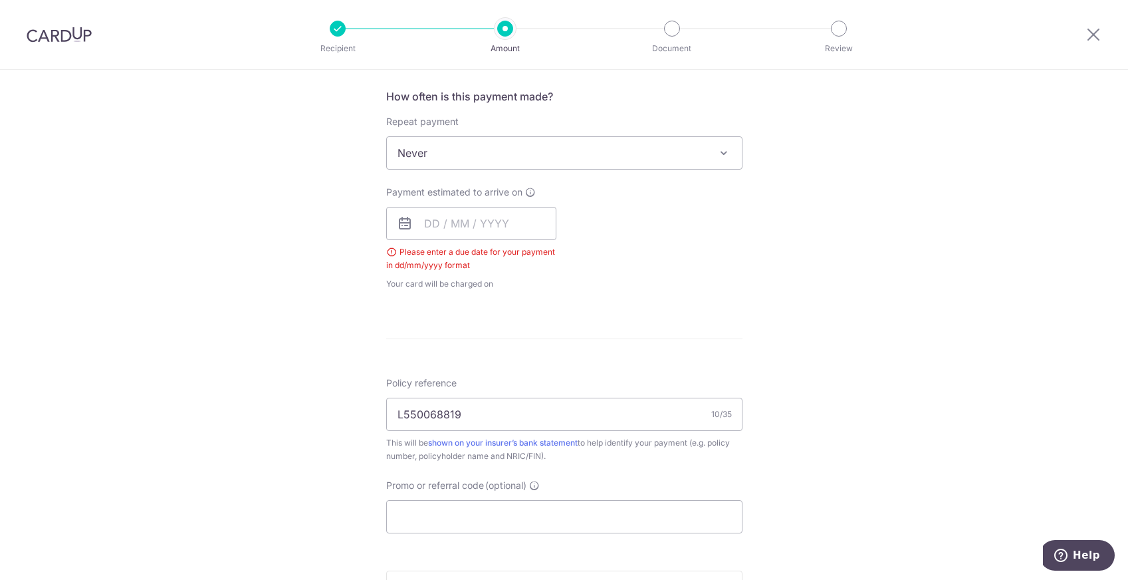
scroll to position [494, 0]
click at [460, 228] on input "text" at bounding box center [471, 225] width 170 height 33
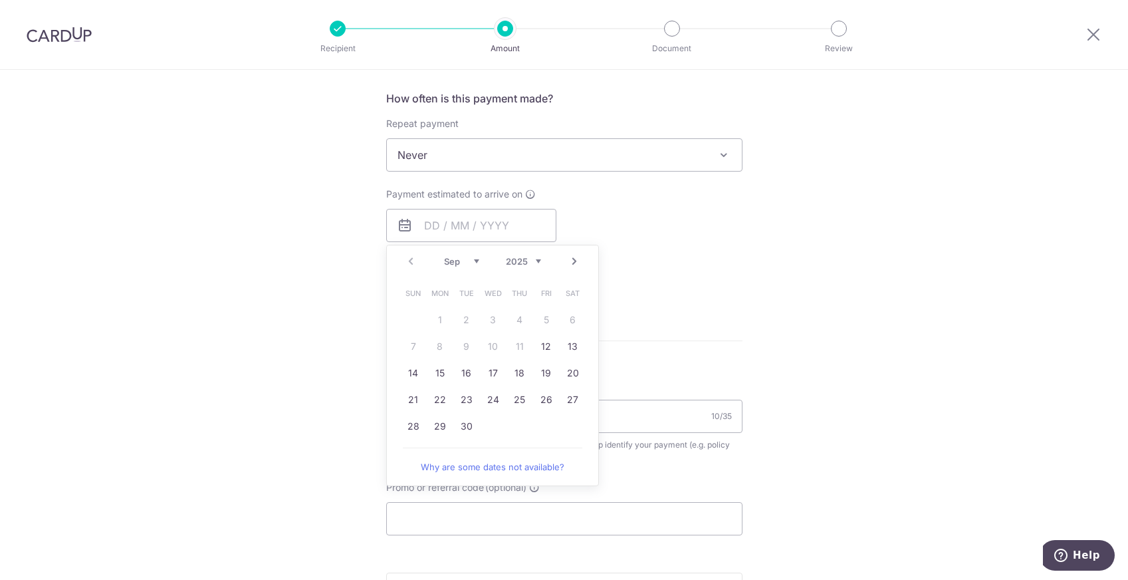
click at [459, 384] on td "16" at bounding box center [466, 373] width 27 height 27
type input "16/09/2025"
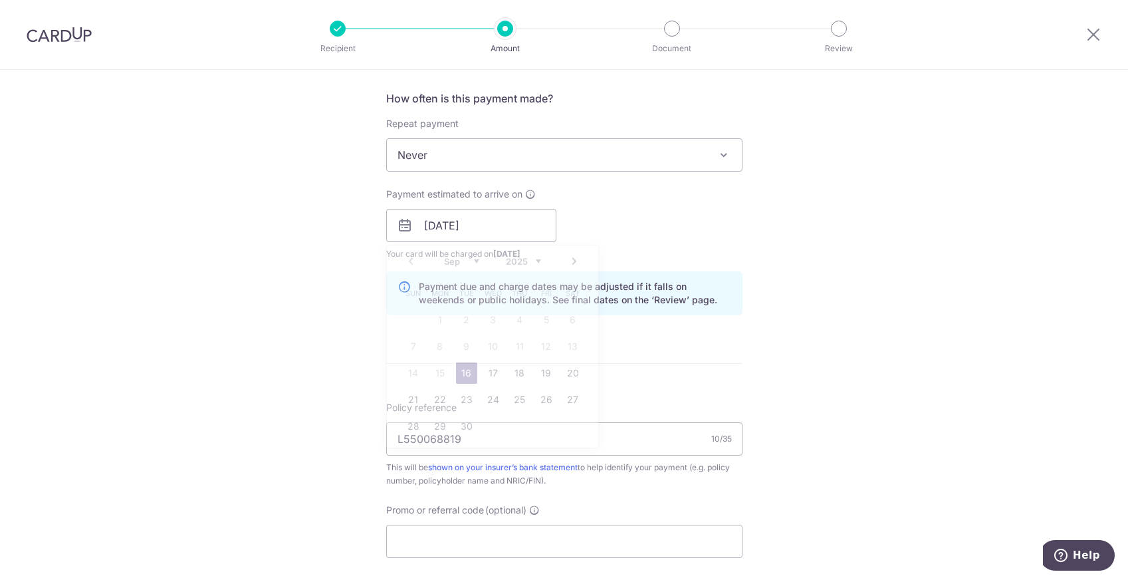
click at [459, 378] on link "16" at bounding box center [466, 372] width 21 height 21
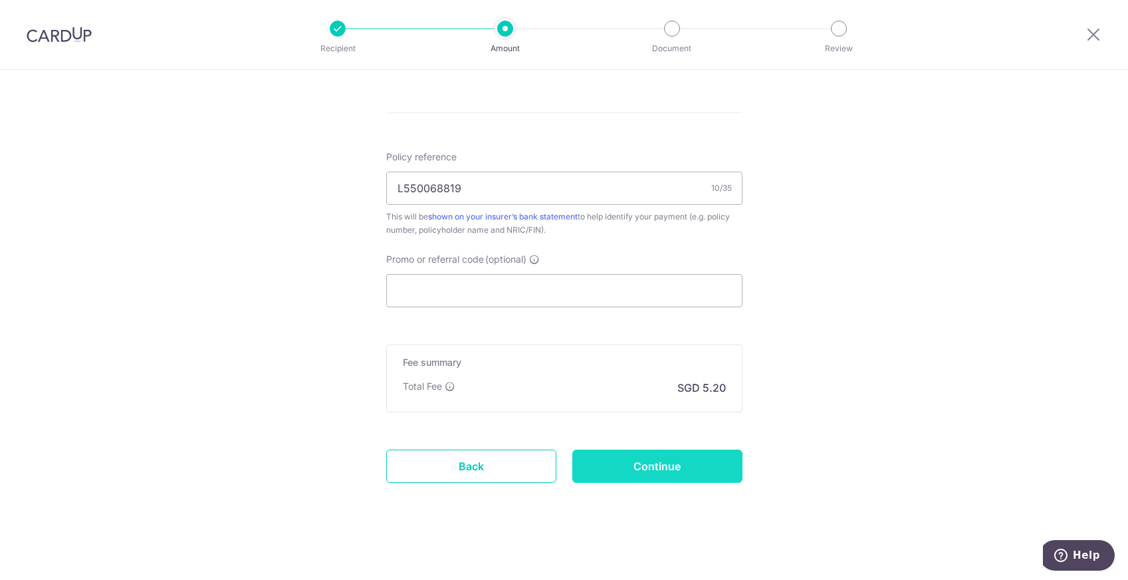
scroll to position [747, 0]
click at [664, 462] on input "Continue" at bounding box center [657, 463] width 170 height 33
type input "Create Schedule"
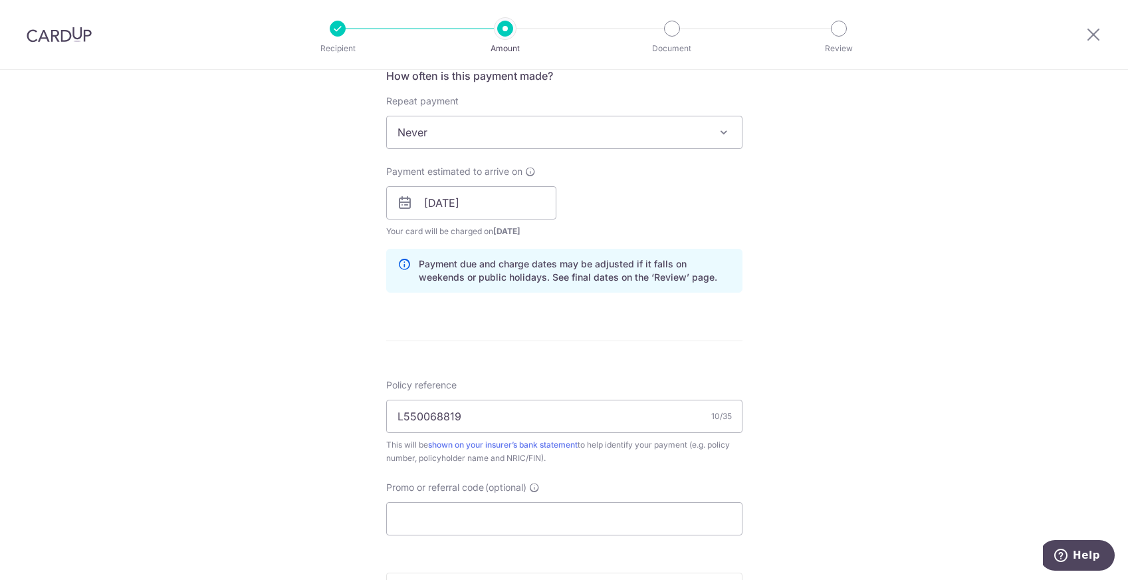
scroll to position [481, 0]
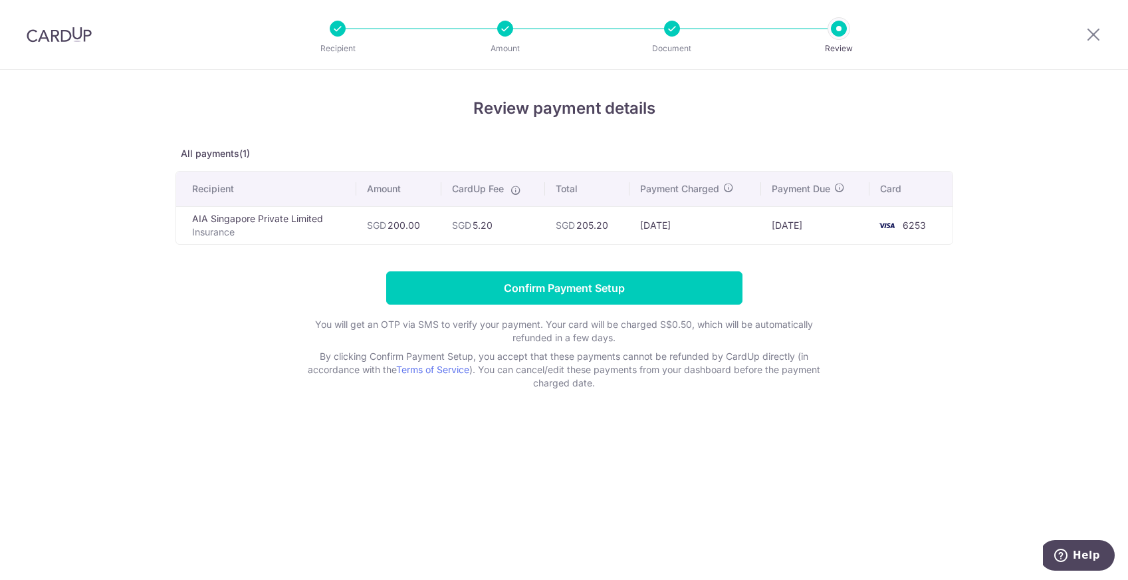
click at [676, 27] on div at bounding box center [672, 29] width 16 height 16
click at [1086, 35] on div at bounding box center [1093, 34] width 69 height 69
drag, startPoint x: 1099, startPoint y: 34, endPoint x: 624, endPoint y: 68, distance: 476.6
click at [1099, 34] on icon at bounding box center [1094, 34] width 16 height 17
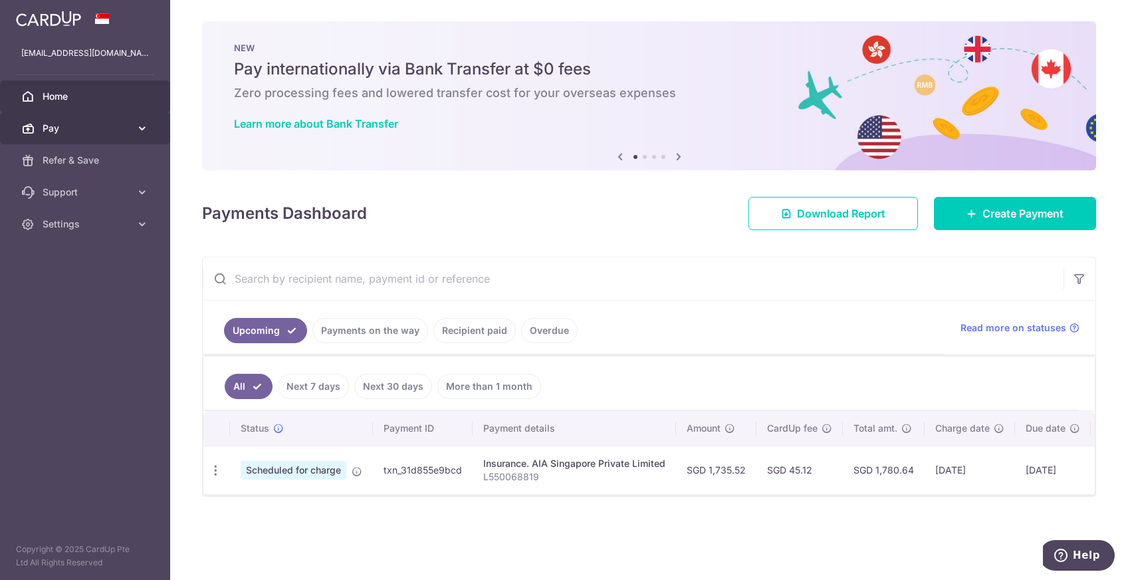
click at [60, 136] on link "Pay" at bounding box center [85, 128] width 170 height 32
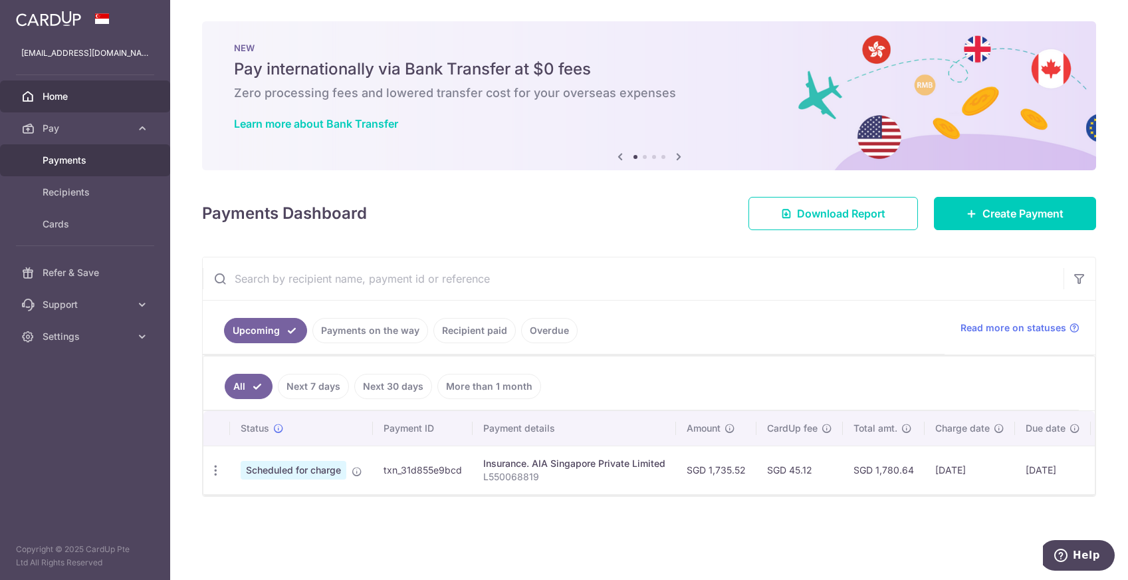
click at [72, 160] on span "Payments" at bounding box center [87, 160] width 88 height 13
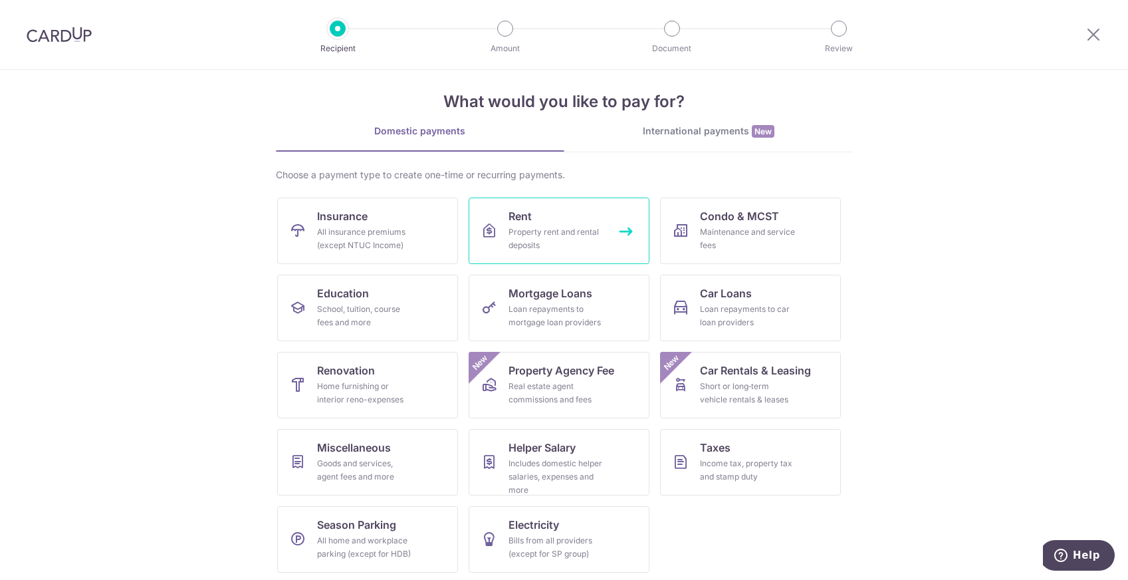
scroll to position [15, 0]
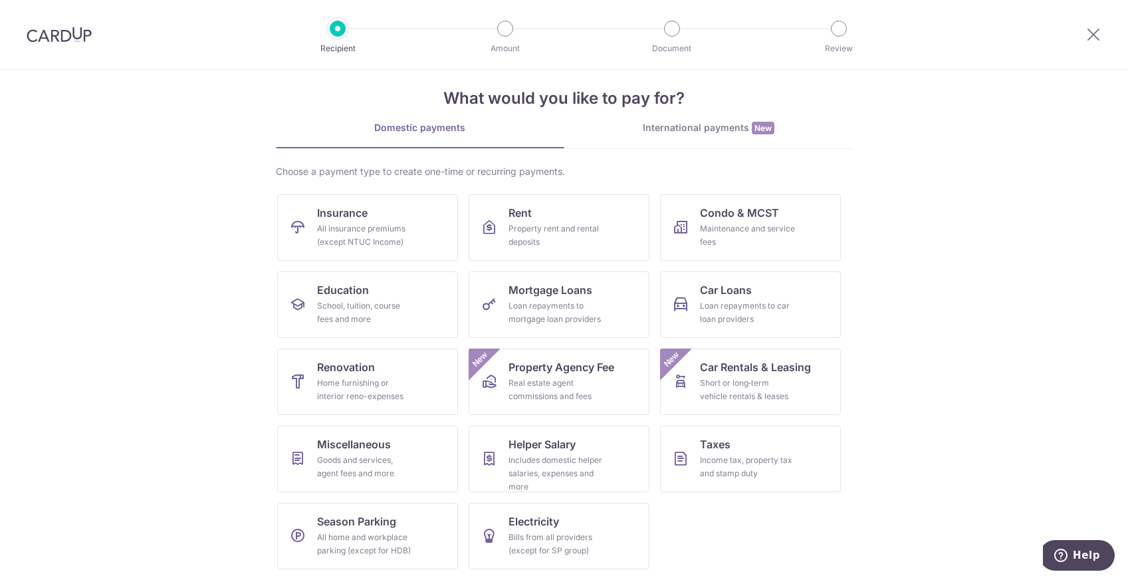
click at [666, 126] on div "International payments New" at bounding box center [709, 128] width 289 height 14
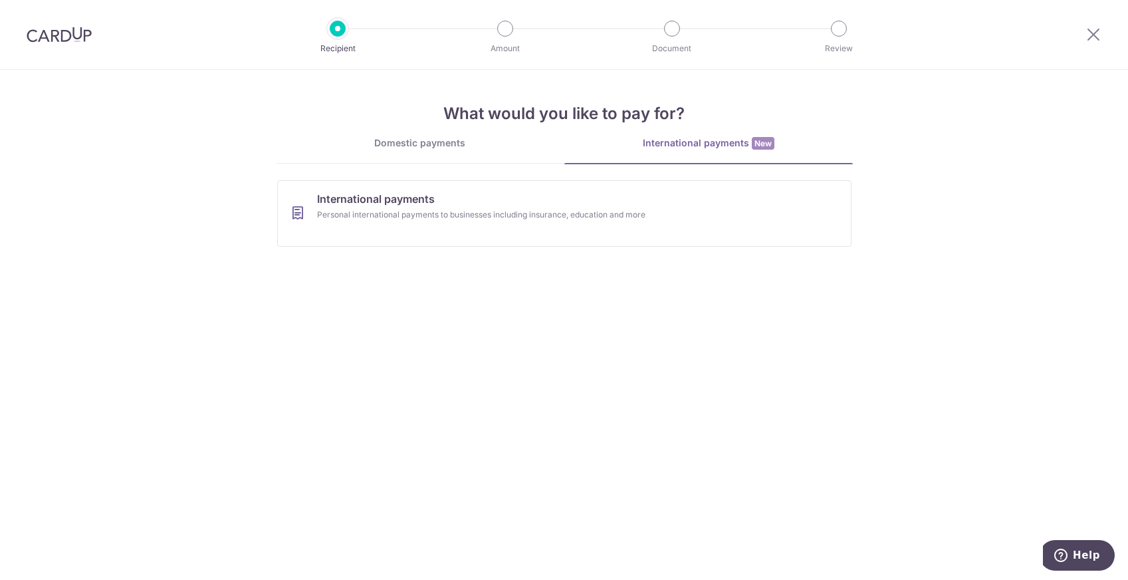
scroll to position [0, 0]
click at [438, 153] on link "Domestic payments" at bounding box center [420, 149] width 289 height 27
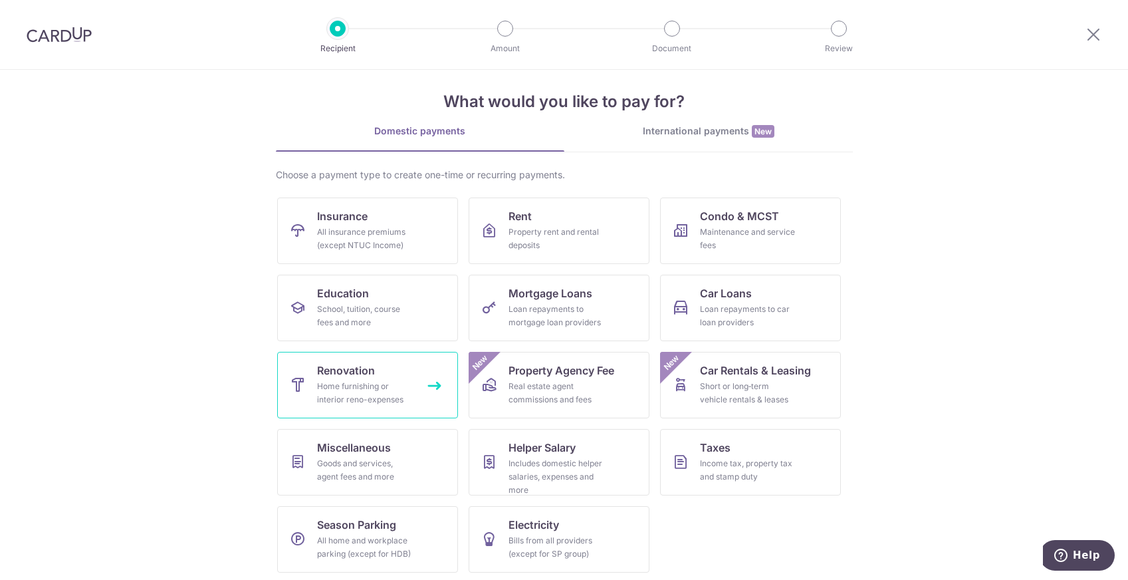
scroll to position [15, 0]
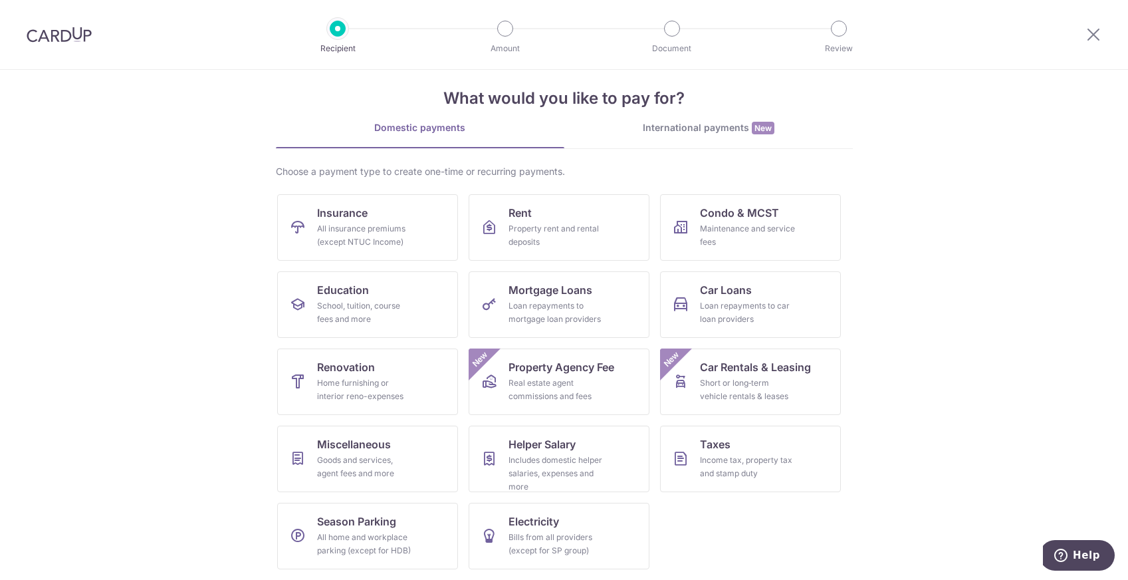
click at [1105, 34] on div at bounding box center [1093, 34] width 69 height 69
click at [1092, 38] on icon at bounding box center [1094, 34] width 16 height 17
